Goal: Task Accomplishment & Management: Complete application form

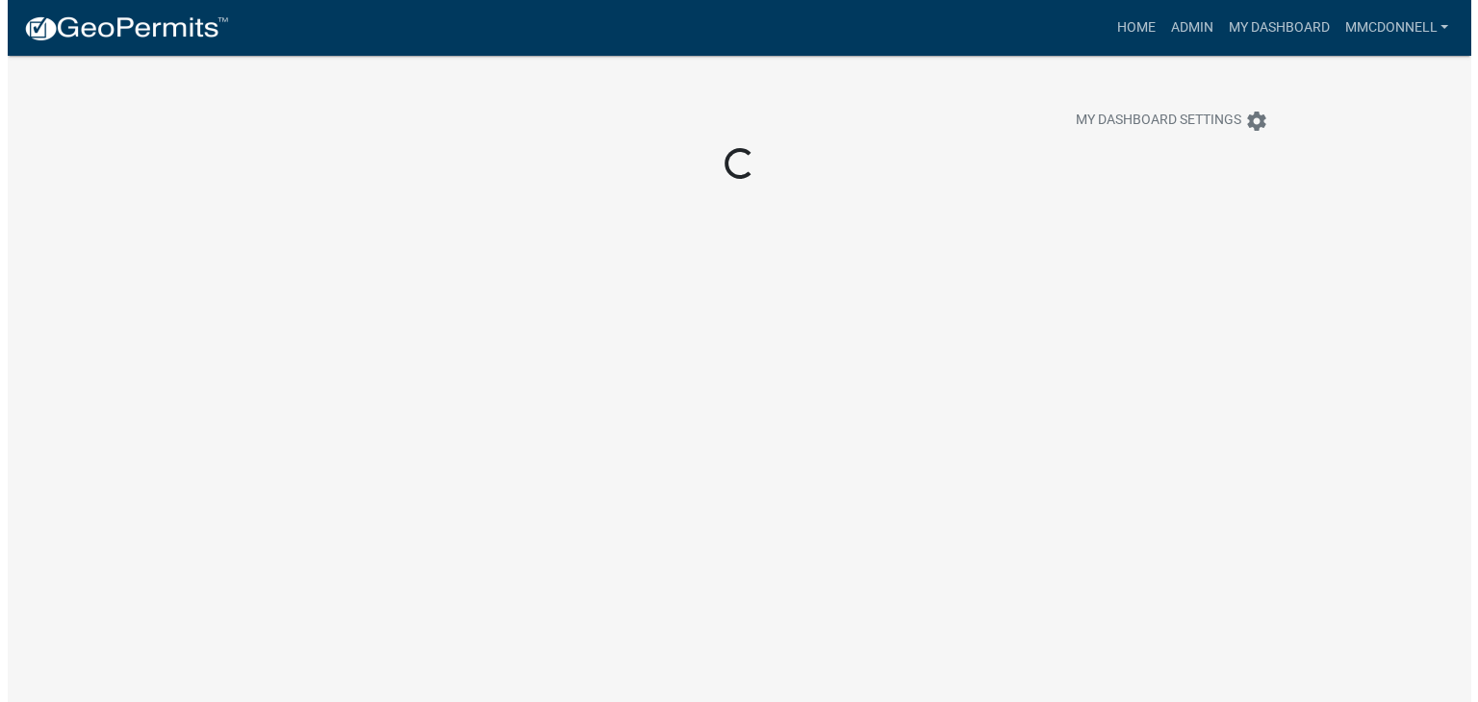
scroll to position [56, 0]
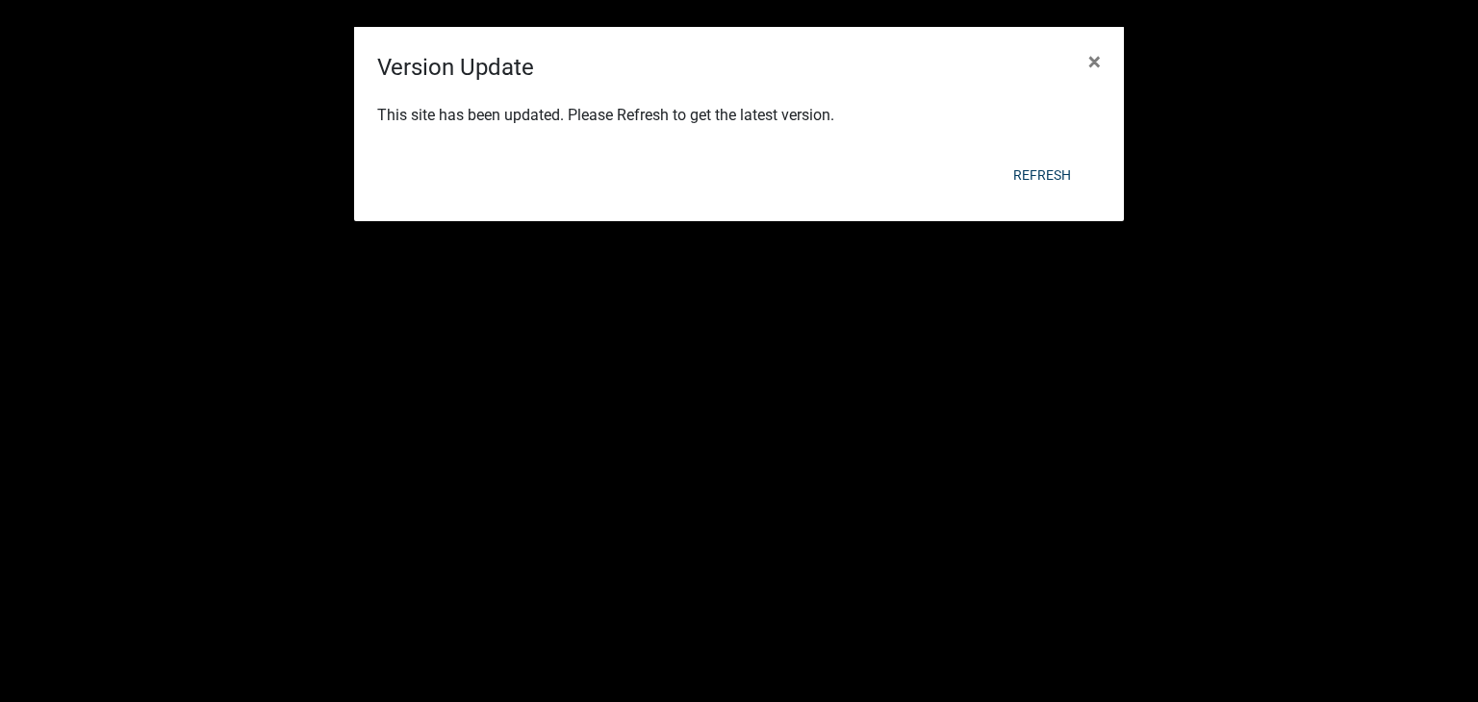
click at [1090, 59] on span "×" at bounding box center [1094, 61] width 13 height 27
click at [1090, 85] on div "This site has been updated. Please Refresh to get the latest version." at bounding box center [739, 117] width 770 height 65
click at [1090, 59] on span "×" at bounding box center [1094, 61] width 13 height 27
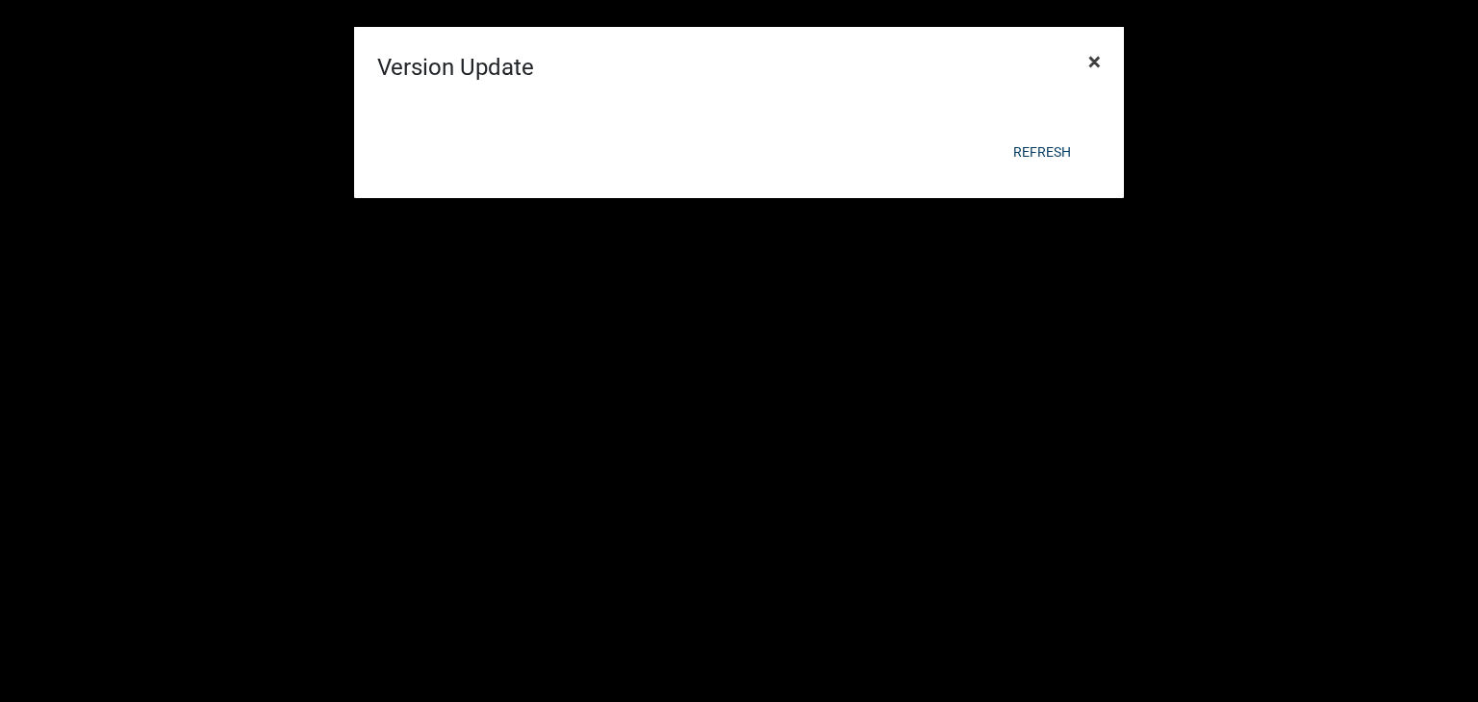
click at [1090, 59] on span "×" at bounding box center [1094, 61] width 13 height 27
click at [1030, 147] on button "Refresh" at bounding box center [1042, 152] width 89 height 35
click at [1097, 56] on span "×" at bounding box center [1094, 61] width 13 height 27
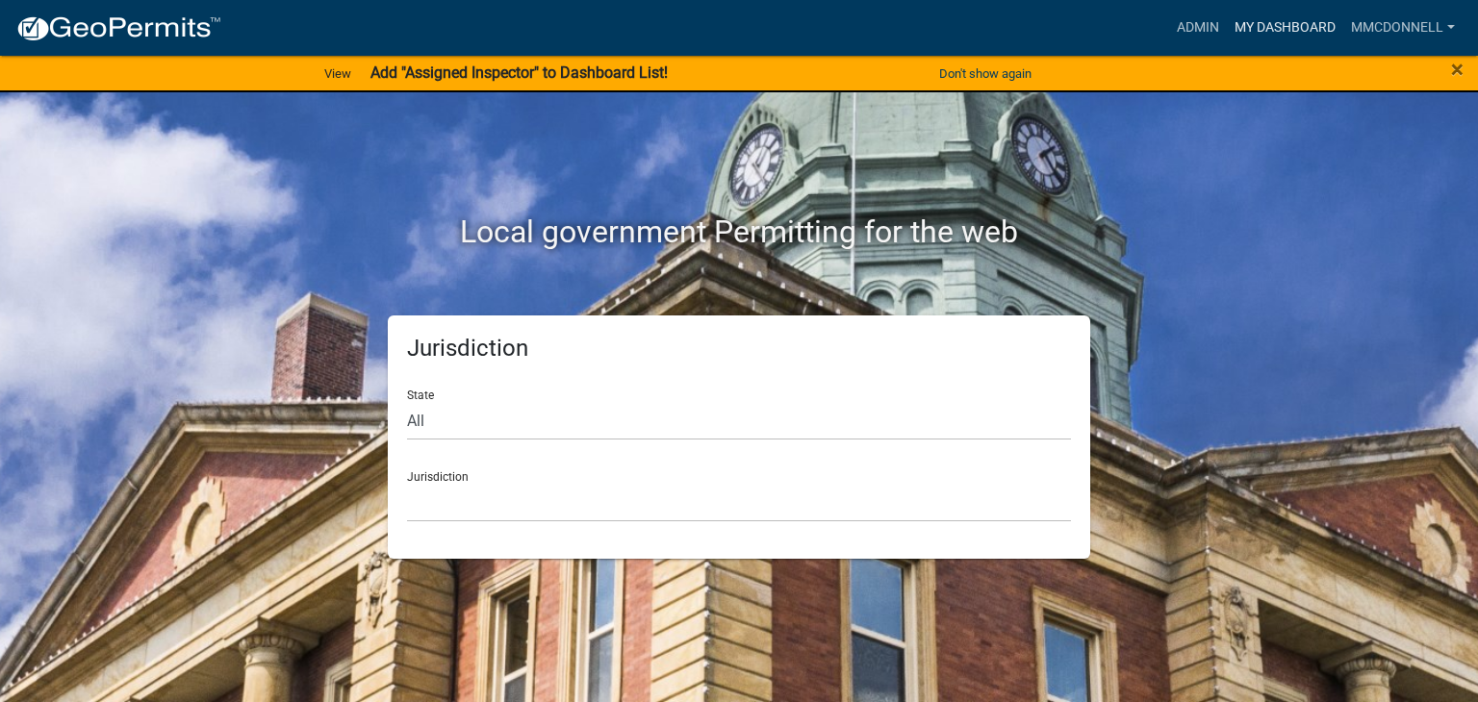
click at [1288, 25] on link "My Dashboard" at bounding box center [1285, 28] width 116 height 37
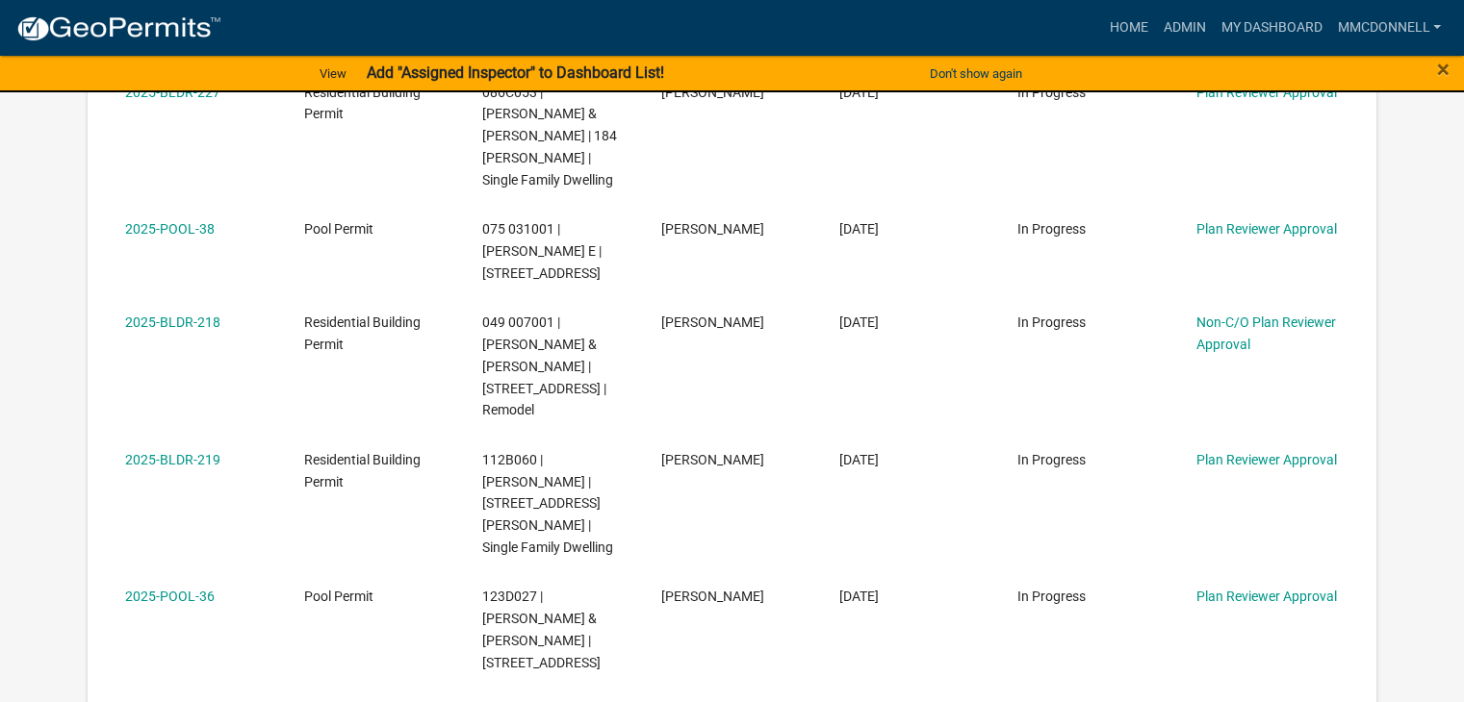
scroll to position [976, 0]
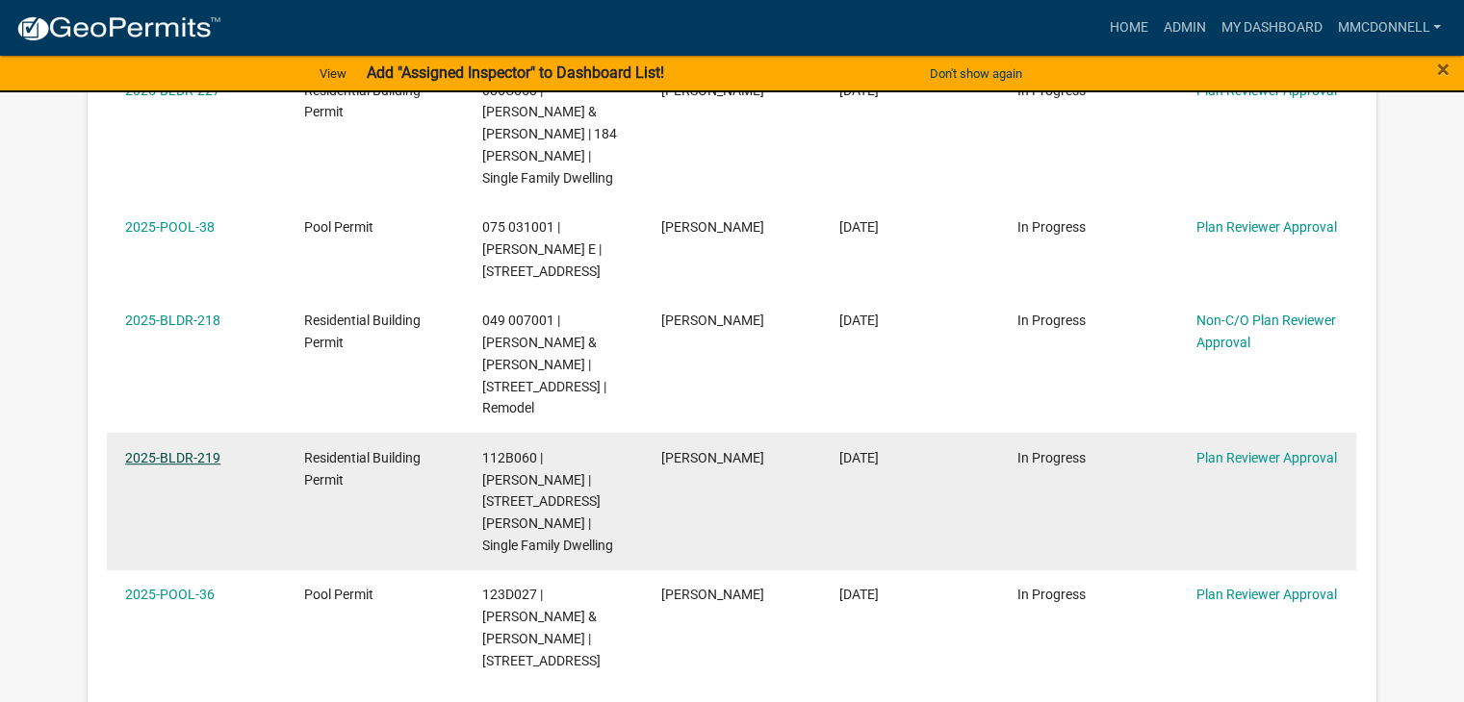
click at [183, 450] on link "2025-BLDR-219" at bounding box center [172, 457] width 95 height 15
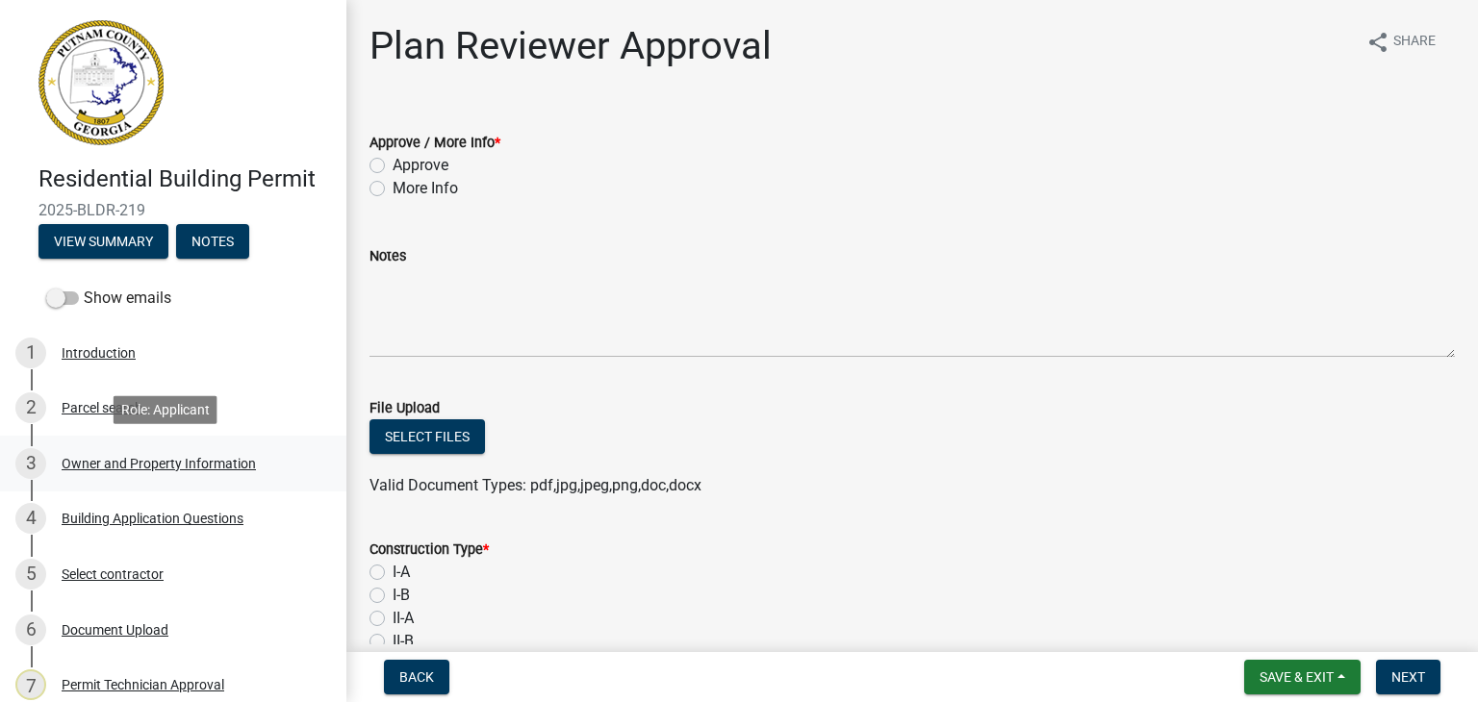
click at [146, 457] on div "Owner and Property Information" at bounding box center [159, 463] width 194 height 13
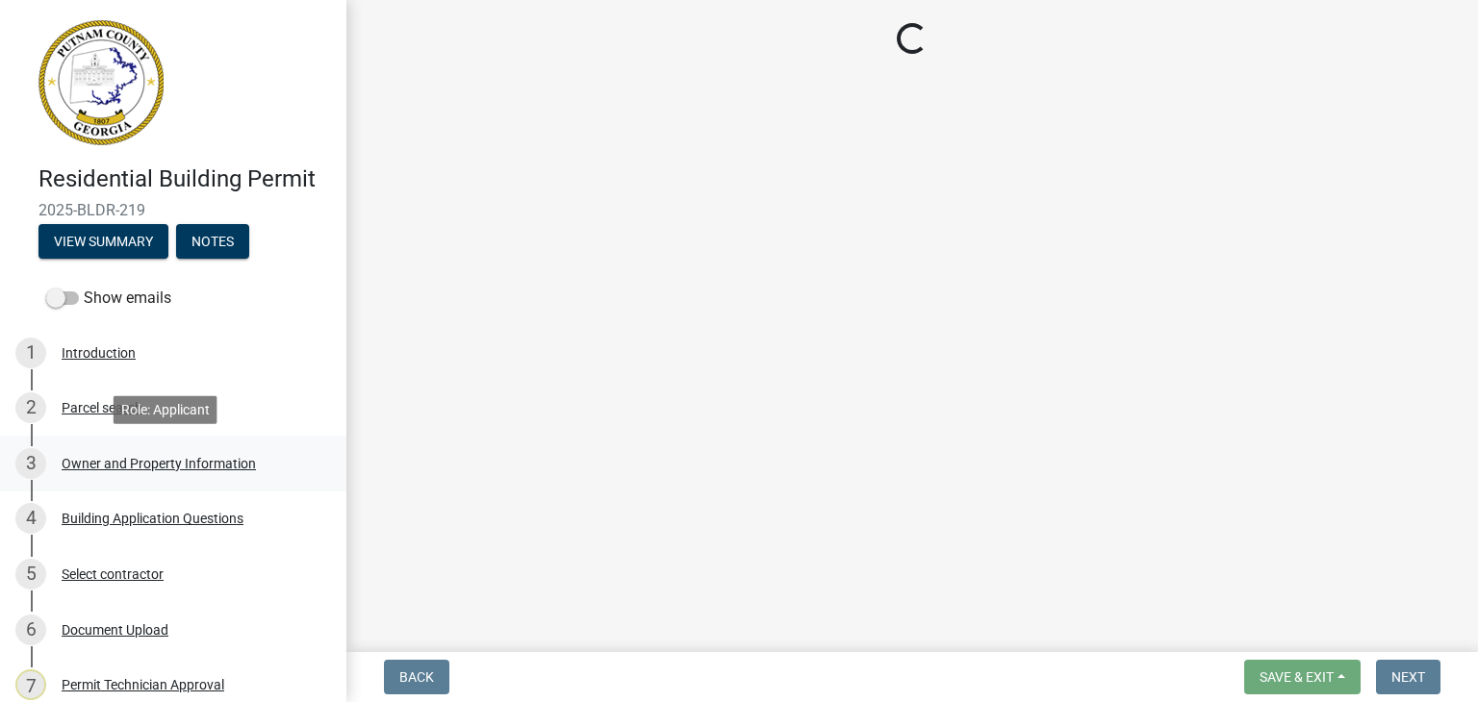
select select "78bfdc44-73ff-456e-a557-d4c99b9c08be"
select select "83394b22-4a11-496c-8e5c-75ade2e72faf"
select select "295c155f-de53-4b68-9fdd-08c8883e9b6f"
select select "6f1acead-4b1a-4680-ba5d-beeb03d30465"
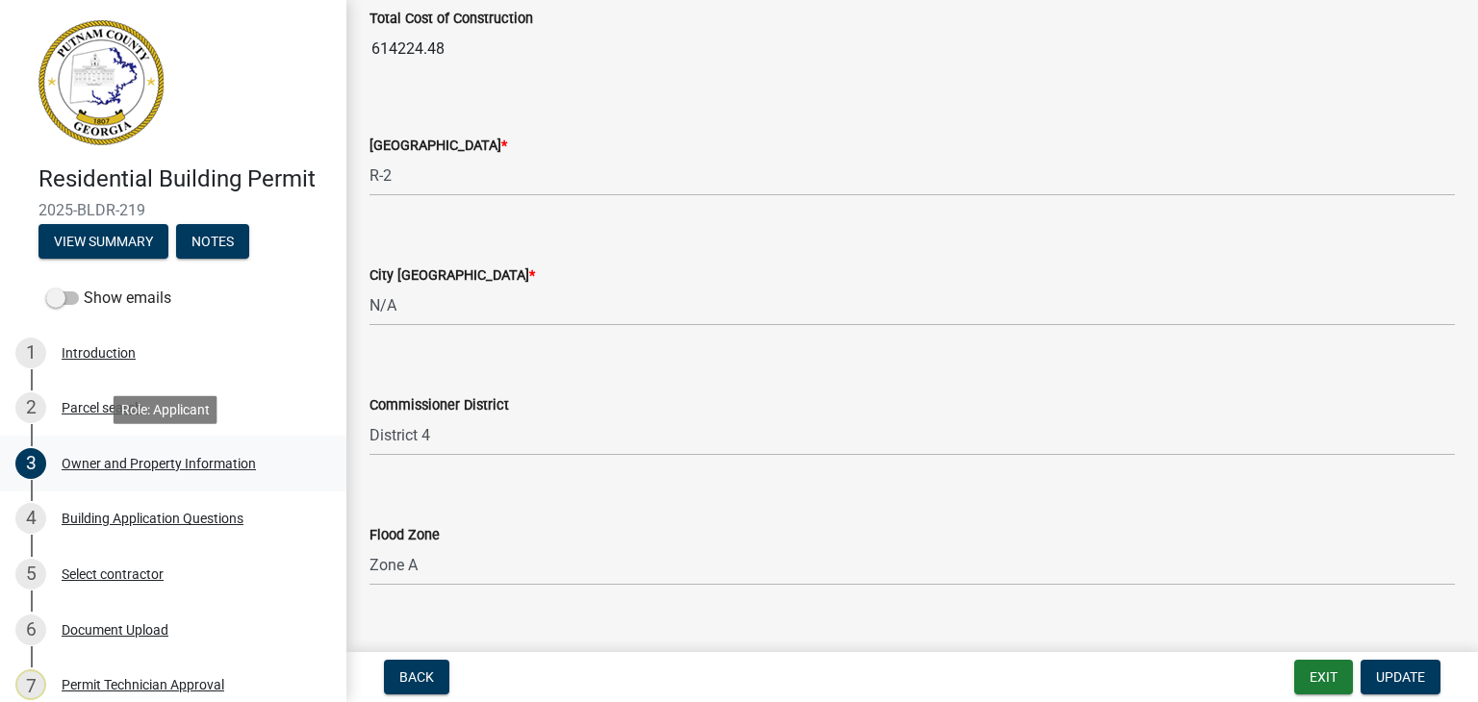
scroll to position [3322, 0]
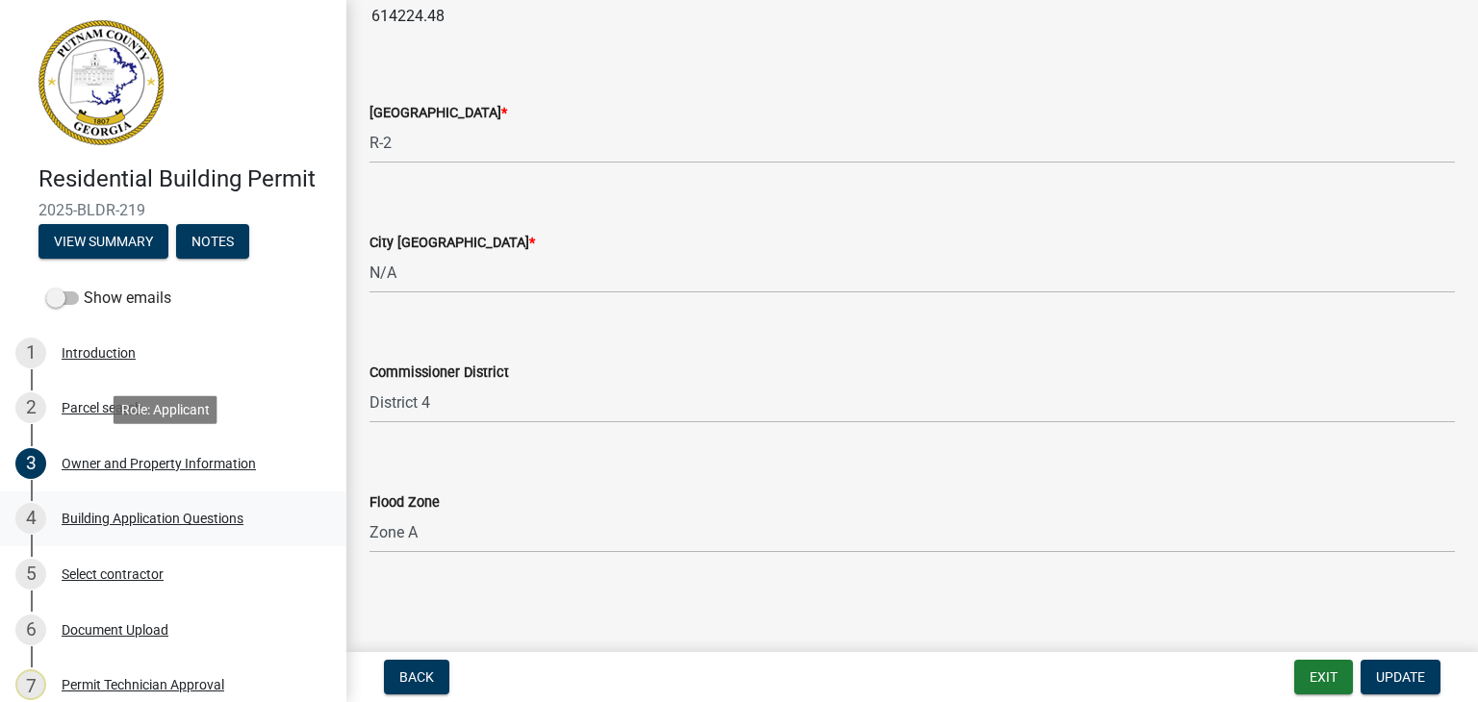
click at [166, 519] on div "Building Application Questions" at bounding box center [153, 518] width 182 height 13
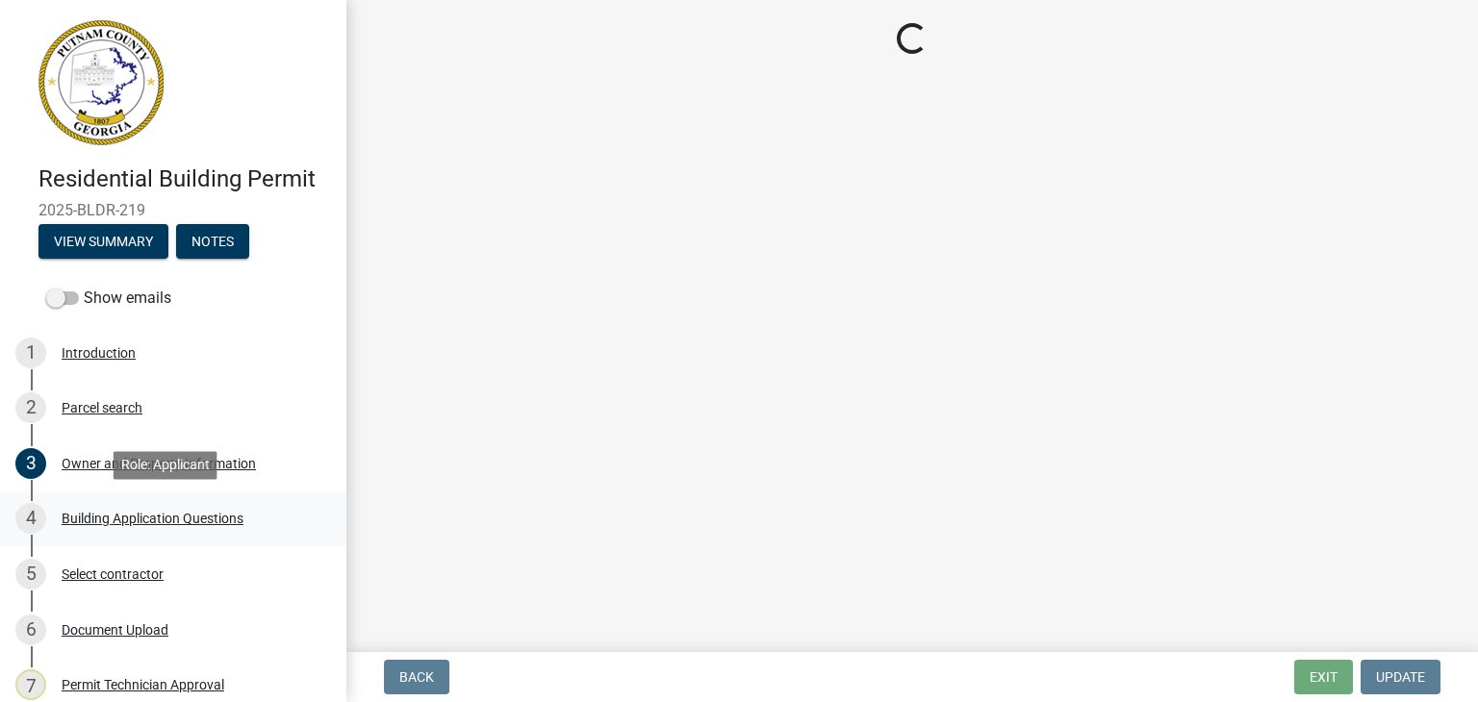
scroll to position [0, 0]
select select "ebf62bd9-0e77-42f1-a2f1-6aca02a789de"
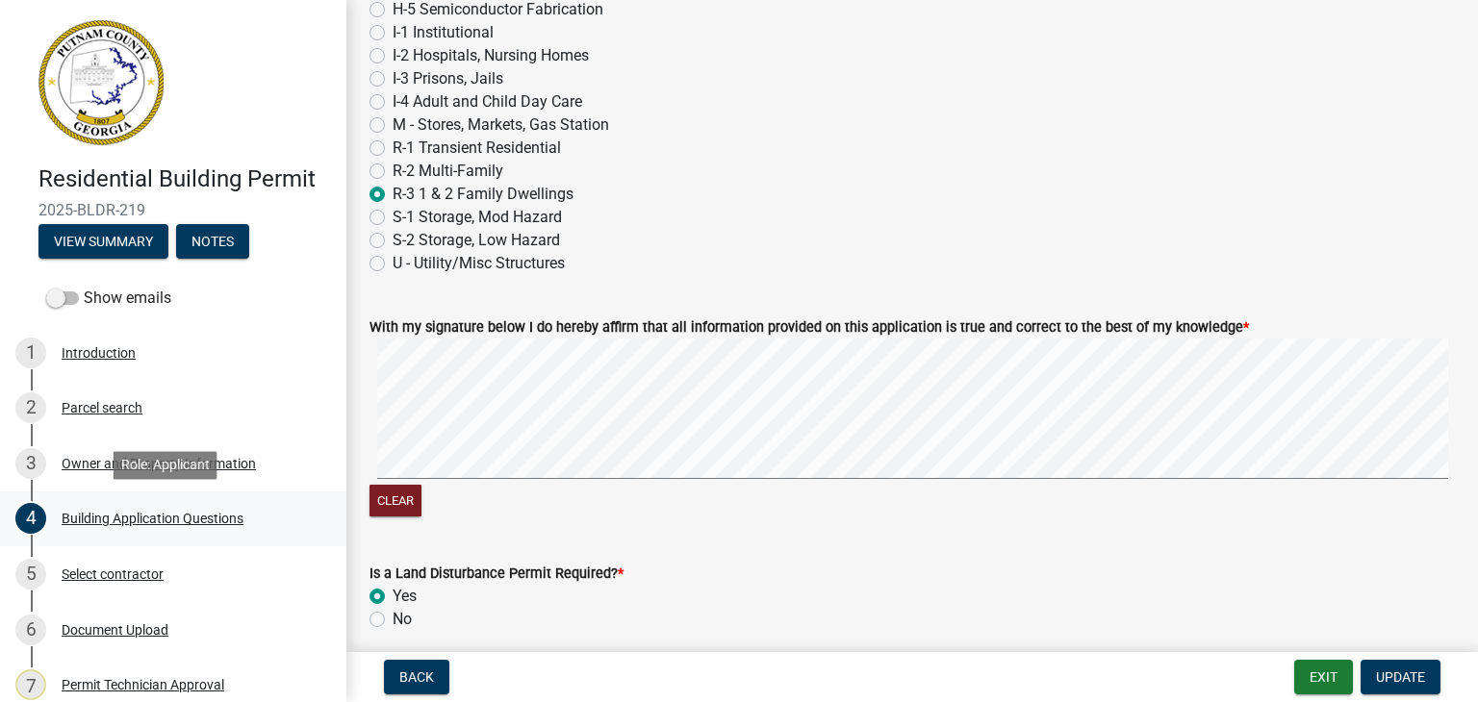
scroll to position [7694, 0]
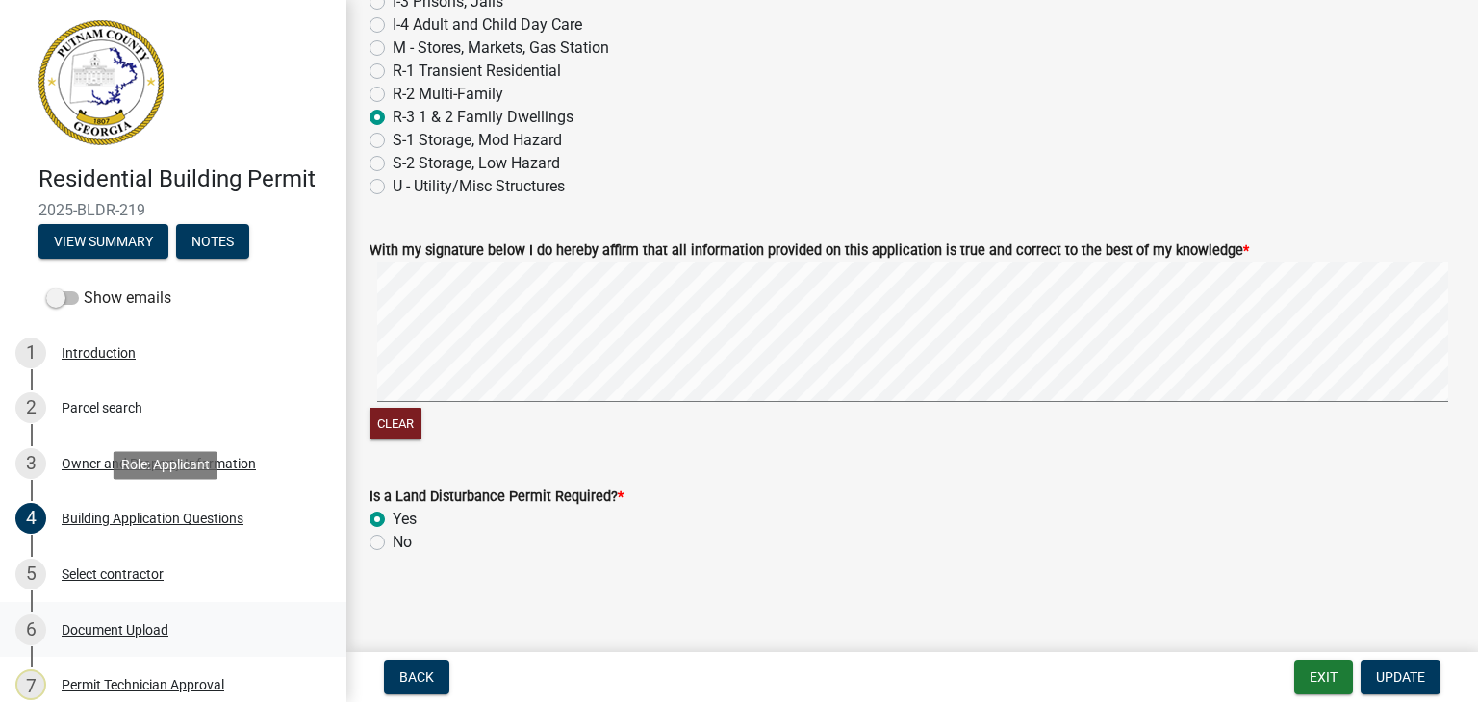
click at [119, 635] on div "Document Upload" at bounding box center [115, 630] width 107 height 13
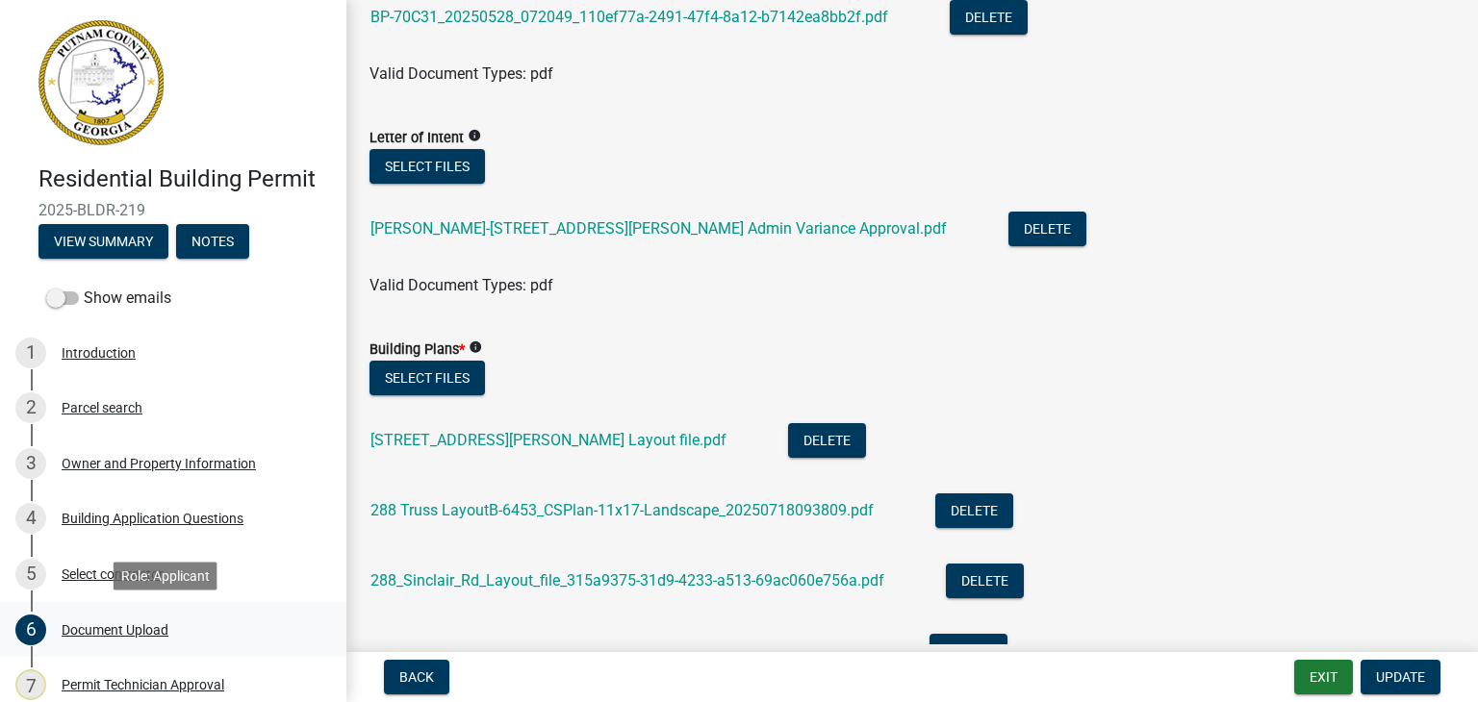
scroll to position [996, 0]
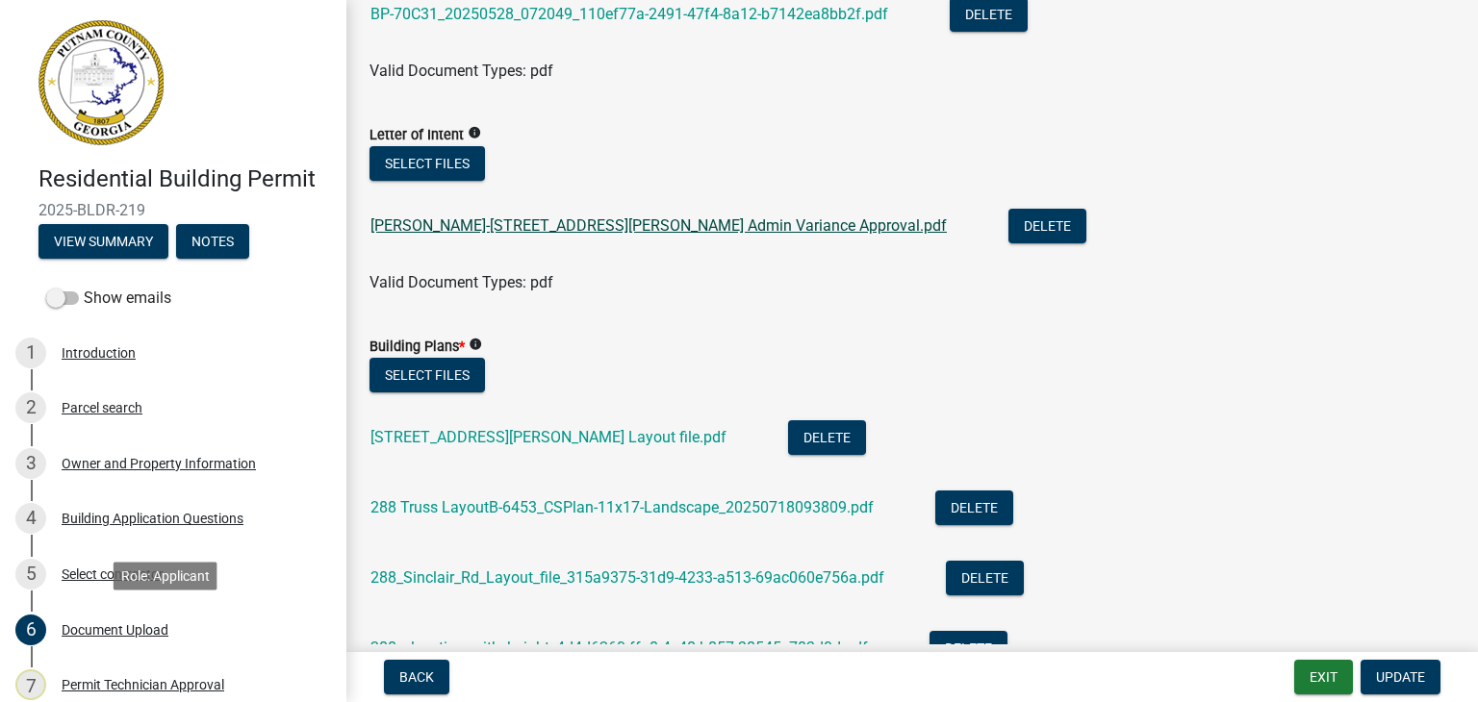
click at [653, 230] on link "Sandy Decker-288 Sinclair Road Admin Variance Approval.pdf" at bounding box center [658, 226] width 576 height 18
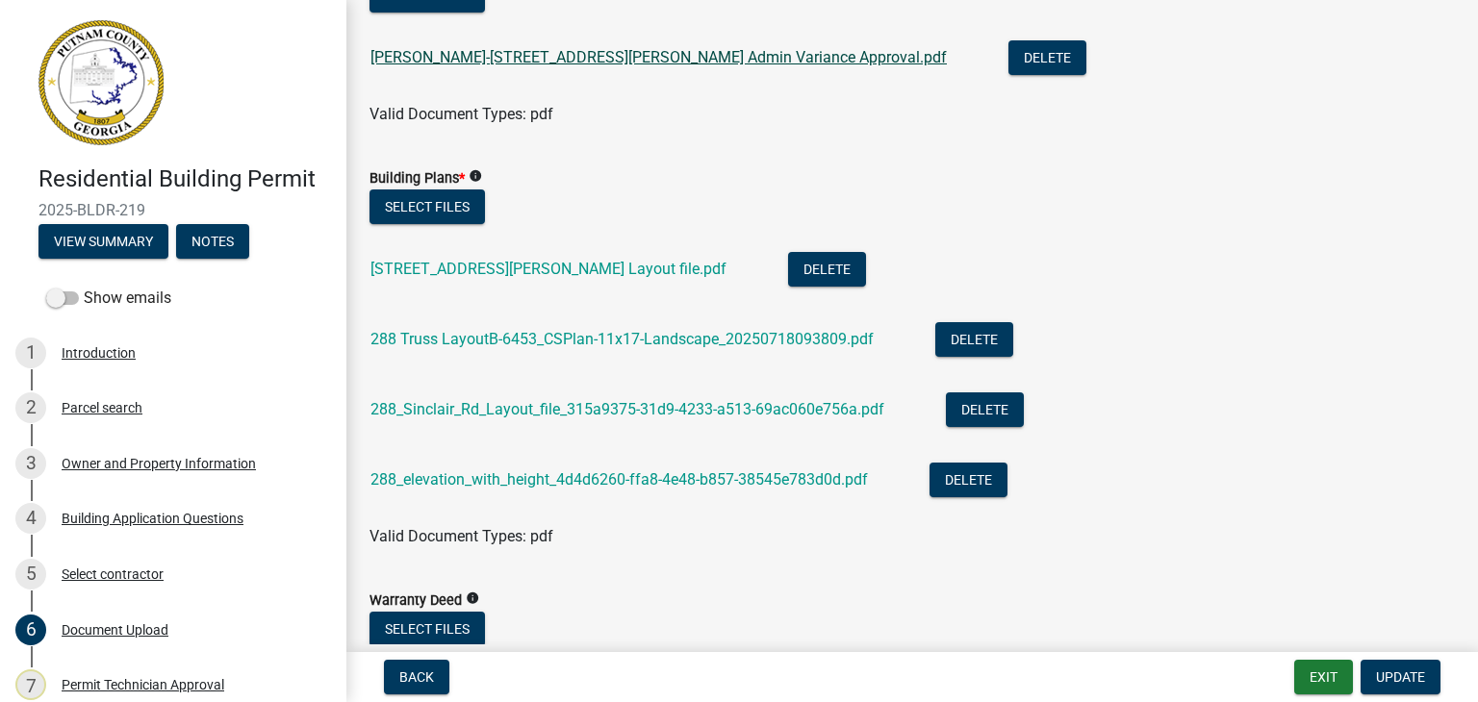
scroll to position [1168, 0]
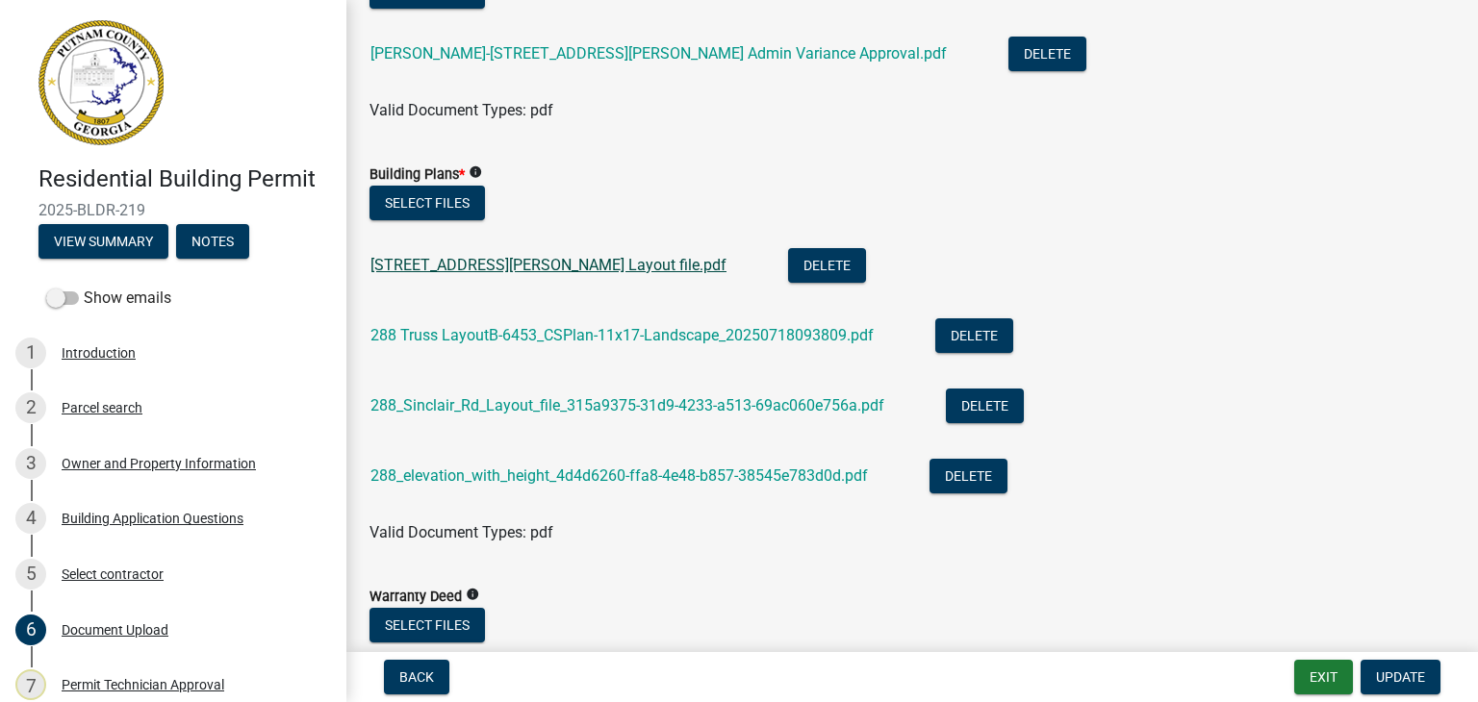
click at [485, 270] on link "288 Sinclair Rd Layout file.pdf" at bounding box center [548, 265] width 356 height 18
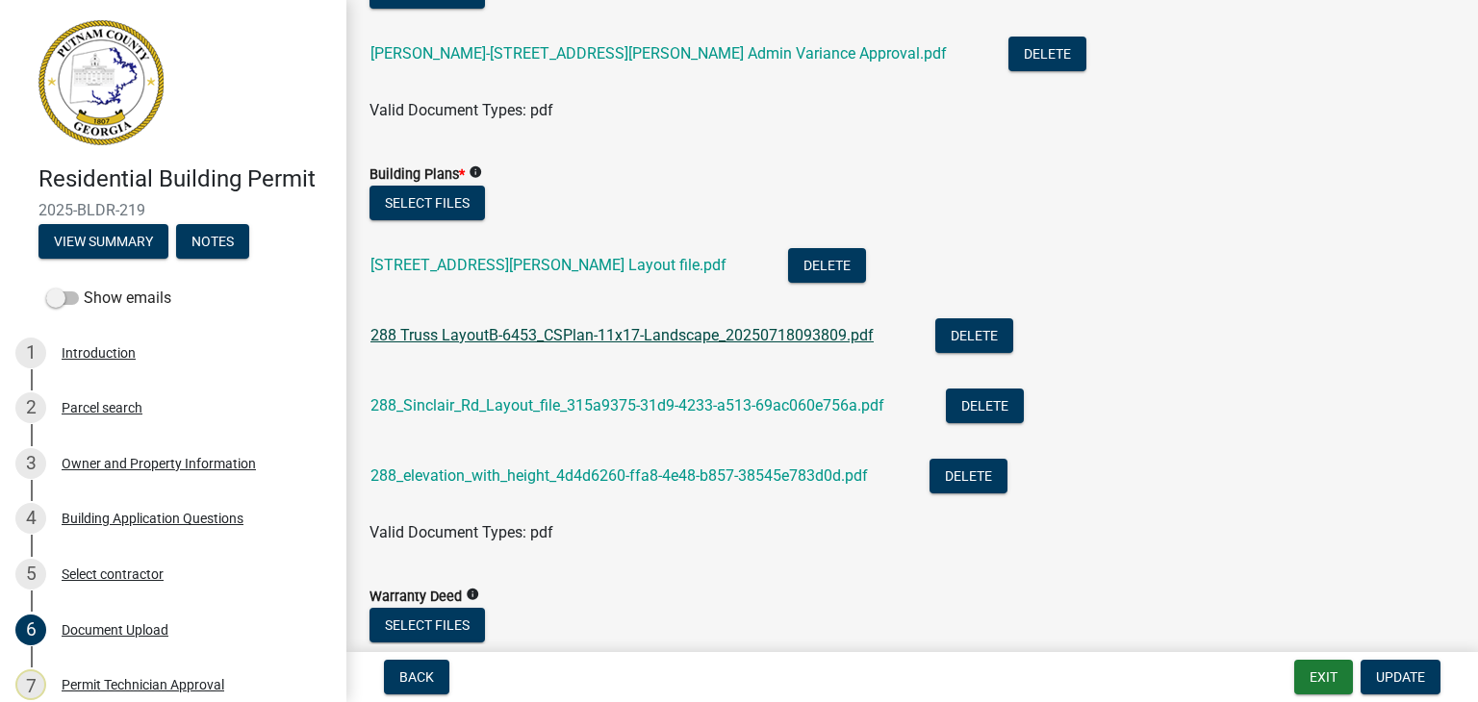
click at [489, 334] on link "288 Truss LayoutB-6453_CSPlan-11x17-Landscape_20250718093809.pdf" at bounding box center [621, 335] width 503 height 18
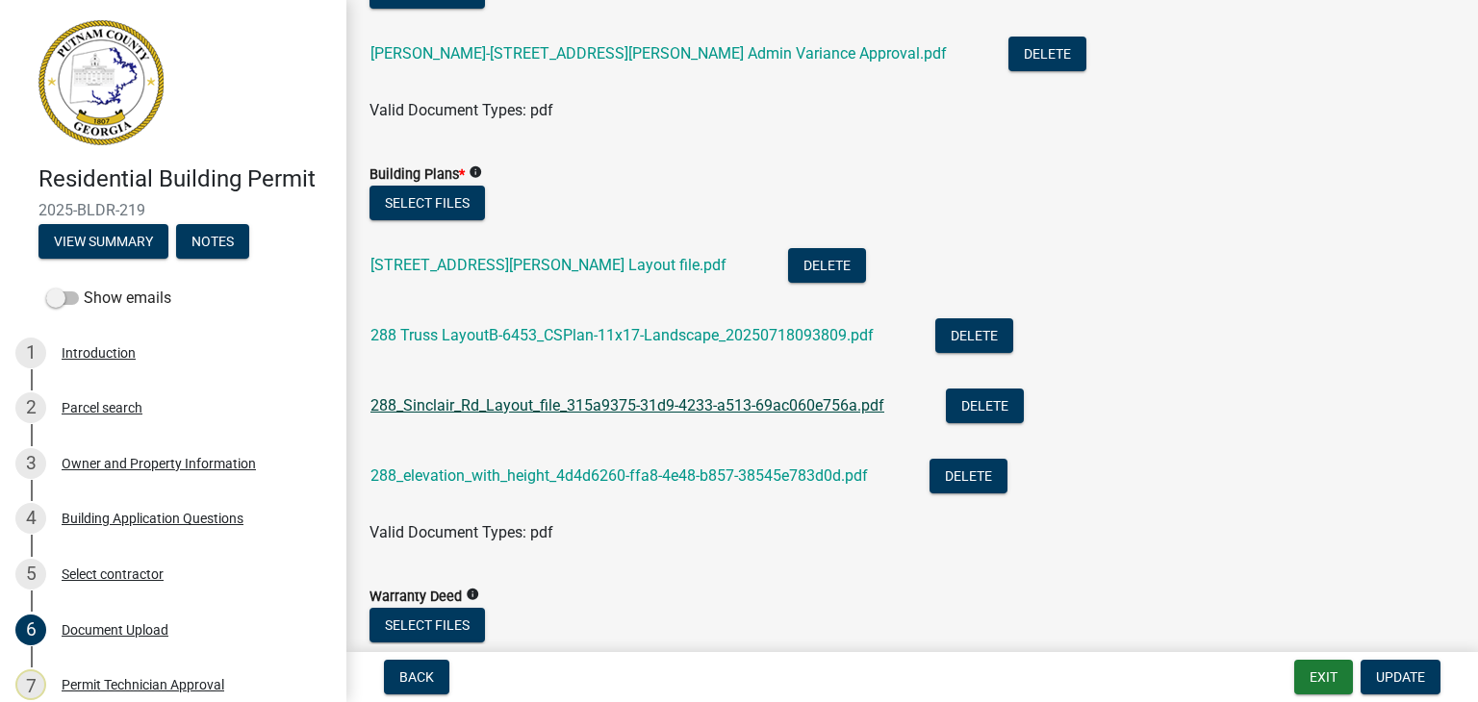
click at [547, 397] on link "288_Sinclair_Rd_Layout_file_315a9375-31d9-4233-a513-69ac060e756a.pdf" at bounding box center [627, 405] width 514 height 18
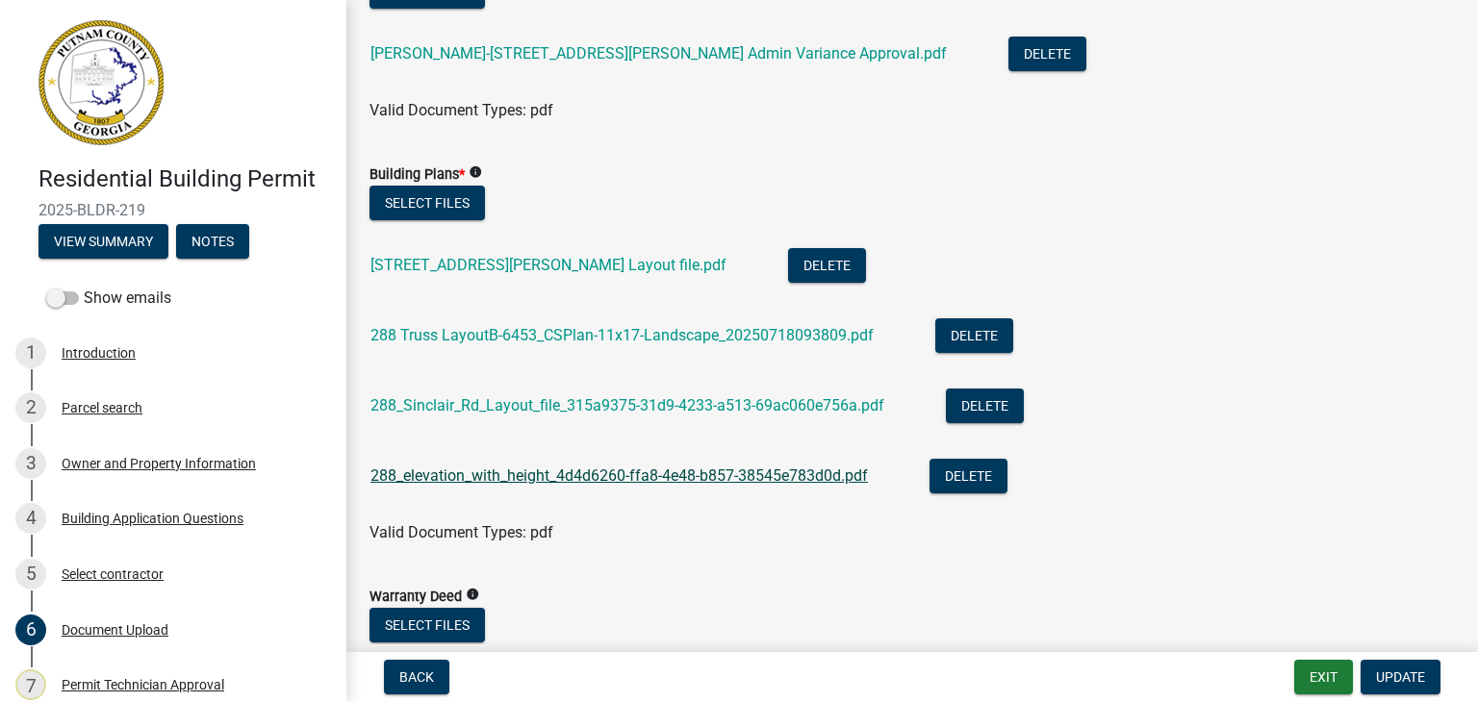
click at [666, 472] on link "288_elevation_with_height_4d4d6260-ffa8-4e48-b857-38545e783d0d.pdf" at bounding box center [618, 476] width 497 height 18
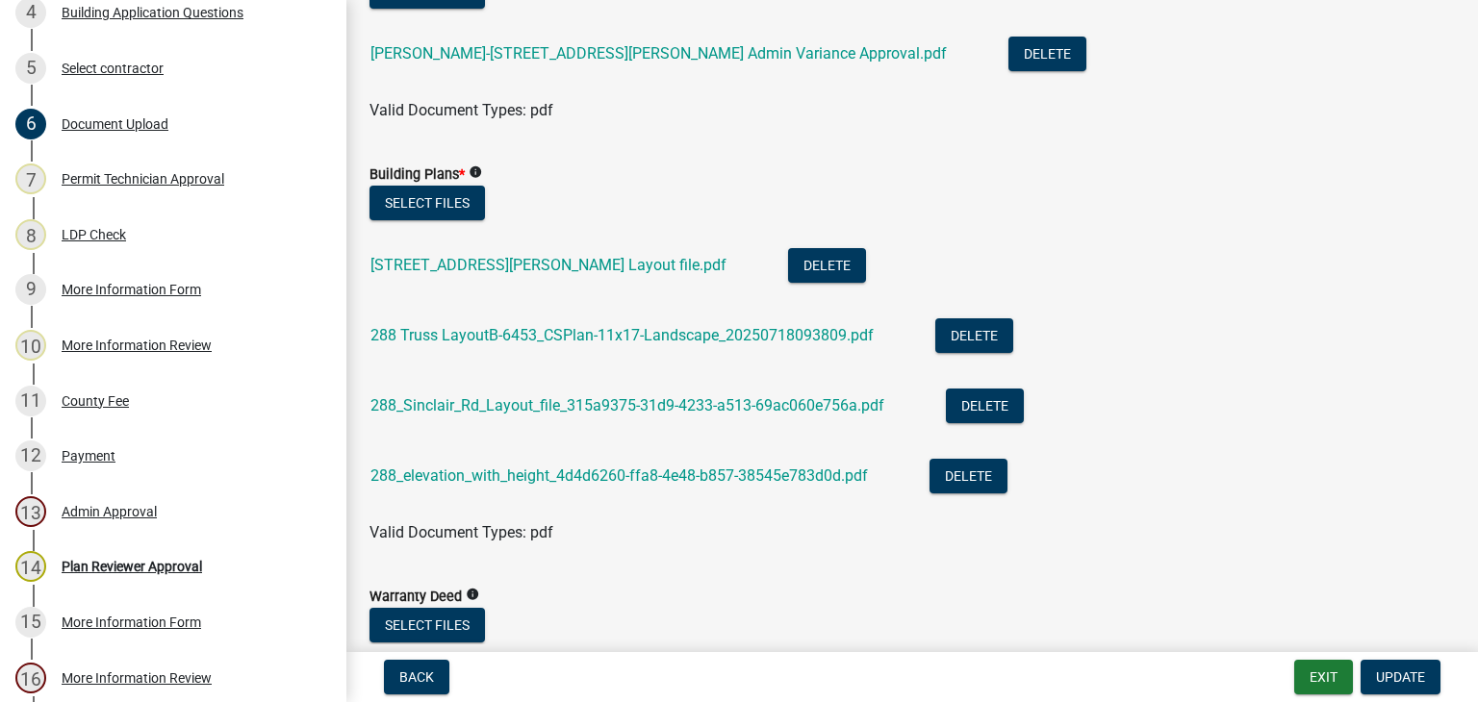
scroll to position [568, 0]
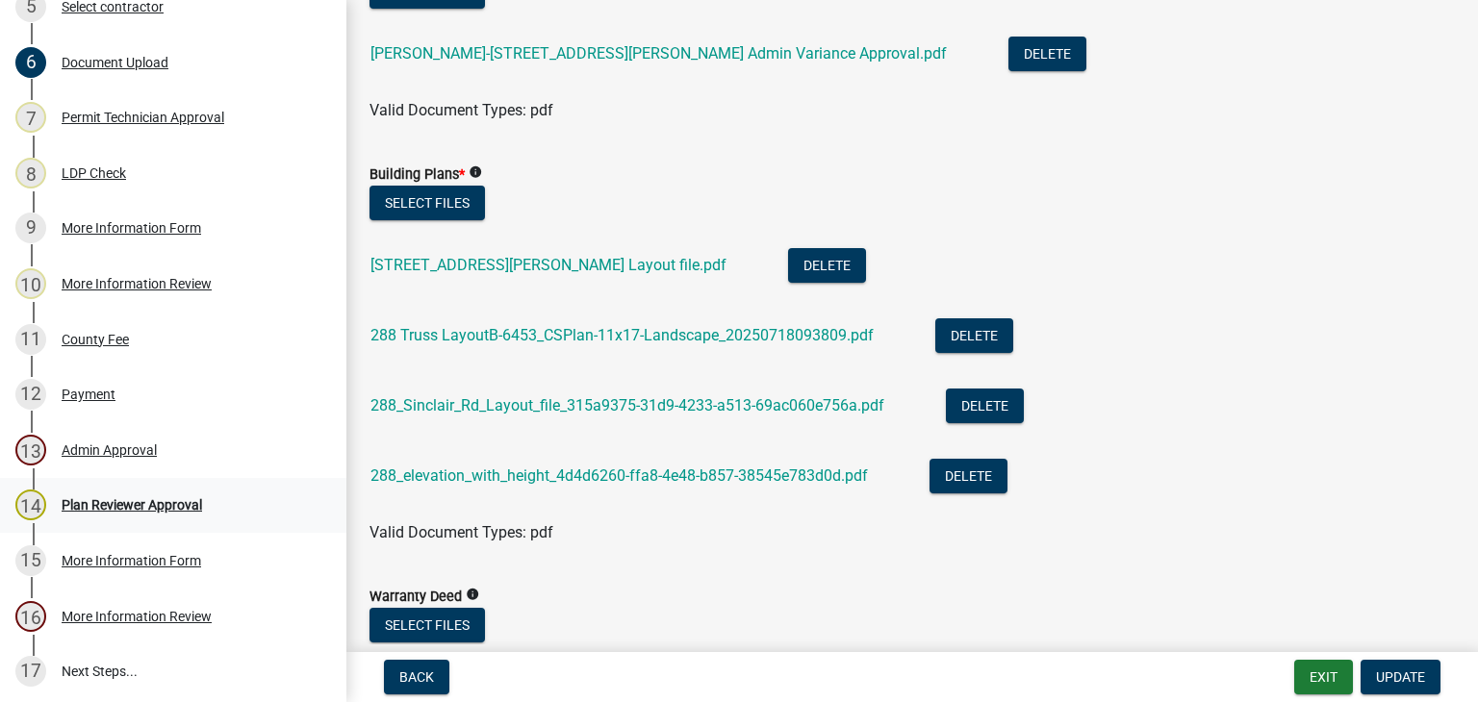
click at [139, 508] on div "Plan Reviewer Approval" at bounding box center [132, 504] width 140 height 13
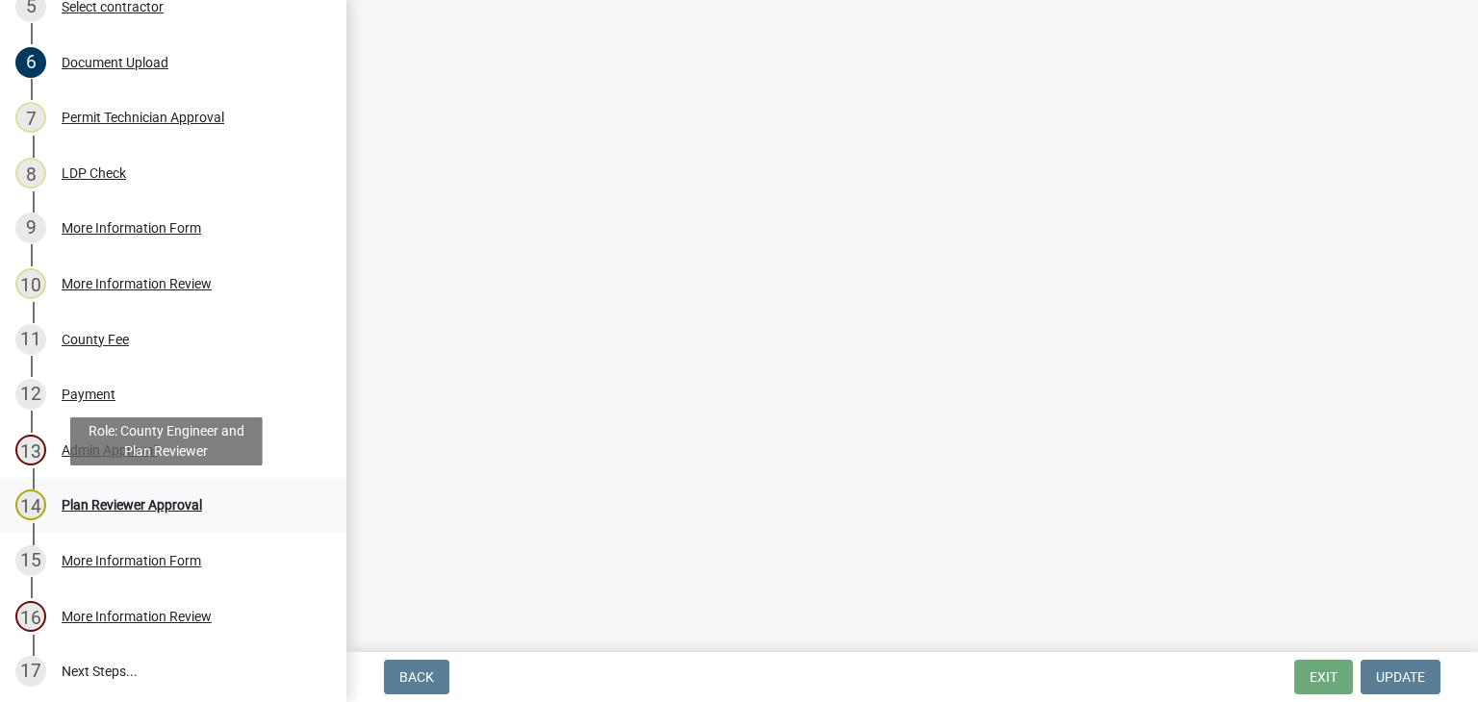
scroll to position [0, 0]
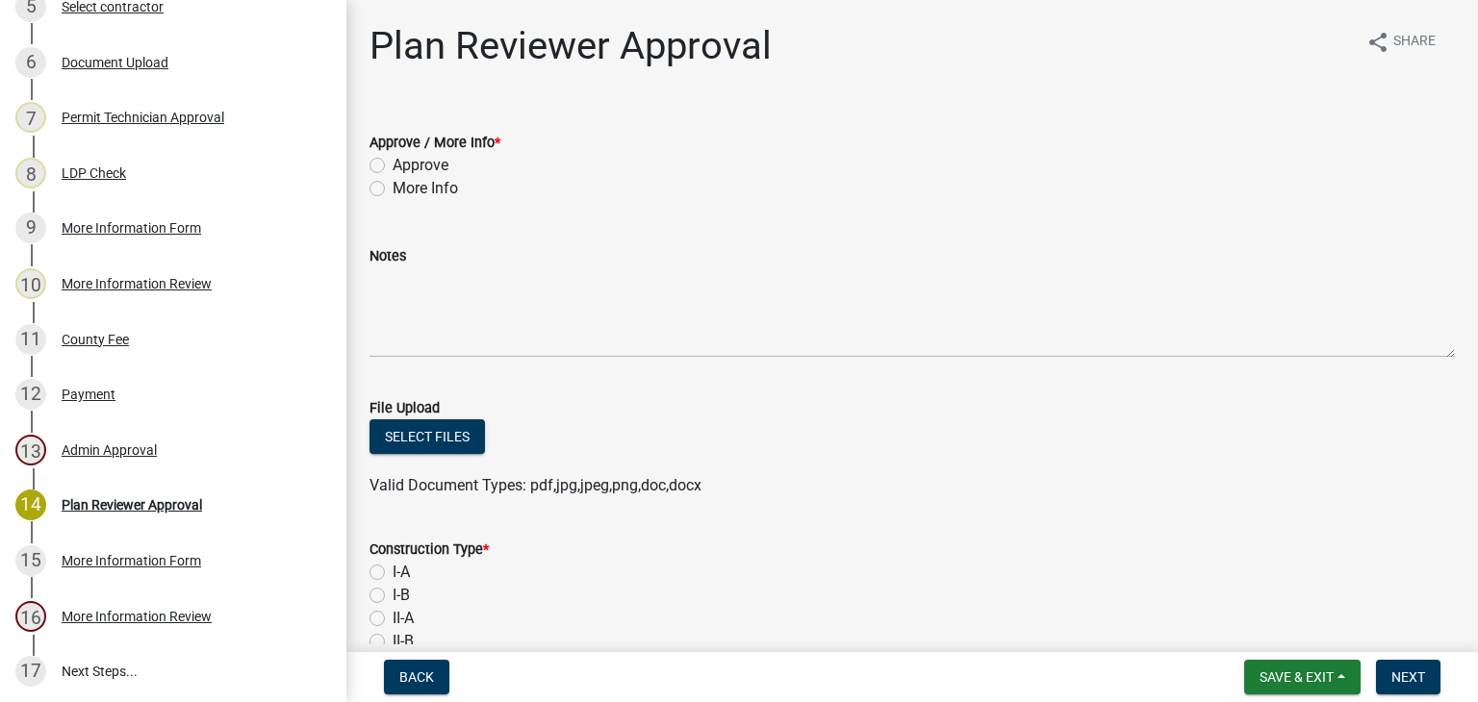
click at [393, 167] on label "Approve" at bounding box center [421, 165] width 56 height 23
click at [393, 166] on input "Approve" at bounding box center [399, 160] width 13 height 13
radio input "true"
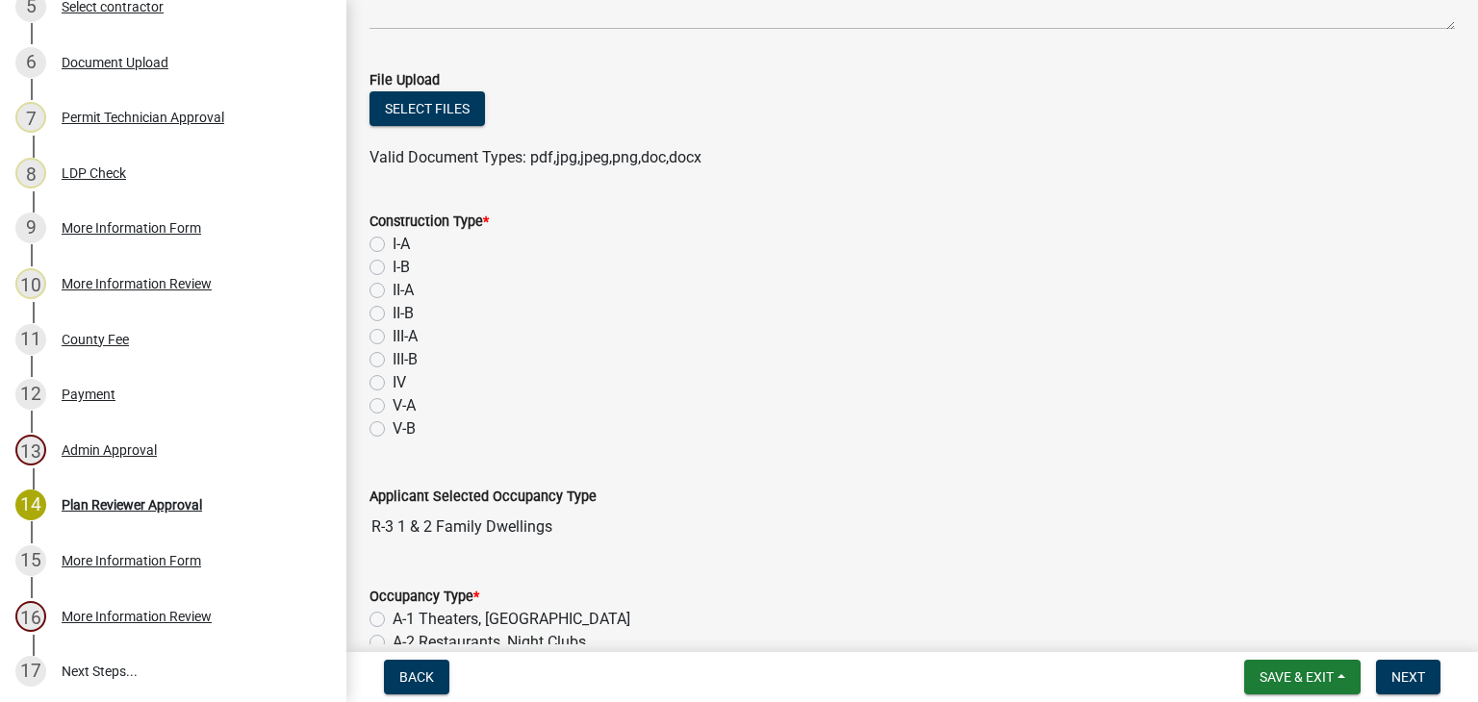
scroll to position [336, 0]
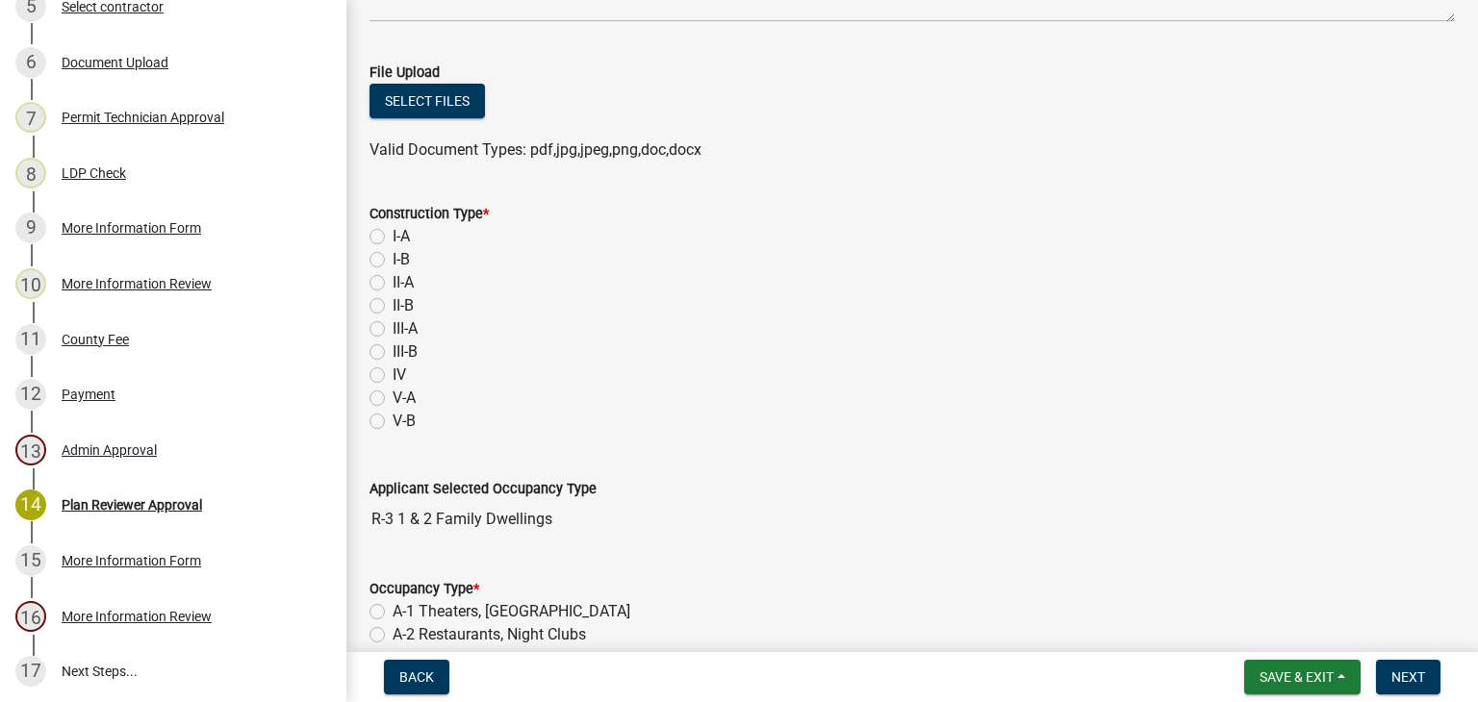
click at [393, 236] on label "I-A" at bounding box center [401, 236] width 17 height 23
click at [393, 236] on input "I-A" at bounding box center [399, 231] width 13 height 13
radio input "true"
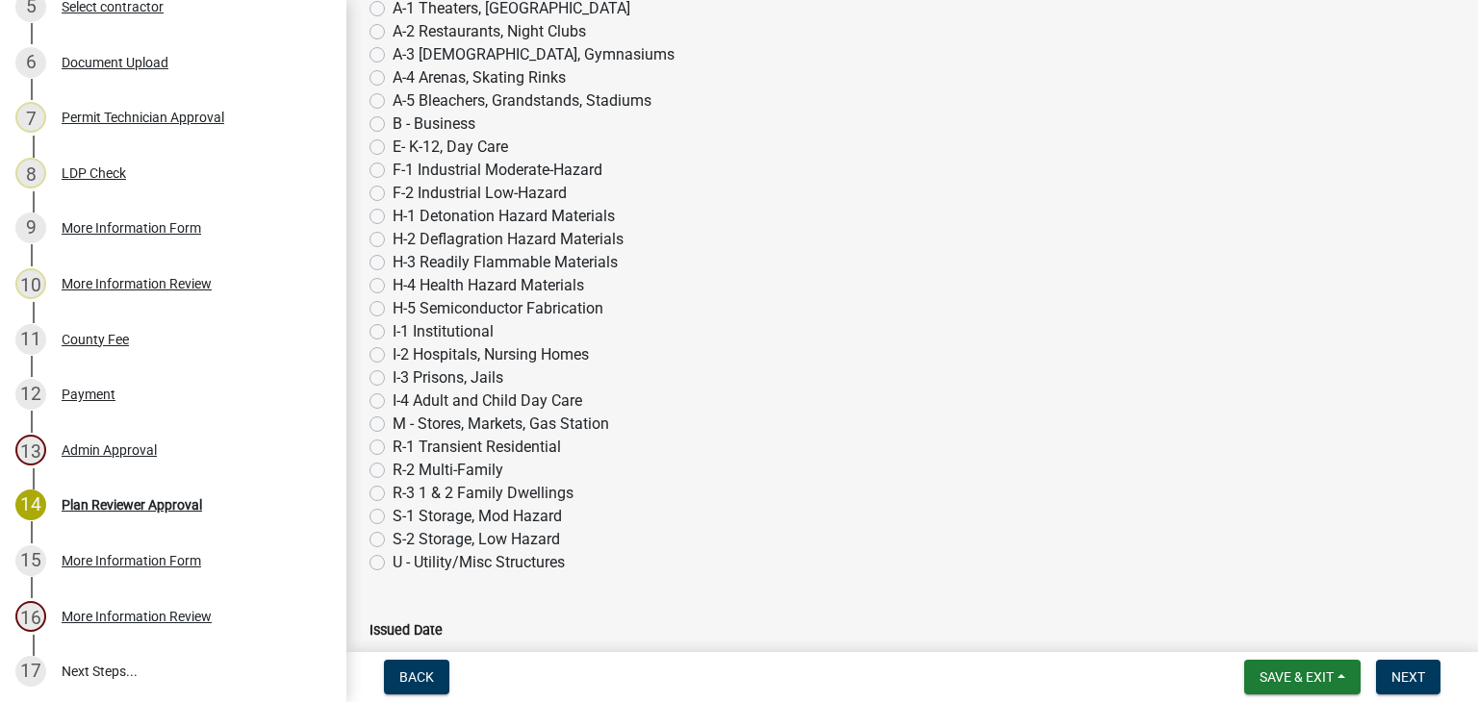
scroll to position [958, 0]
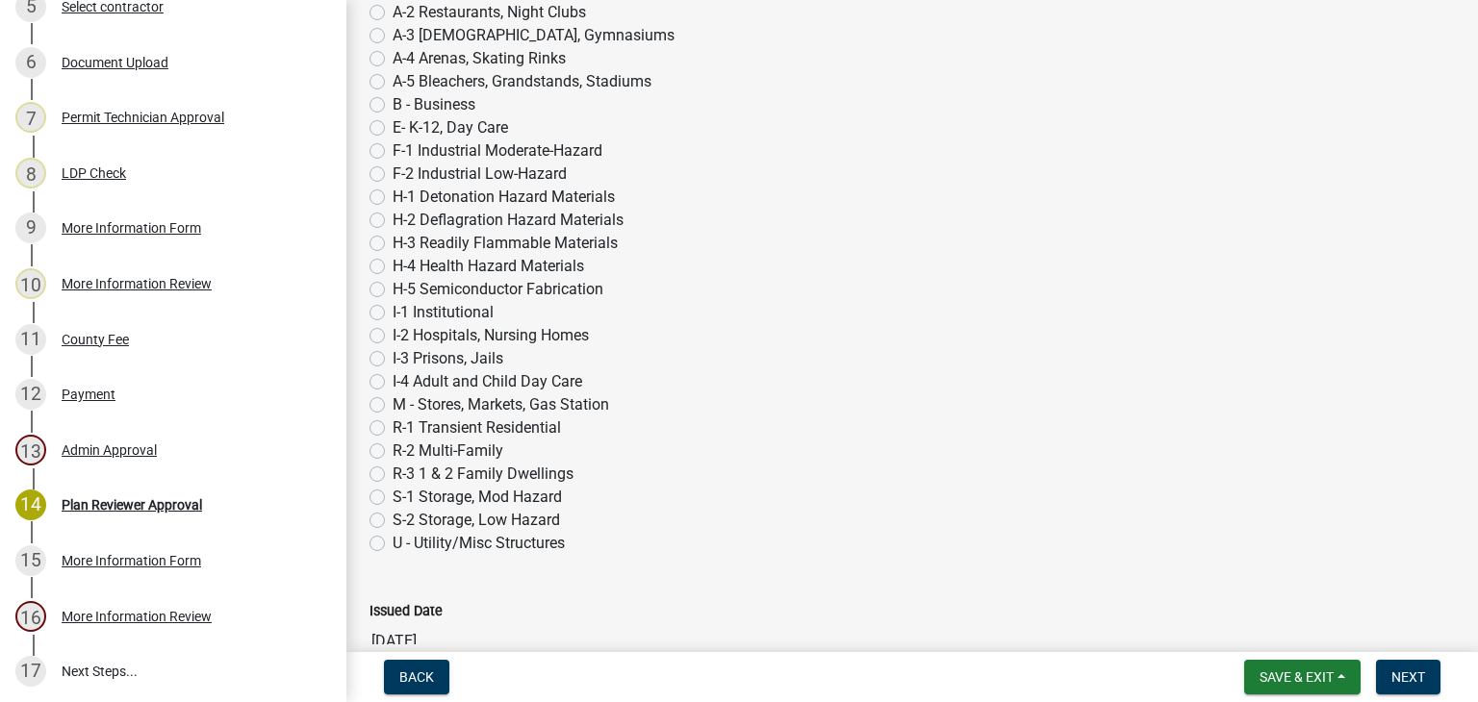
click at [393, 477] on label "R-3 1 & 2 Family Dwellings" at bounding box center [483, 474] width 181 height 23
click at [393, 475] on input "R-3 1 & 2 Family Dwellings" at bounding box center [399, 469] width 13 height 13
radio input "true"
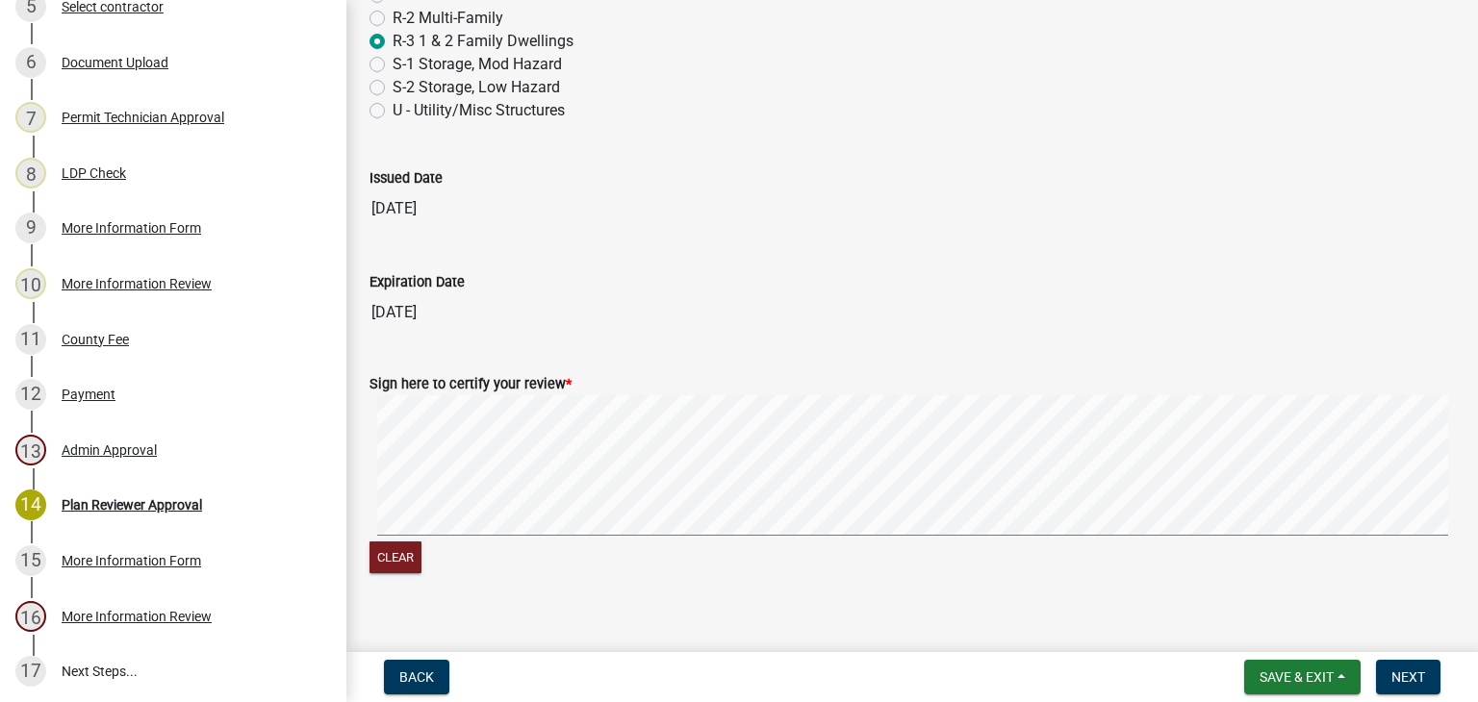
scroll to position [1393, 0]
click at [1406, 680] on span "Next" at bounding box center [1408, 677] width 34 height 15
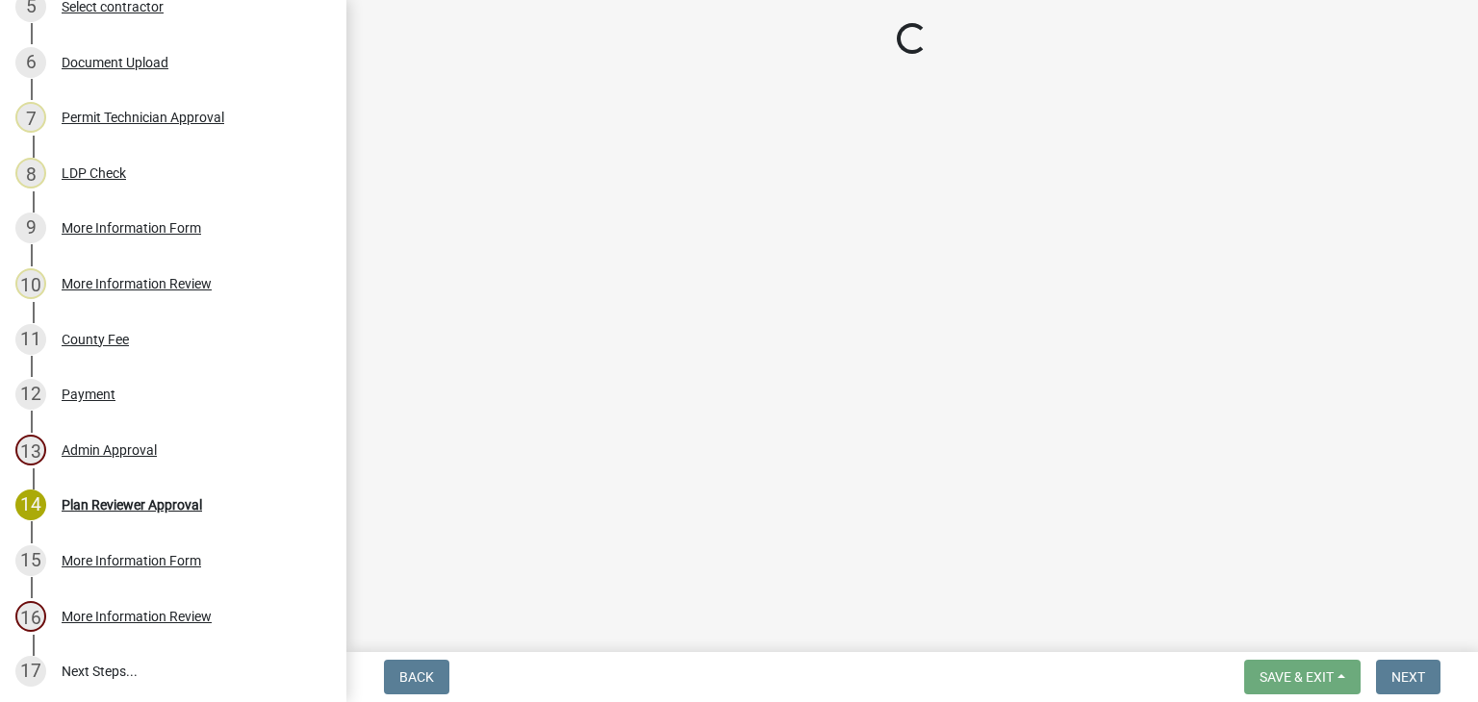
scroll to position [789, 0]
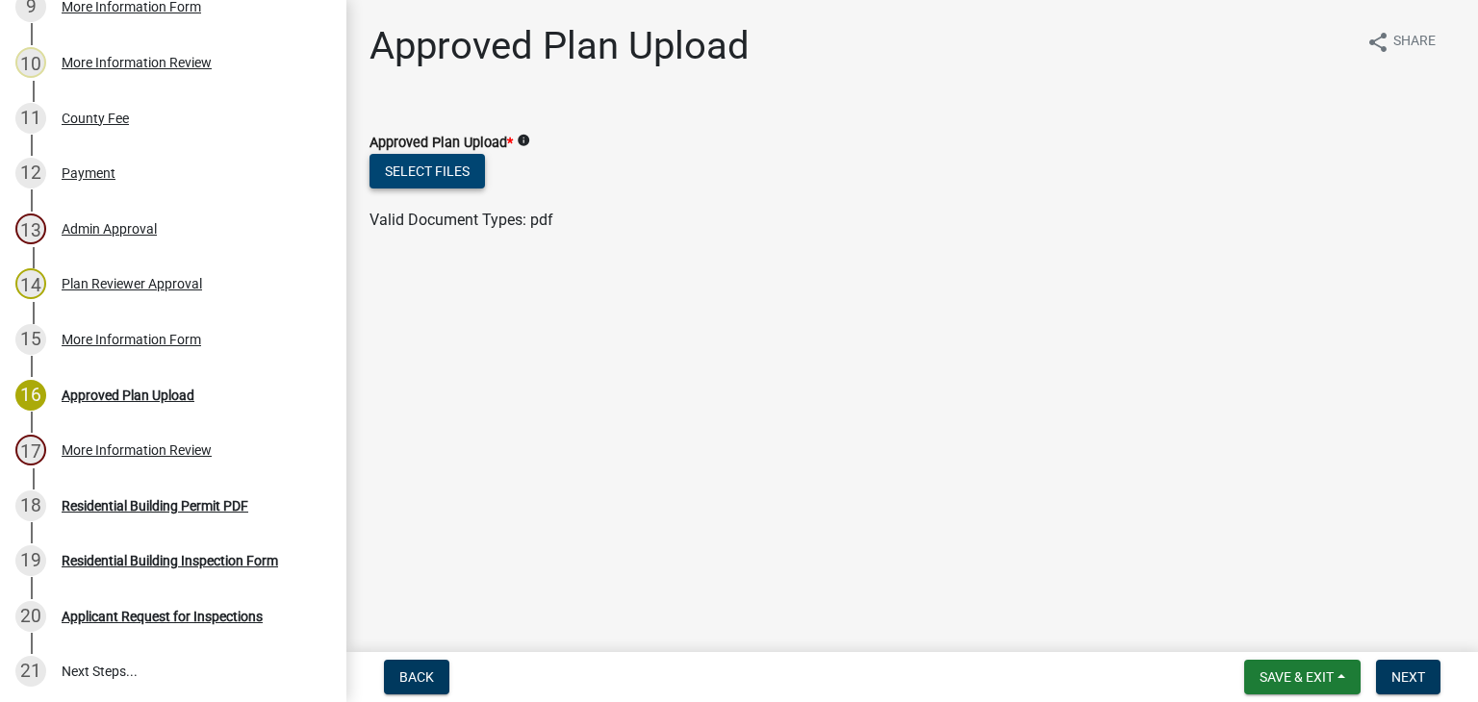
click at [450, 173] on button "Select files" at bounding box center [427, 171] width 115 height 35
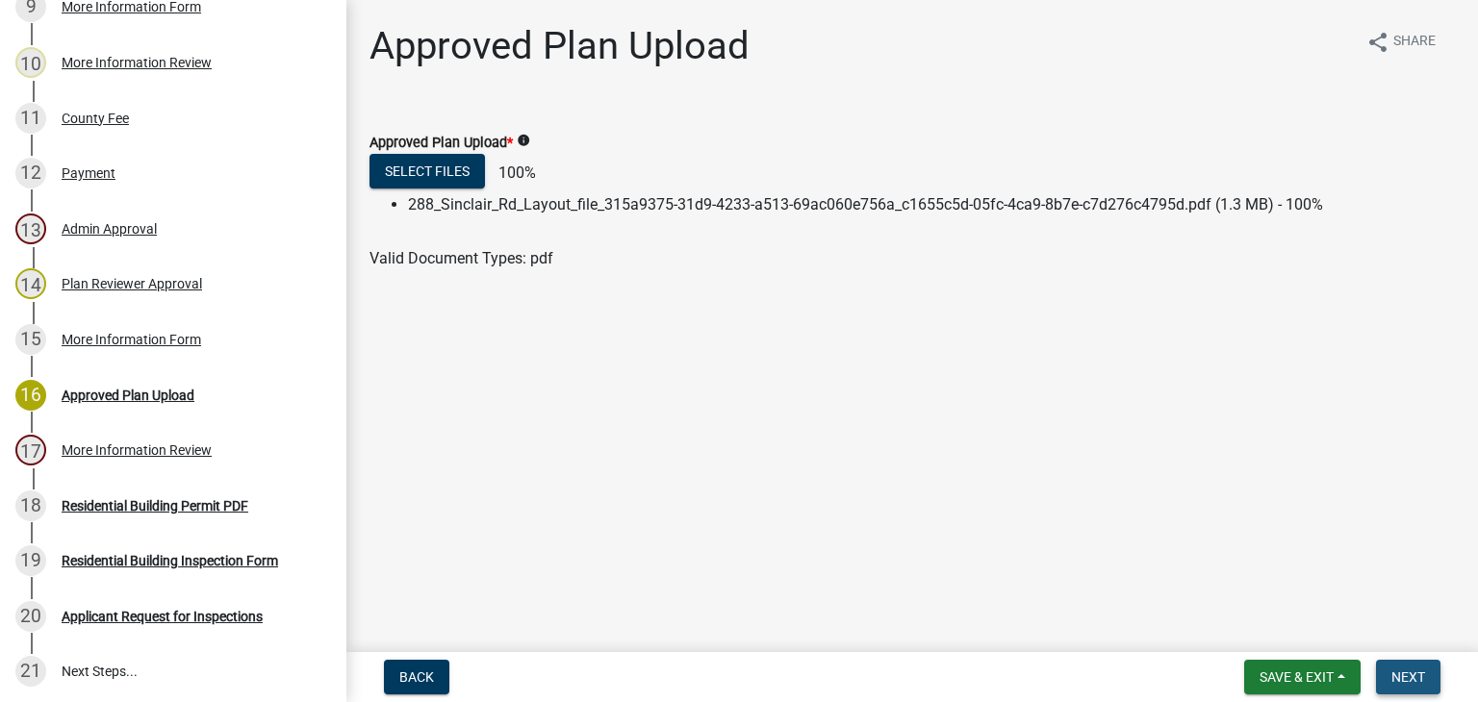
click at [1397, 666] on button "Next" at bounding box center [1408, 677] width 64 height 35
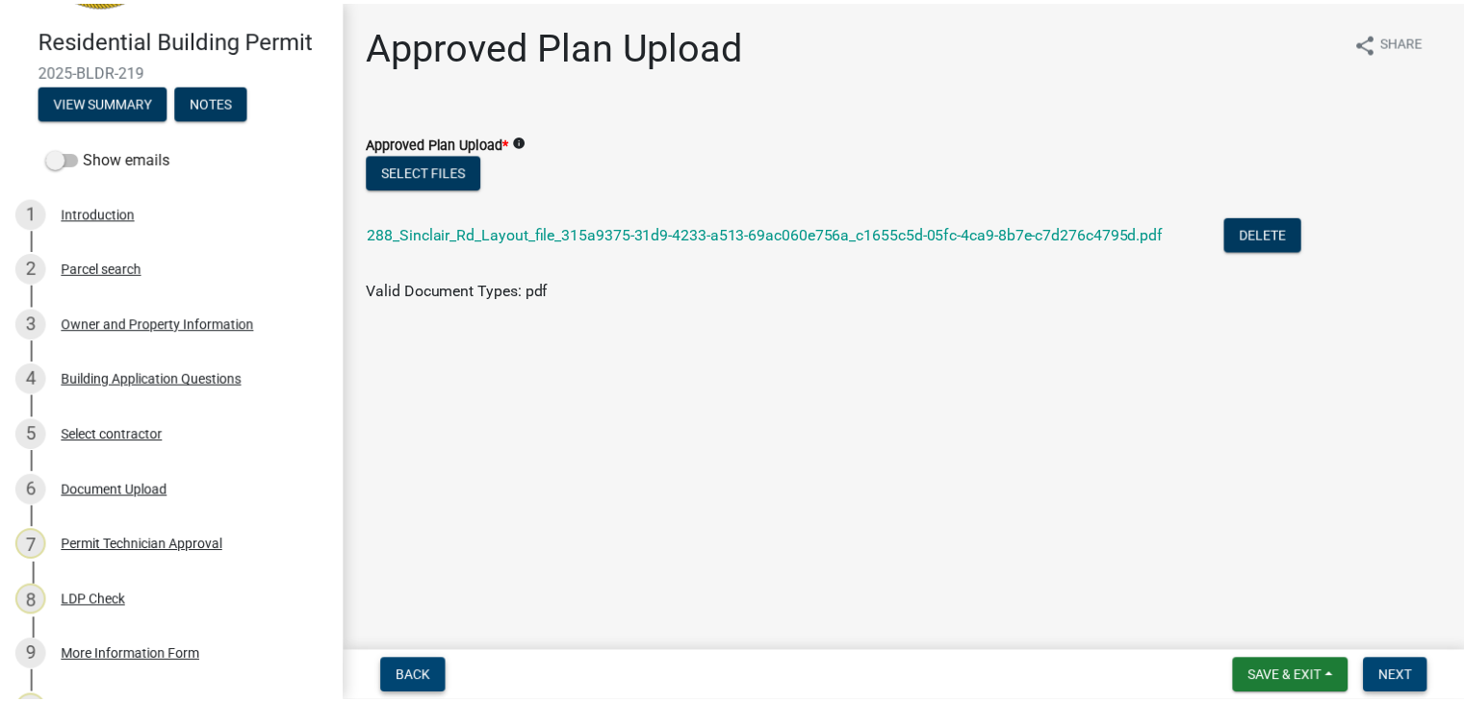
scroll to position [0, 0]
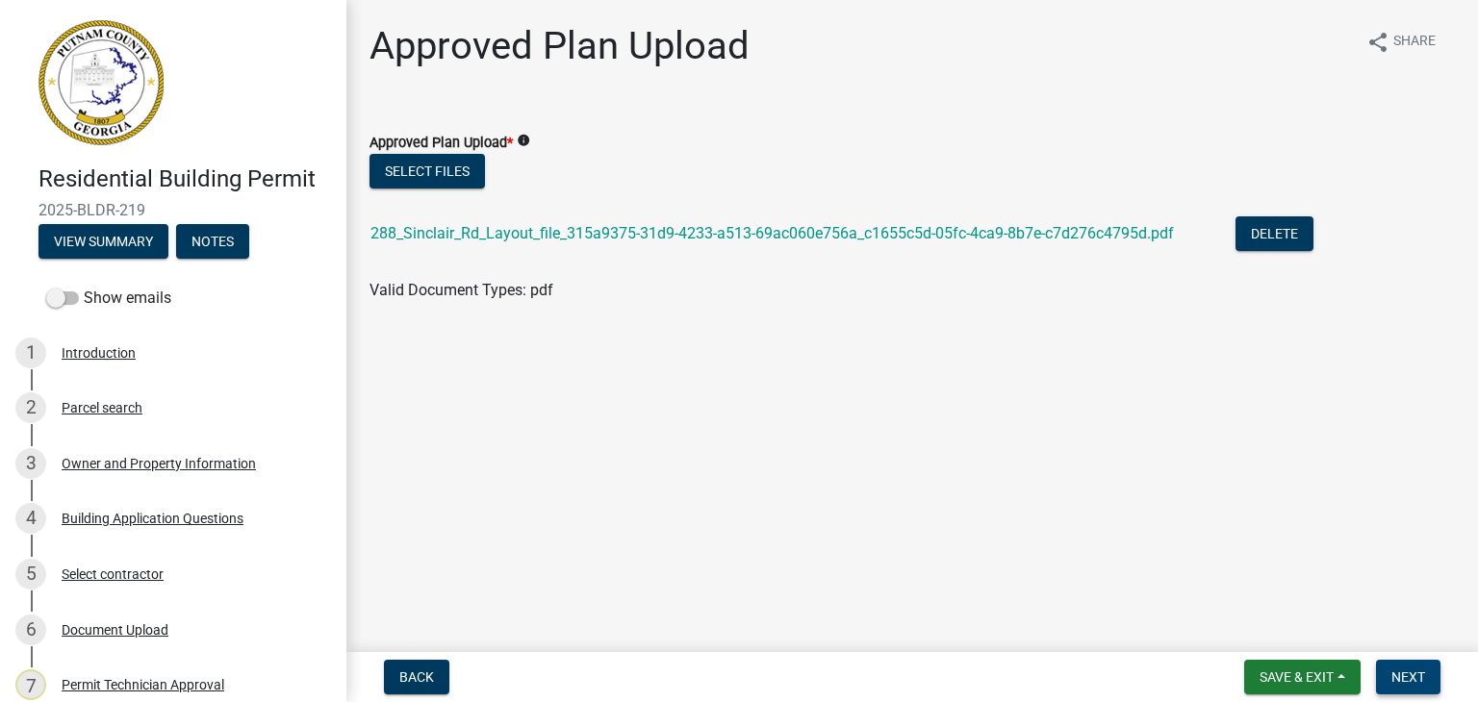
click at [1404, 670] on span "Next" at bounding box center [1408, 677] width 34 height 15
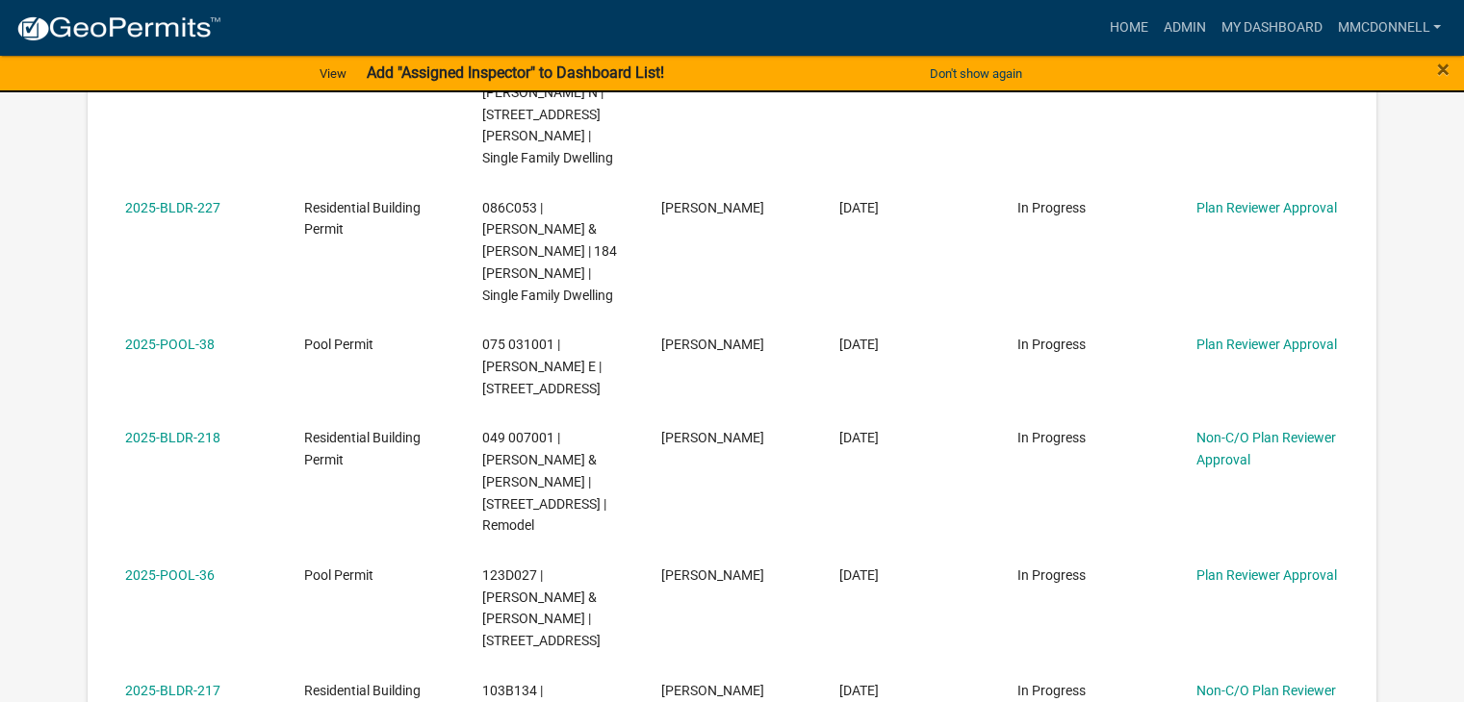
scroll to position [859, 0]
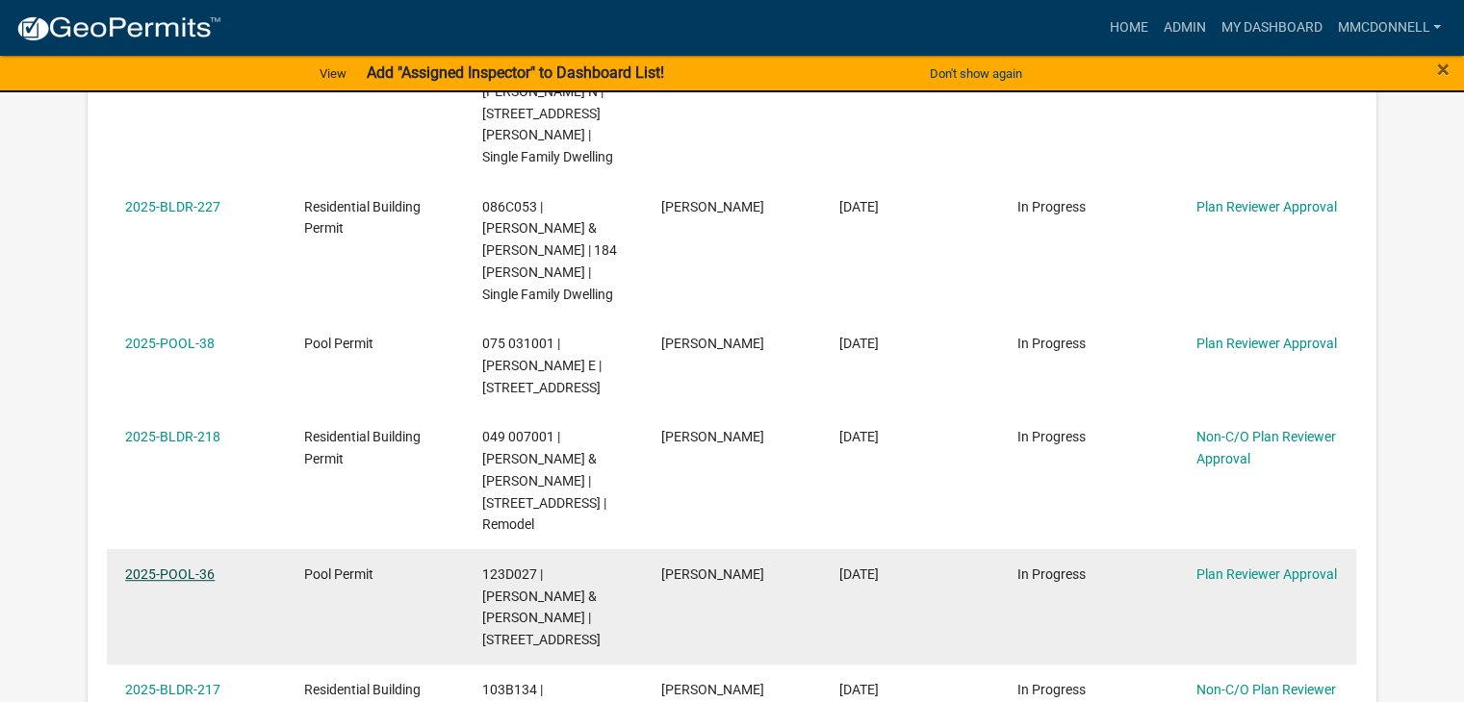
click at [169, 567] on link "2025-POOL-36" at bounding box center [169, 574] width 89 height 15
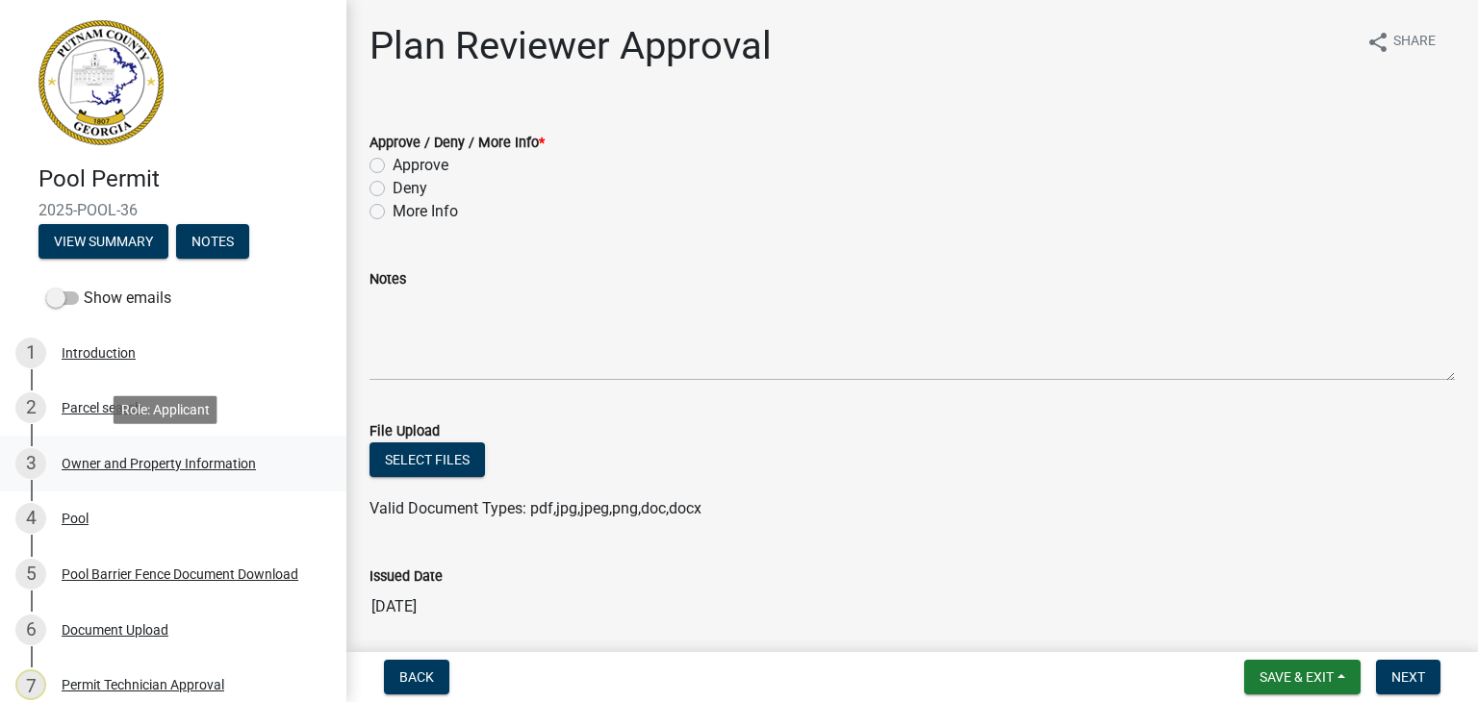
click at [99, 462] on div "Owner and Property Information" at bounding box center [159, 463] width 194 height 13
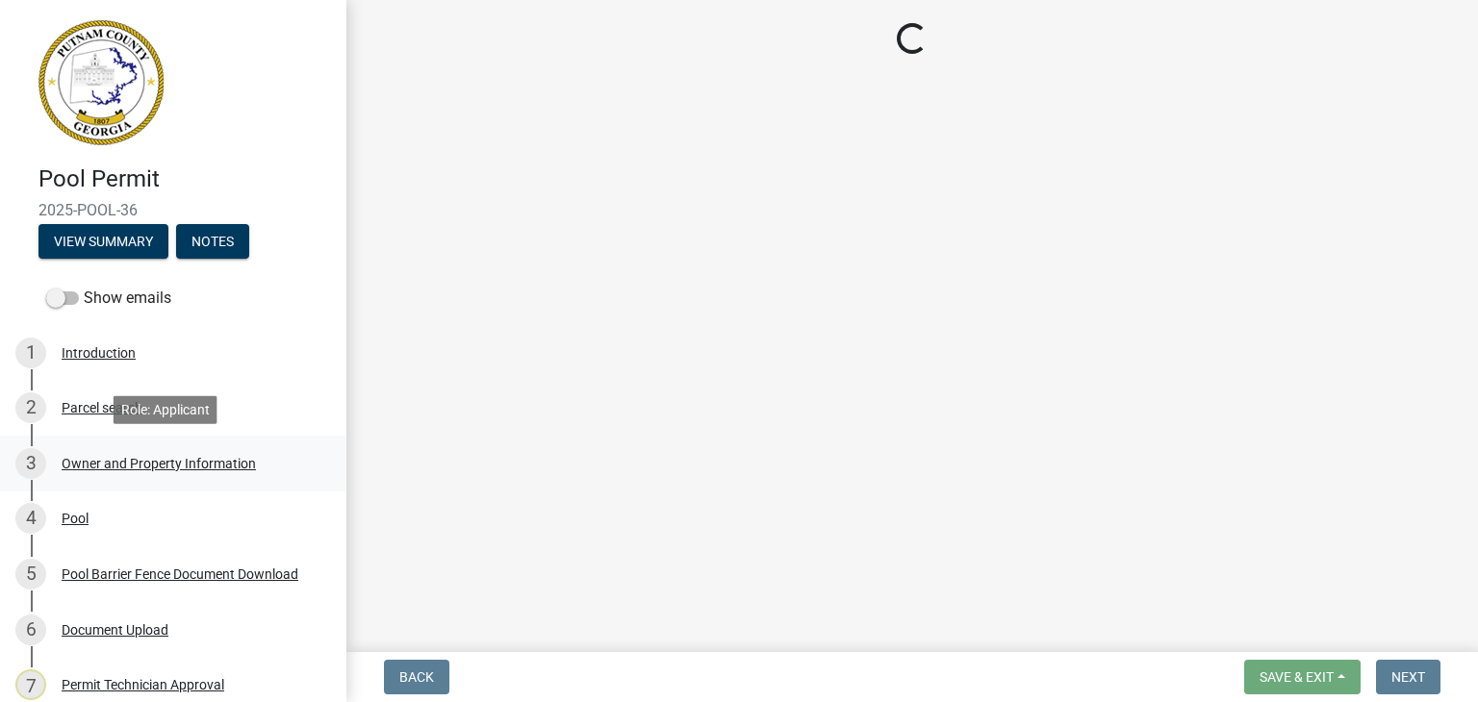
select select "a6b90f04-145f-43dc-a4e6-6d5ec8e28ec9"
select select "83394b22-4a11-496c-8e5c-75ade2e72faf"
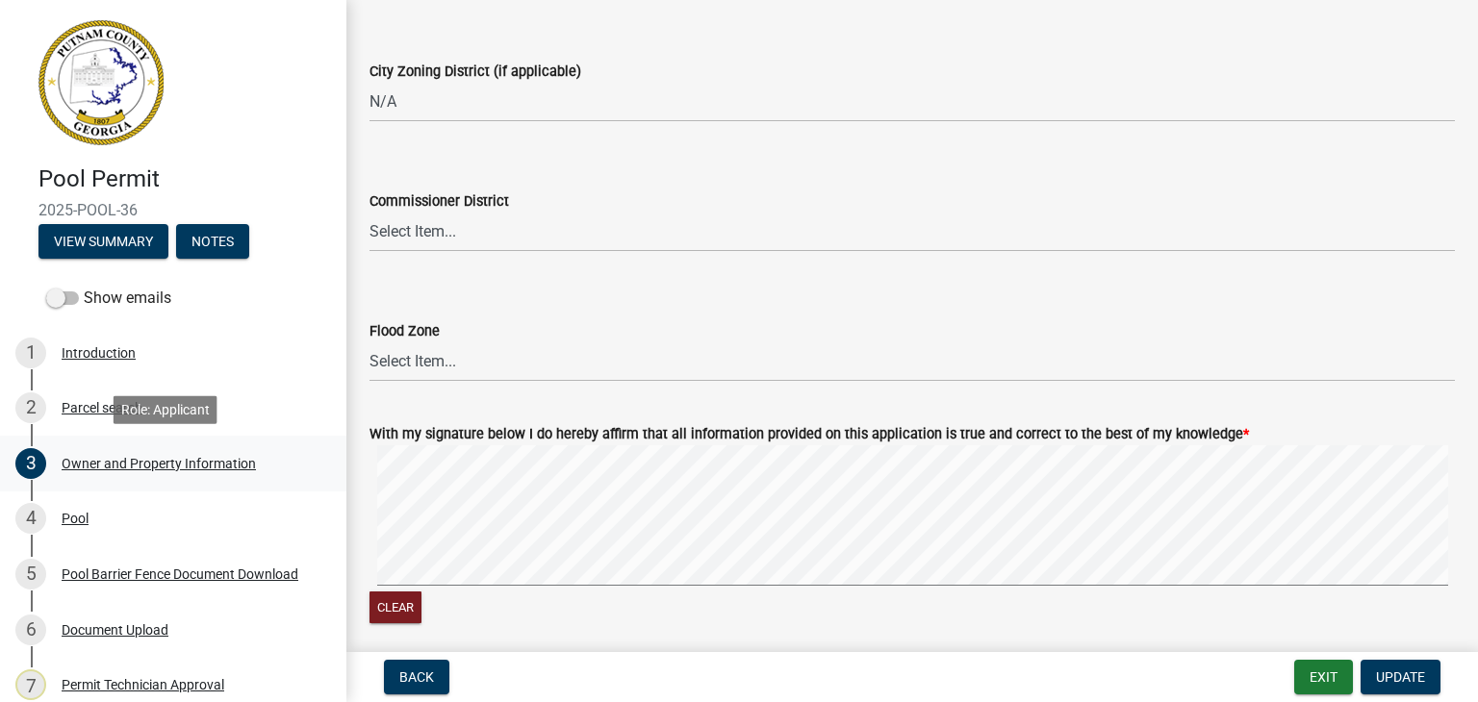
scroll to position [3179, 0]
click at [92, 512] on div "4 Pool" at bounding box center [165, 518] width 300 height 31
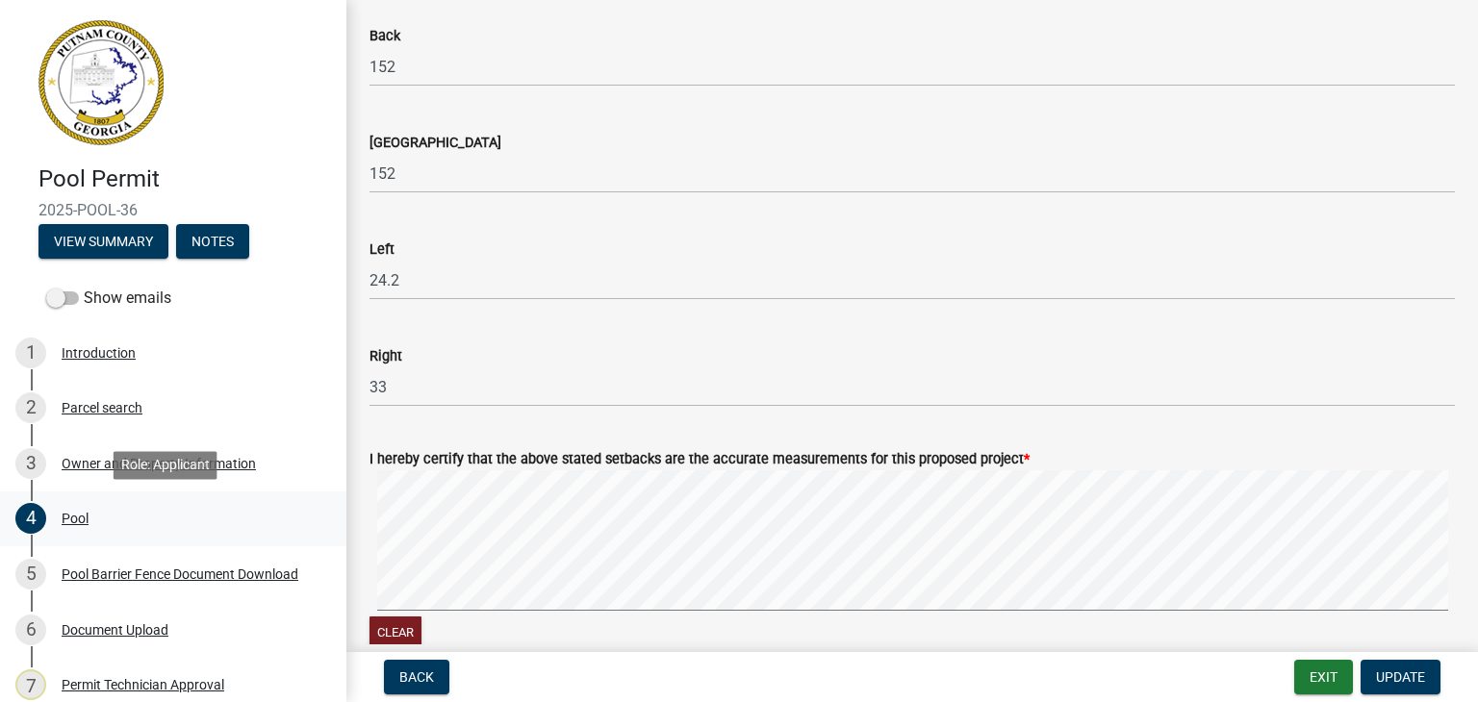
scroll to position [785, 0]
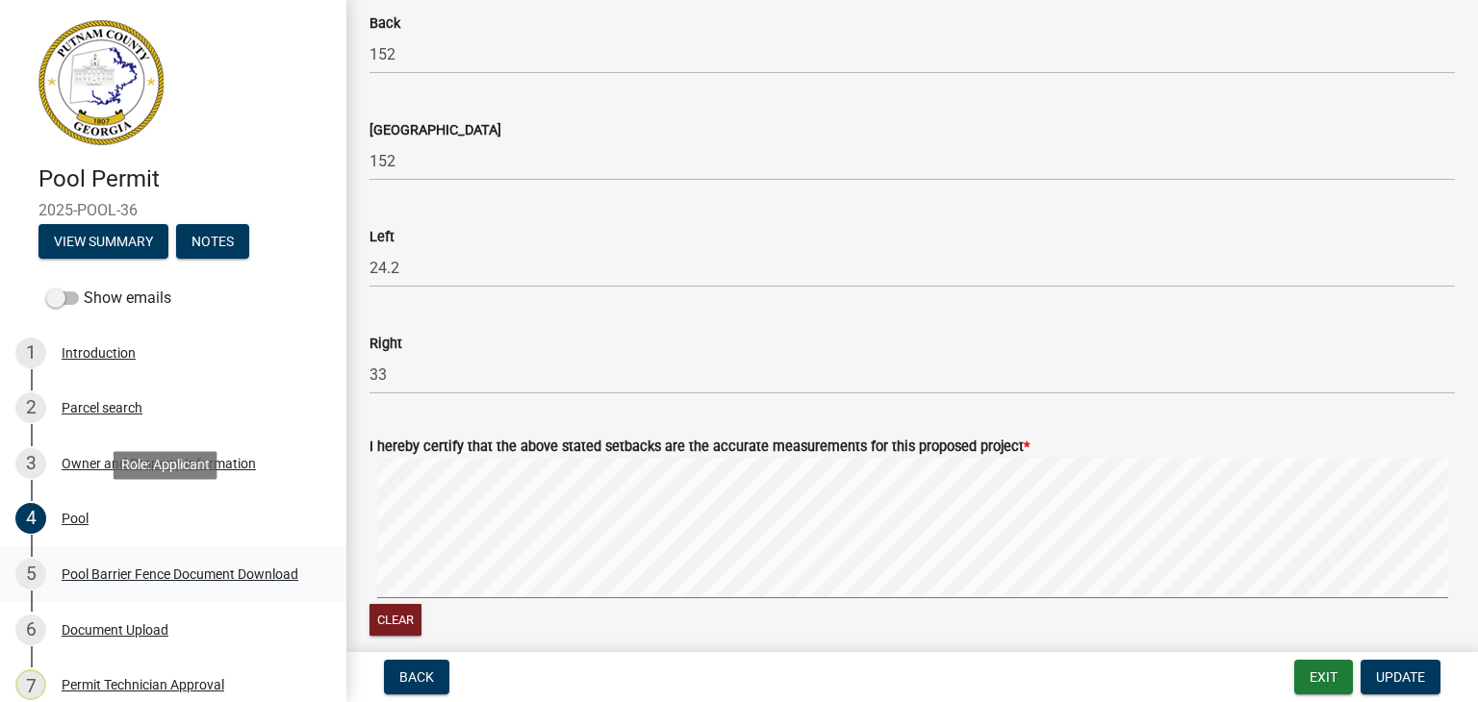
click at [187, 577] on div "Pool Barrier Fence Document Download" at bounding box center [180, 574] width 237 height 13
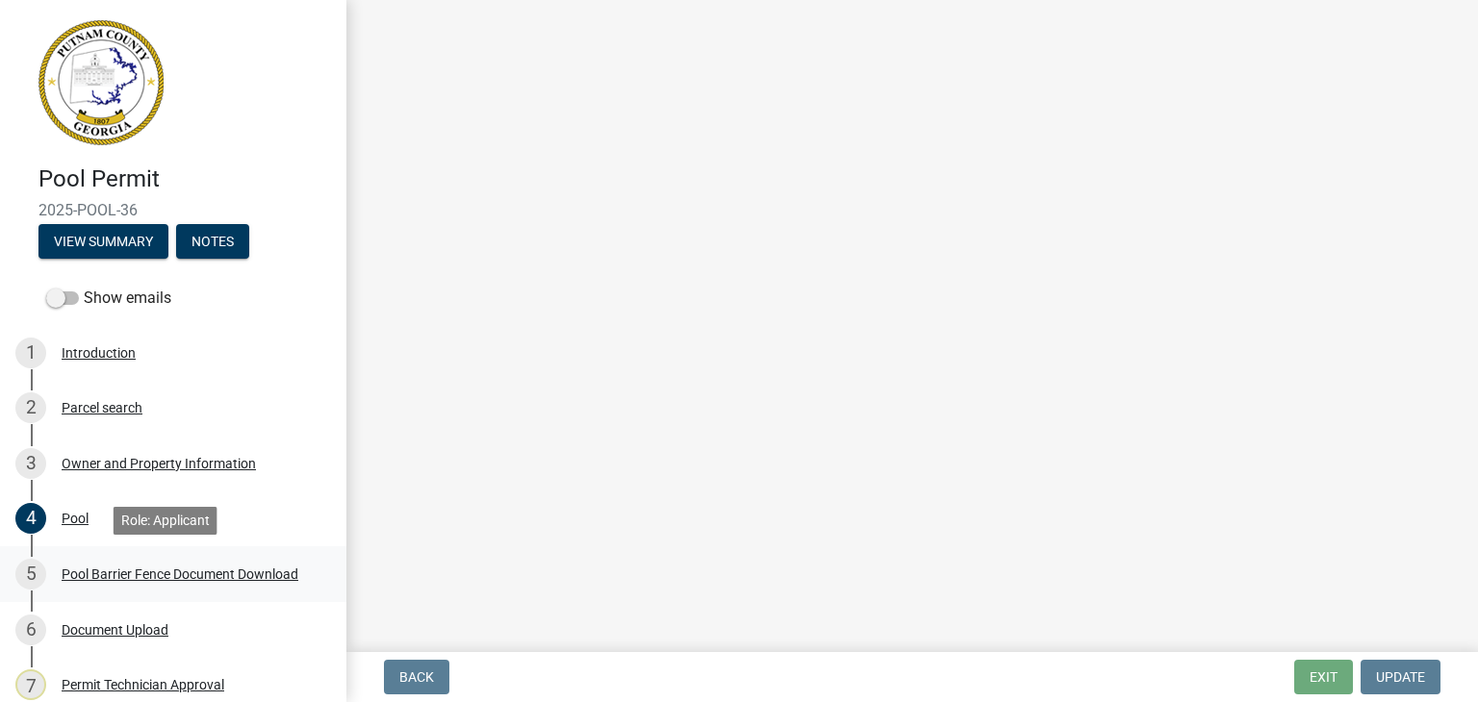
scroll to position [0, 0]
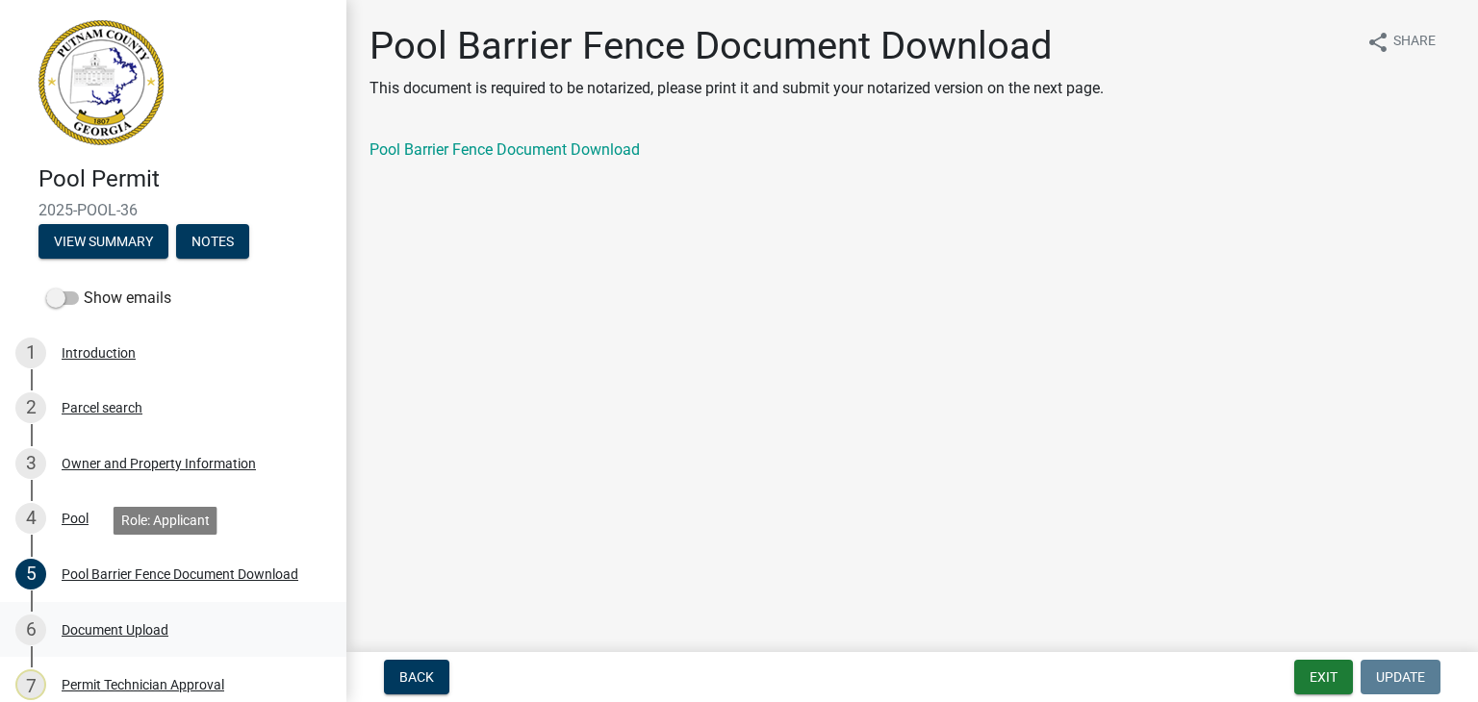
click at [116, 635] on div "Document Upload" at bounding box center [115, 630] width 107 height 13
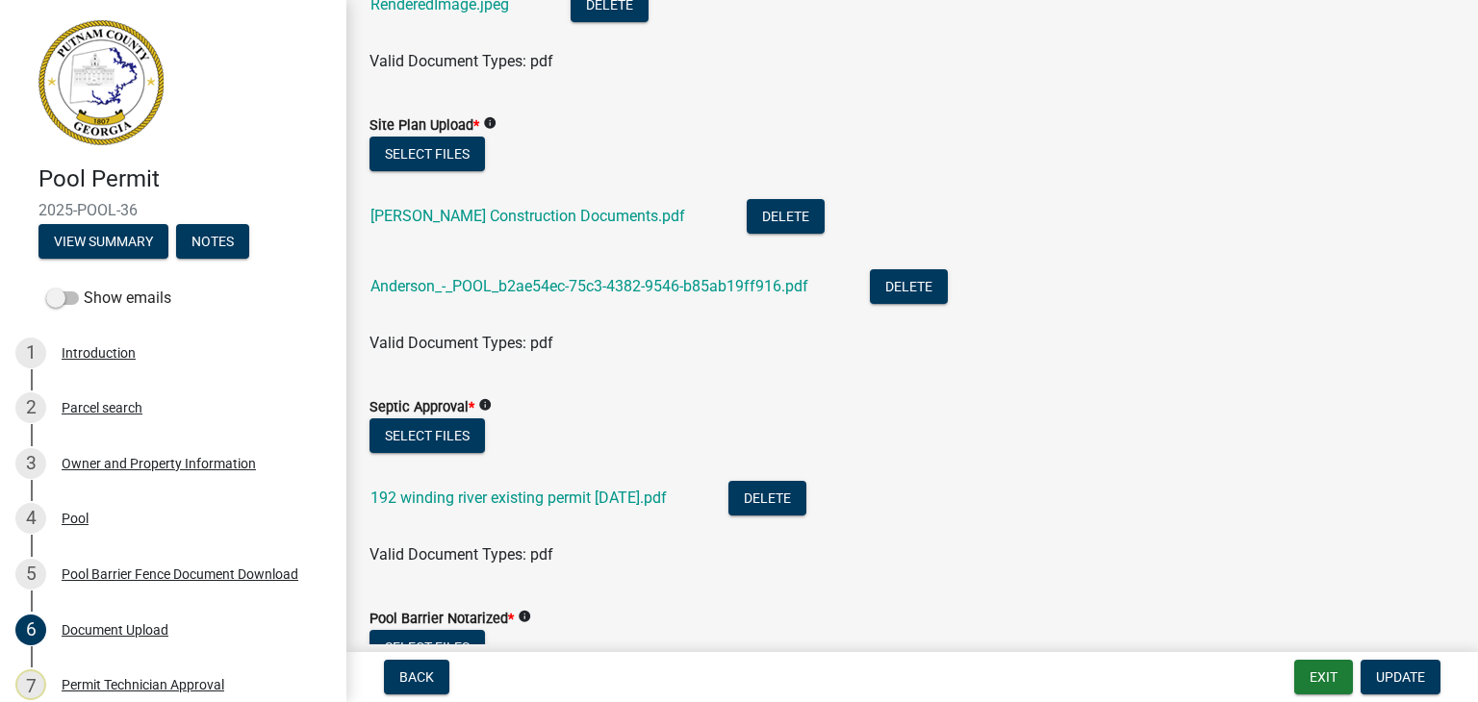
scroll to position [240, 0]
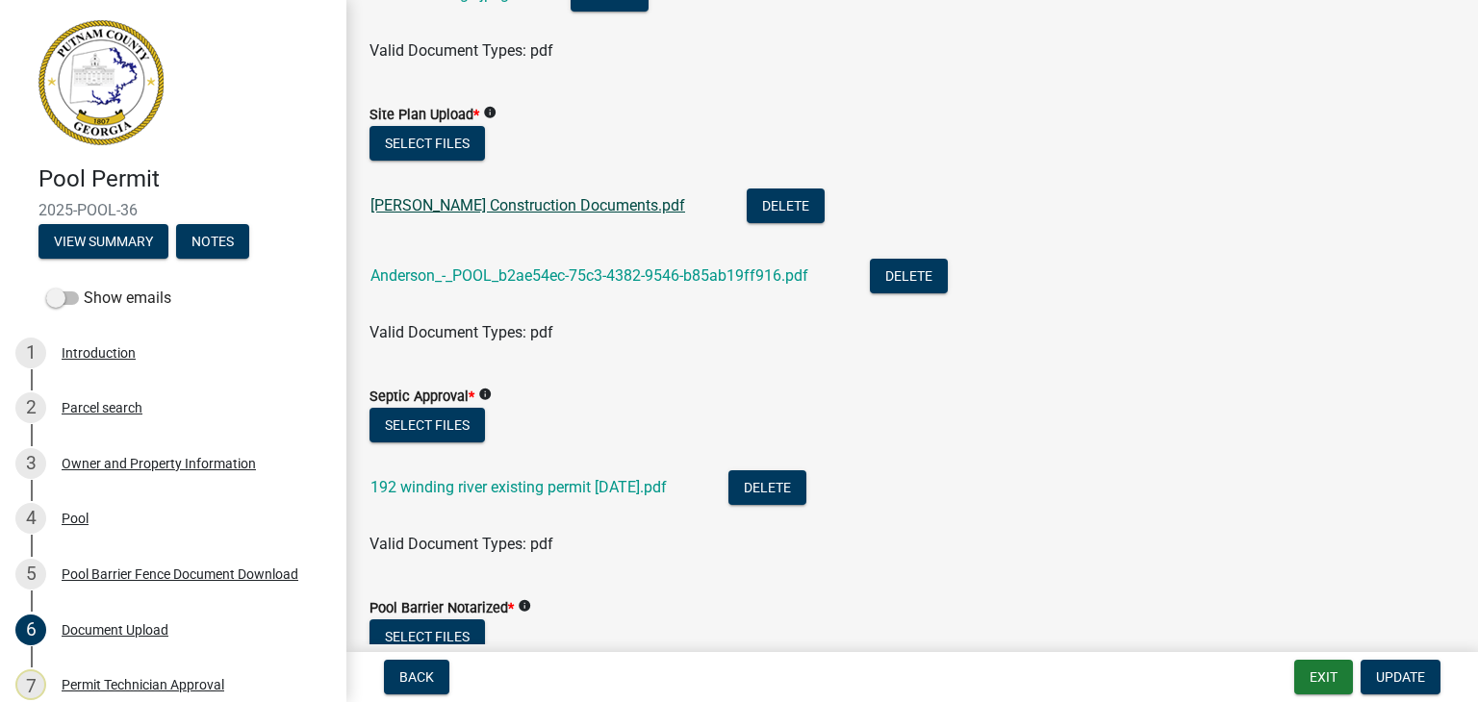
click at [524, 199] on link "ANDERSON Construction Documents.pdf" at bounding box center [527, 205] width 315 height 18
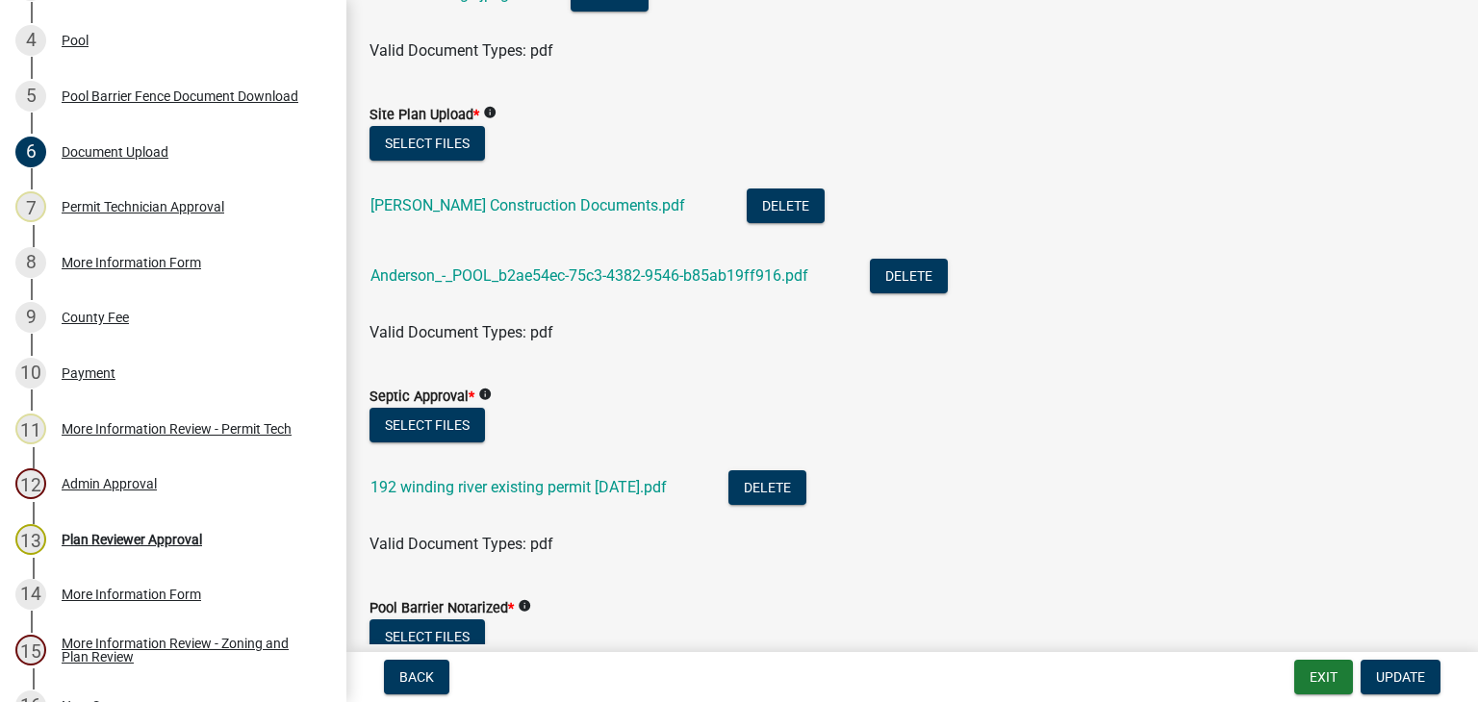
scroll to position [481, 0]
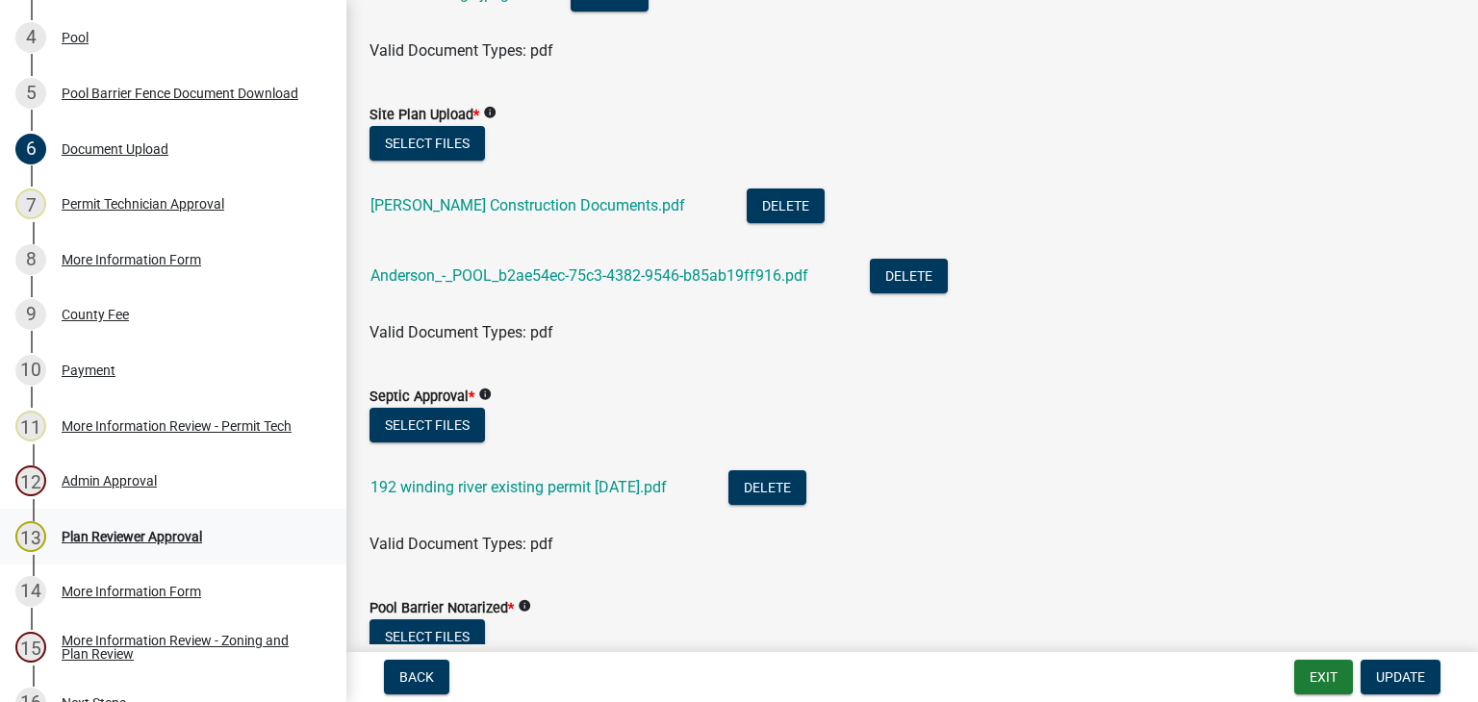
click at [162, 547] on div "13 Plan Reviewer Approval" at bounding box center [165, 537] width 300 height 31
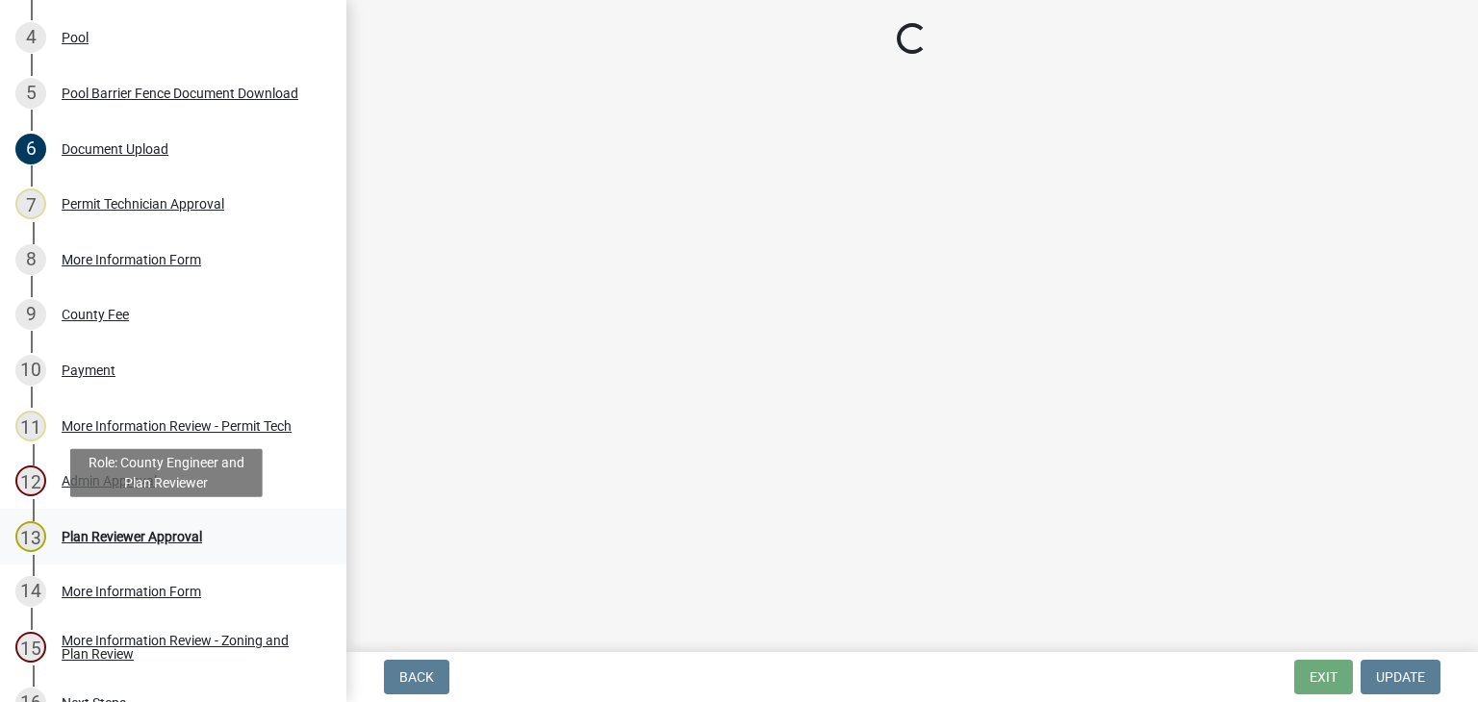
scroll to position [0, 0]
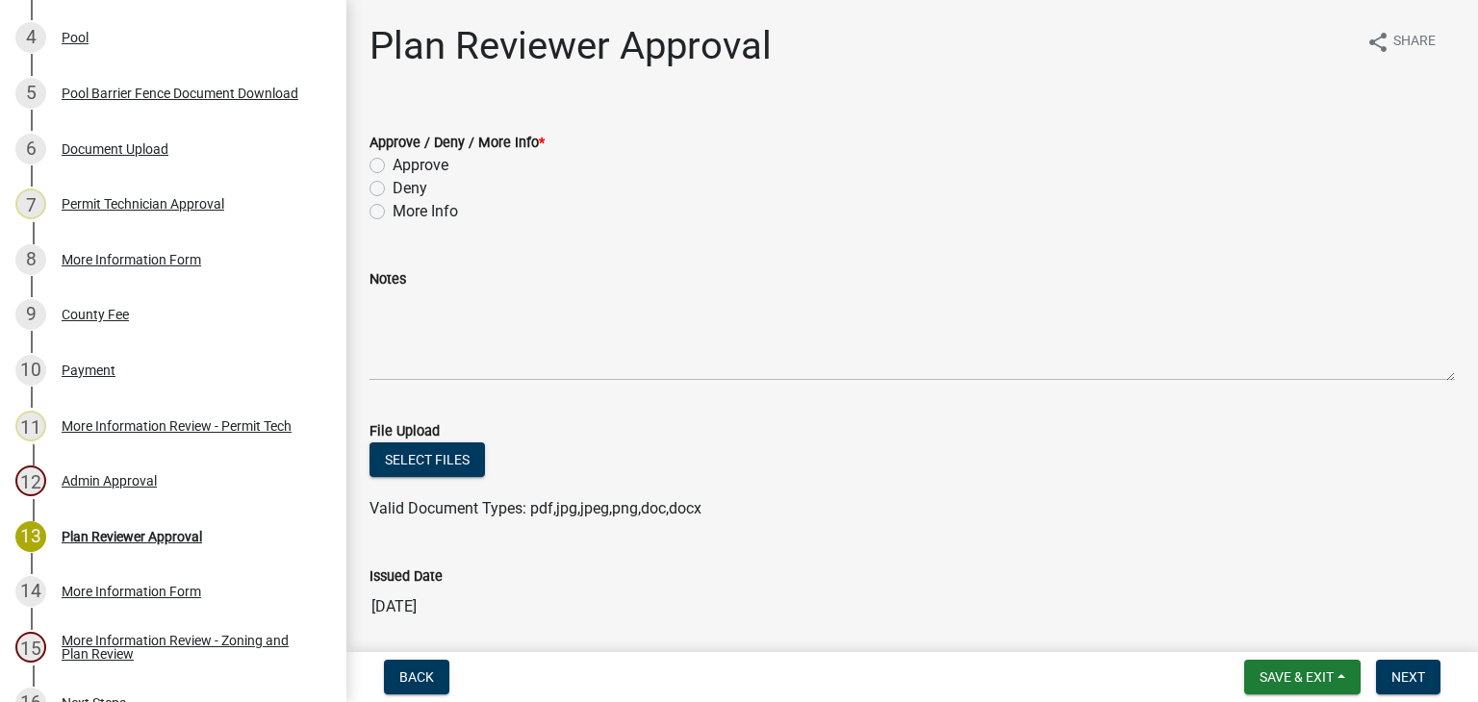
click at [393, 160] on label "Approve" at bounding box center [421, 165] width 56 height 23
click at [393, 160] on input "Approve" at bounding box center [399, 160] width 13 height 13
radio input "true"
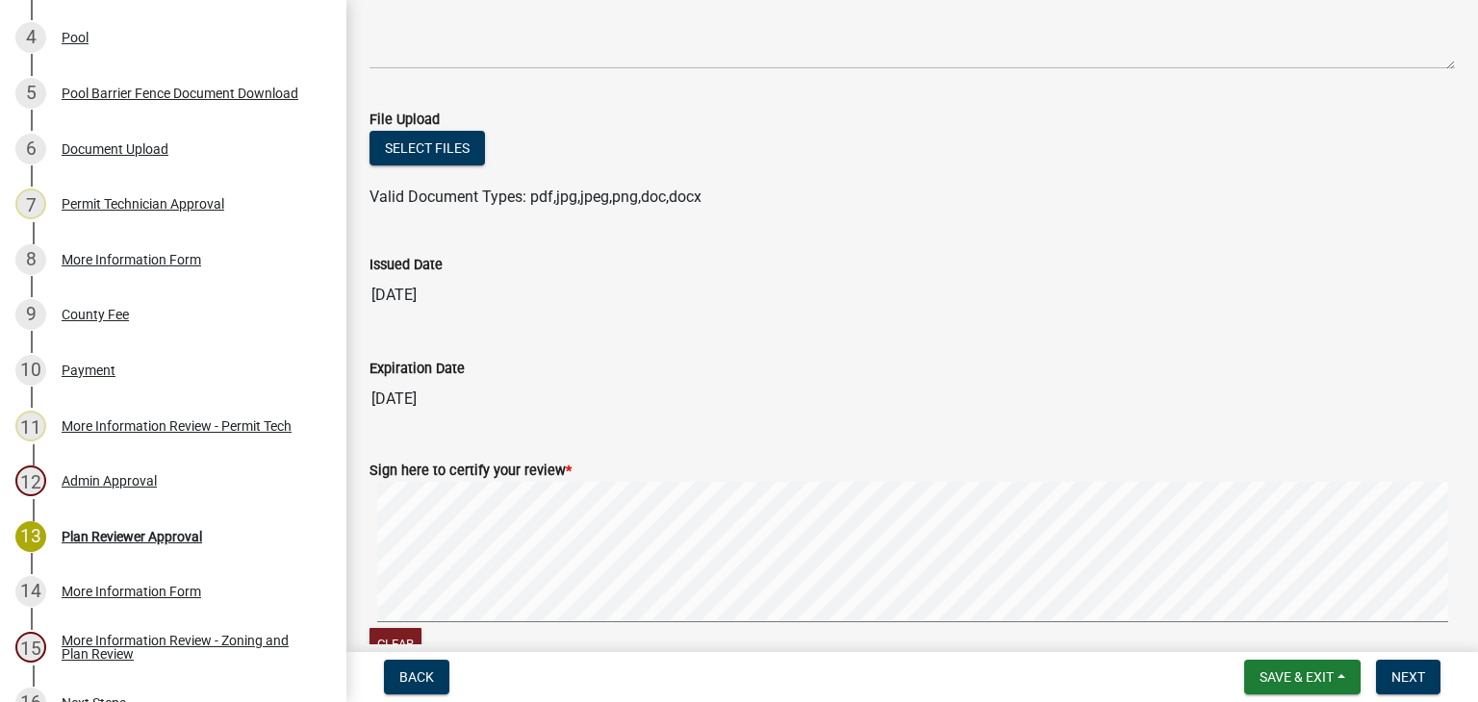
scroll to position [360, 0]
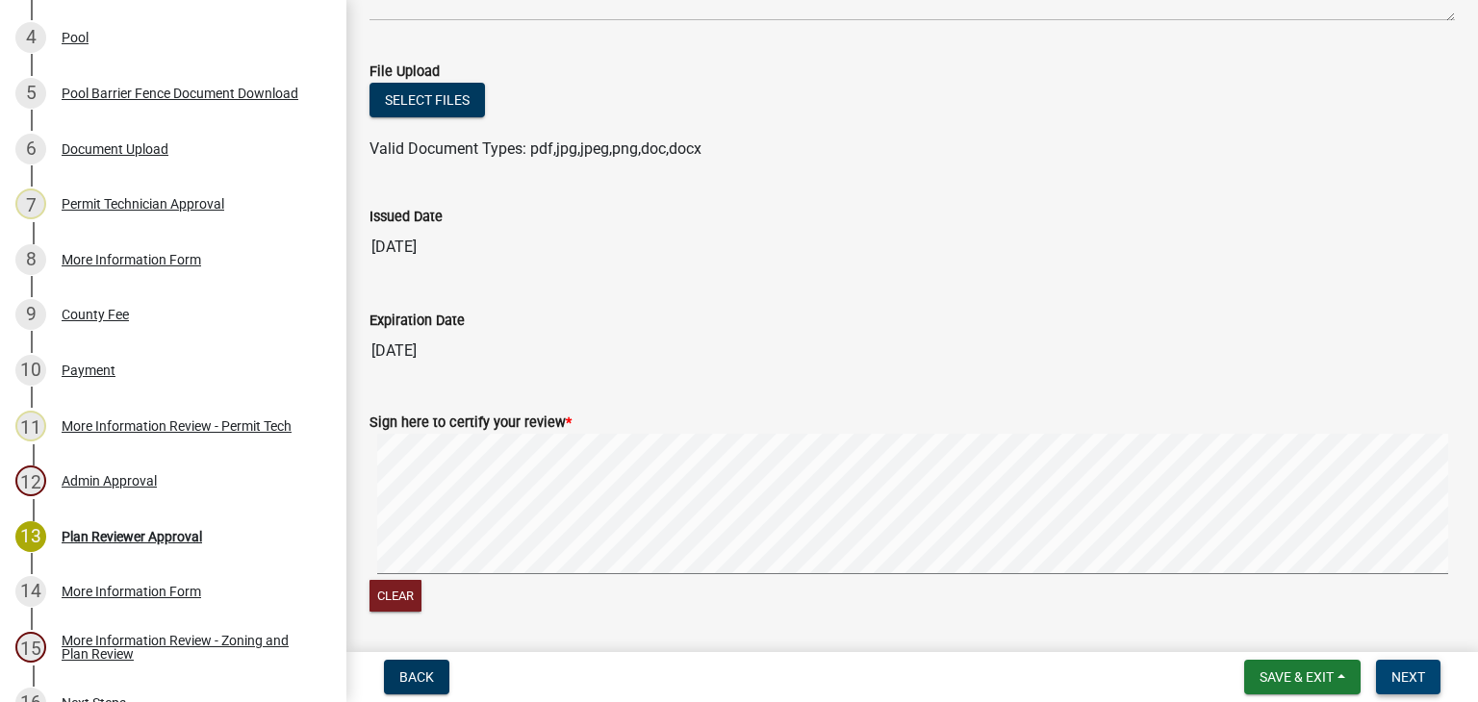
click at [1405, 672] on span "Next" at bounding box center [1408, 677] width 34 height 15
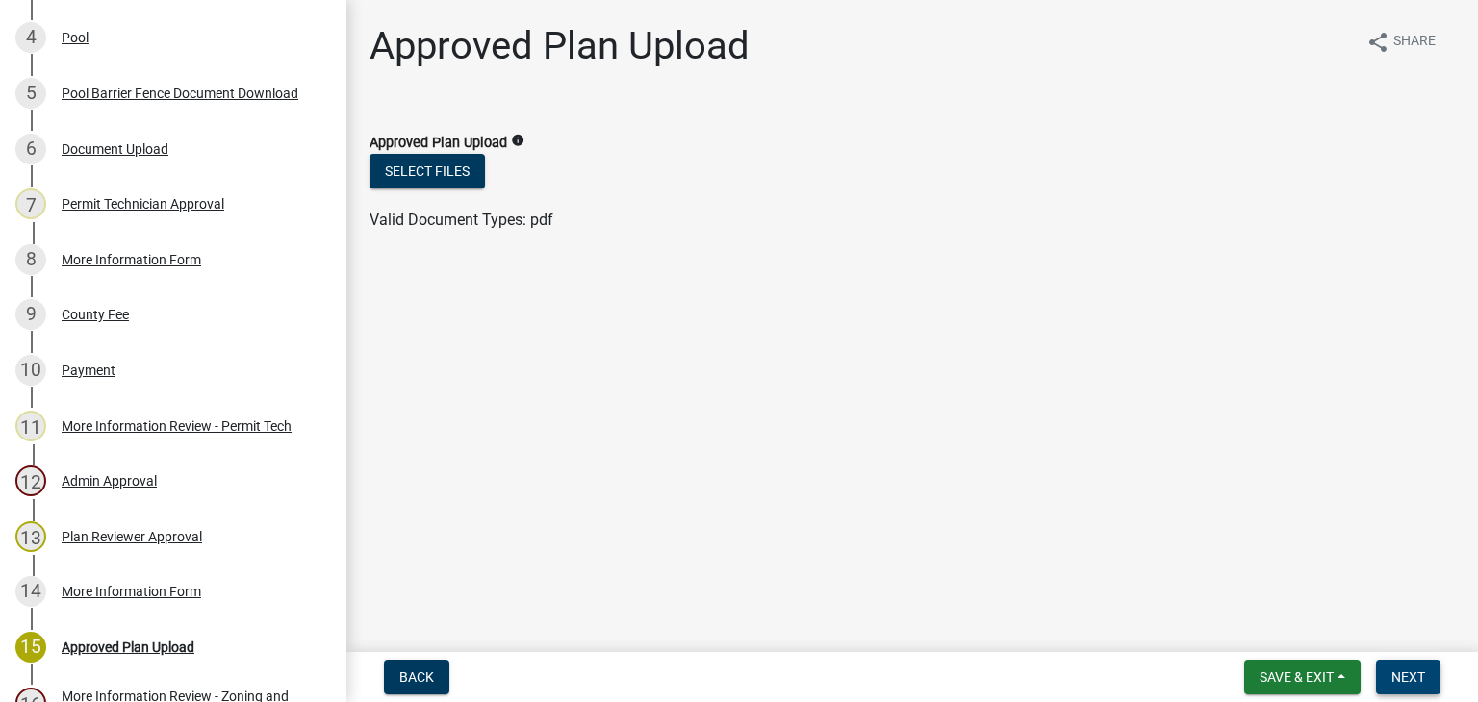
scroll to position [813, 0]
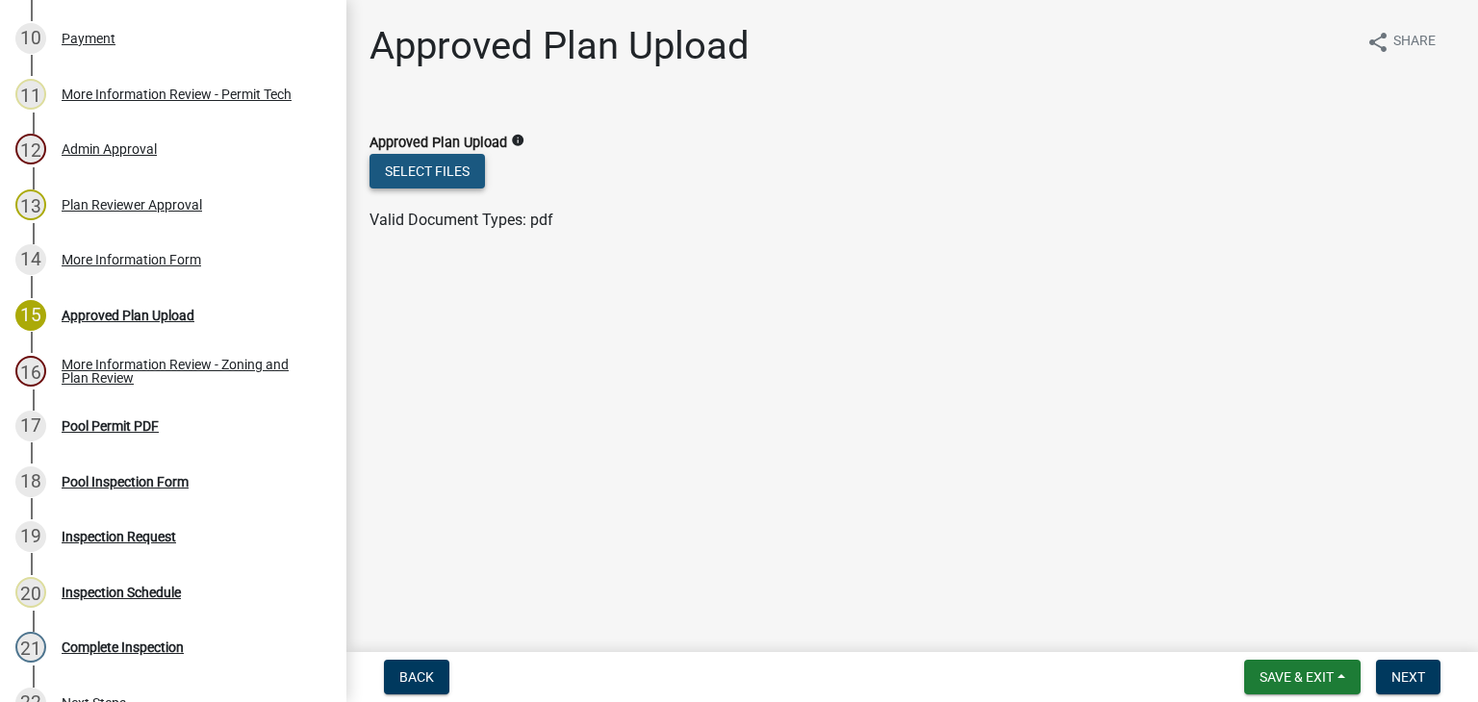
click at [426, 172] on button "Select files" at bounding box center [427, 171] width 115 height 35
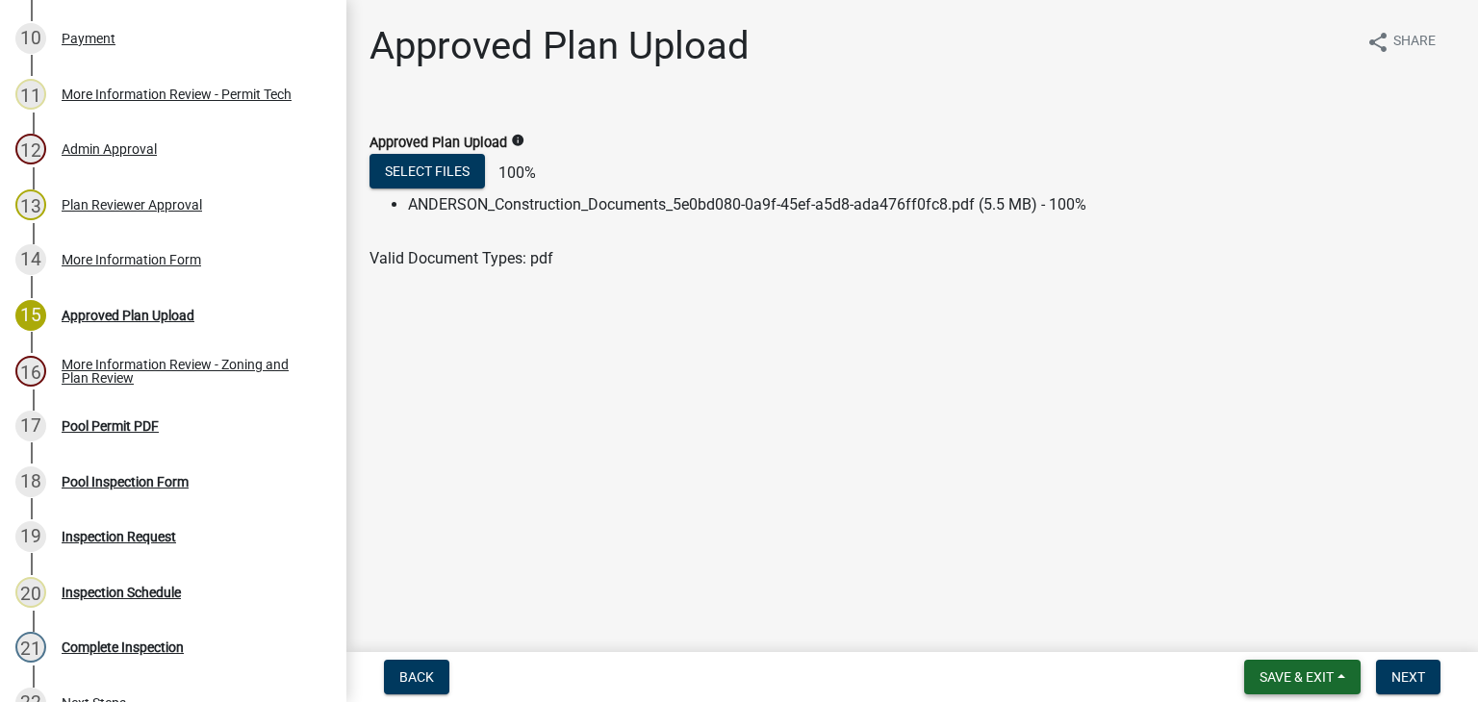
click at [1265, 679] on span "Save & Exit" at bounding box center [1297, 677] width 74 height 15
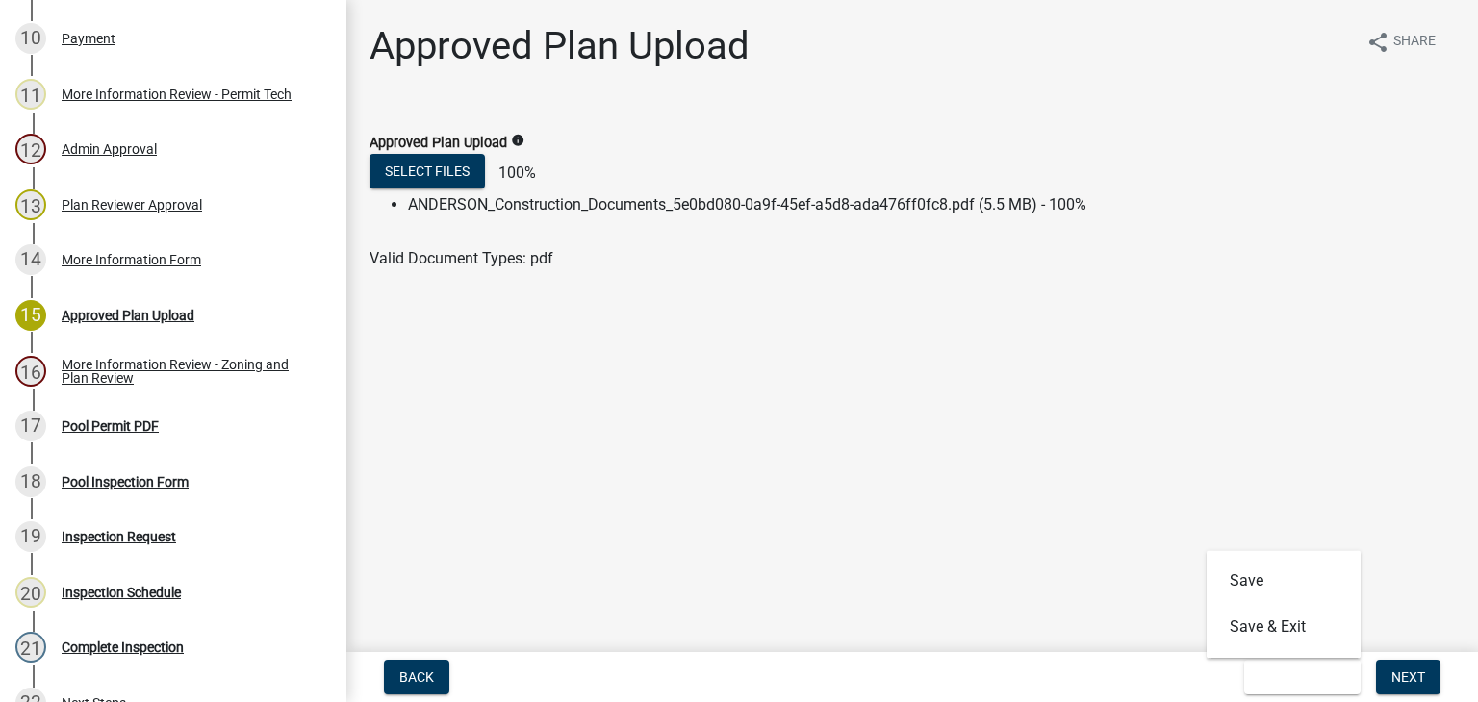
click at [1405, 542] on main "Approved Plan Upload share Share Approved Plan Upload info Select files 100% AN…" at bounding box center [912, 322] width 1132 height 645
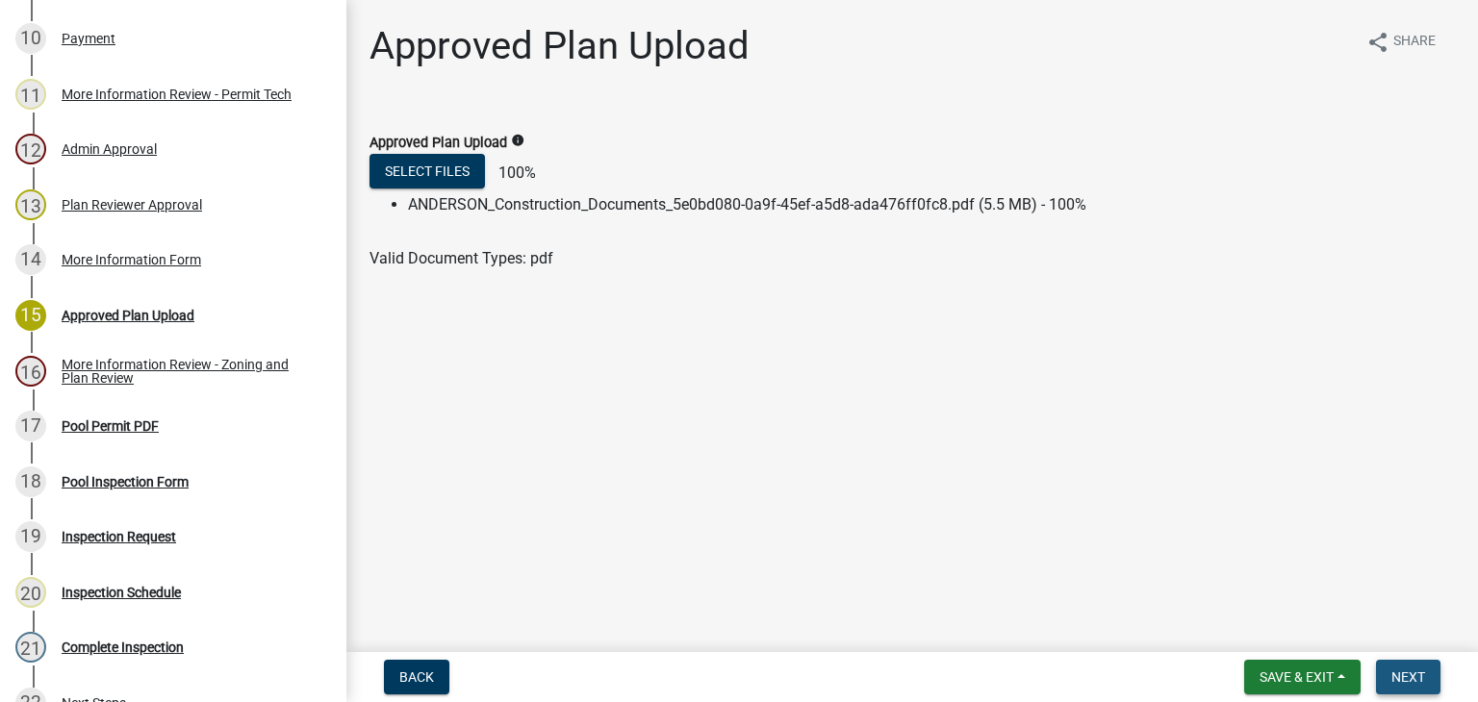
click at [1410, 673] on span "Next" at bounding box center [1408, 677] width 34 height 15
click at [1347, 519] on main "Approved Plan Upload share Share Approved Plan Upload info Select files 100% AN…" at bounding box center [912, 322] width 1132 height 645
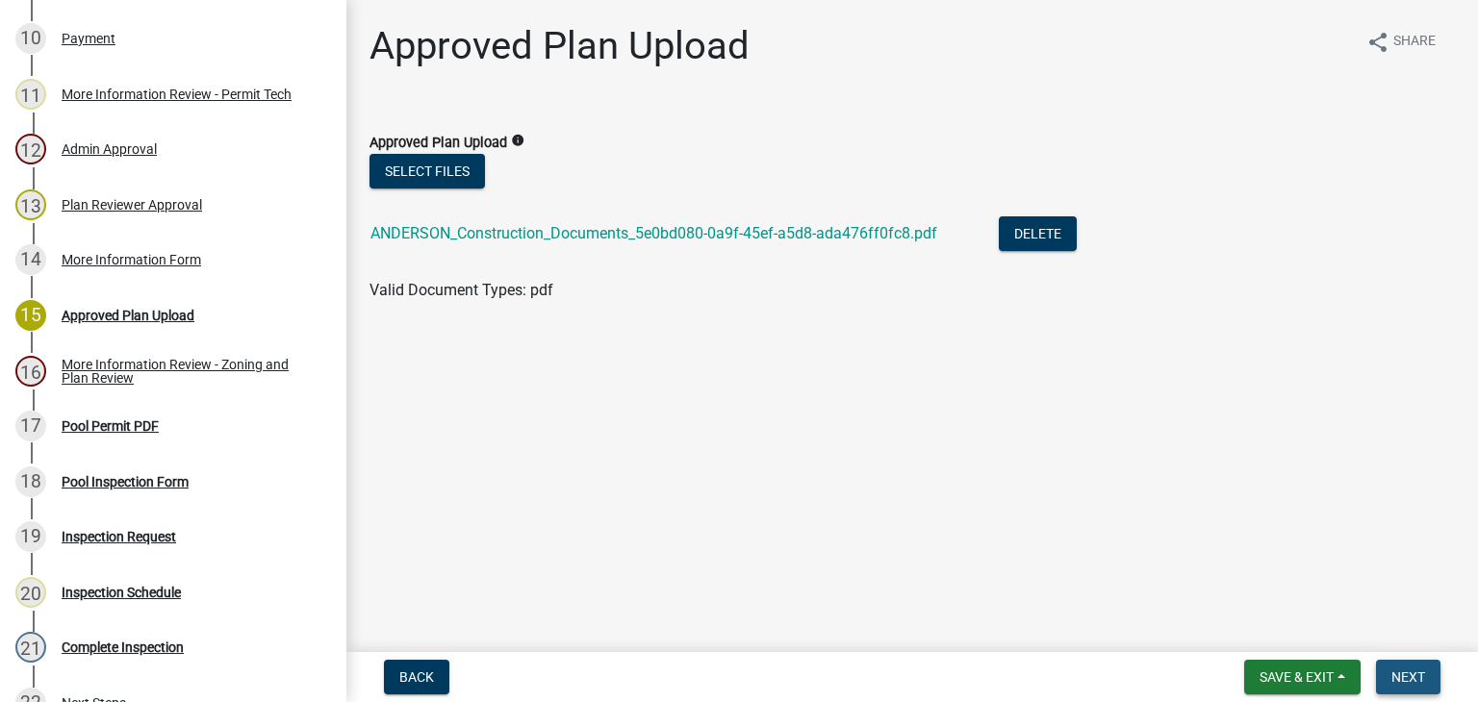
click at [1394, 676] on span "Next" at bounding box center [1408, 677] width 34 height 15
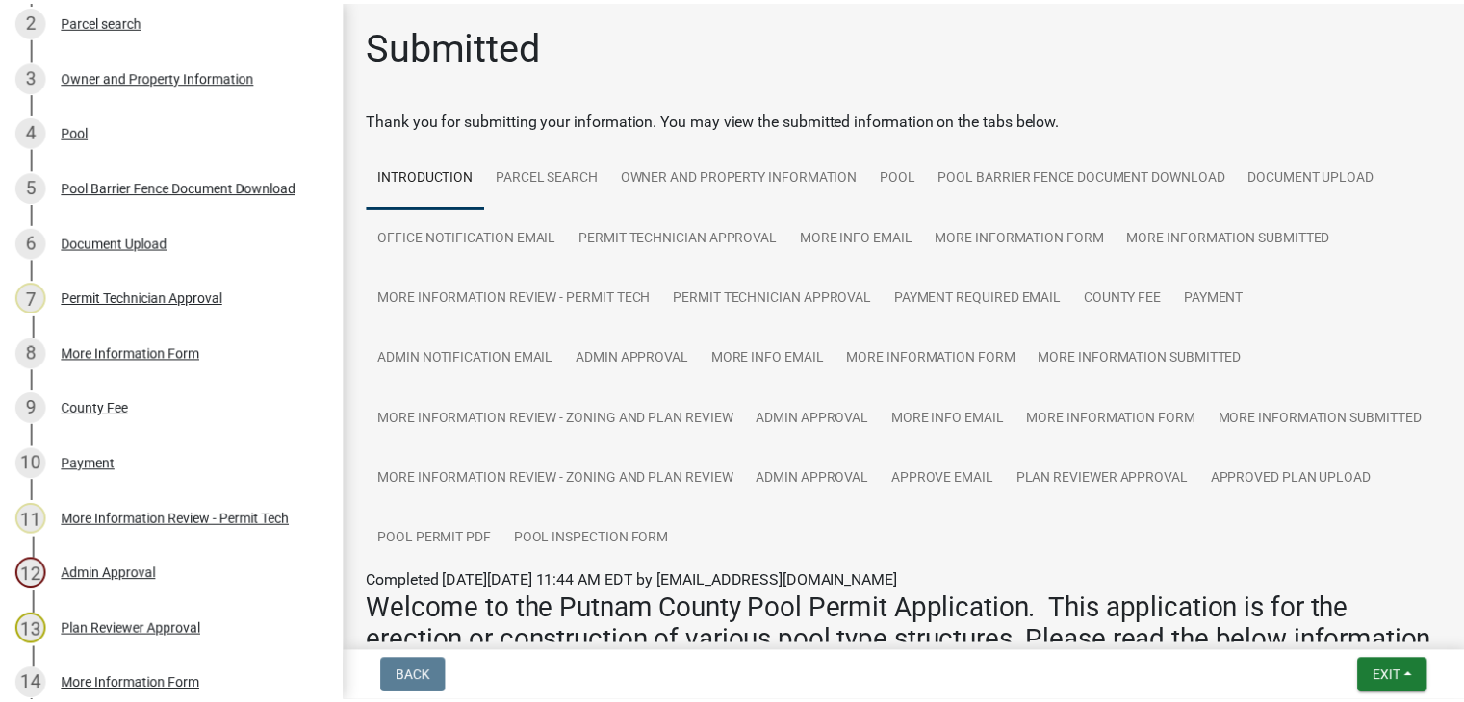
scroll to position [0, 0]
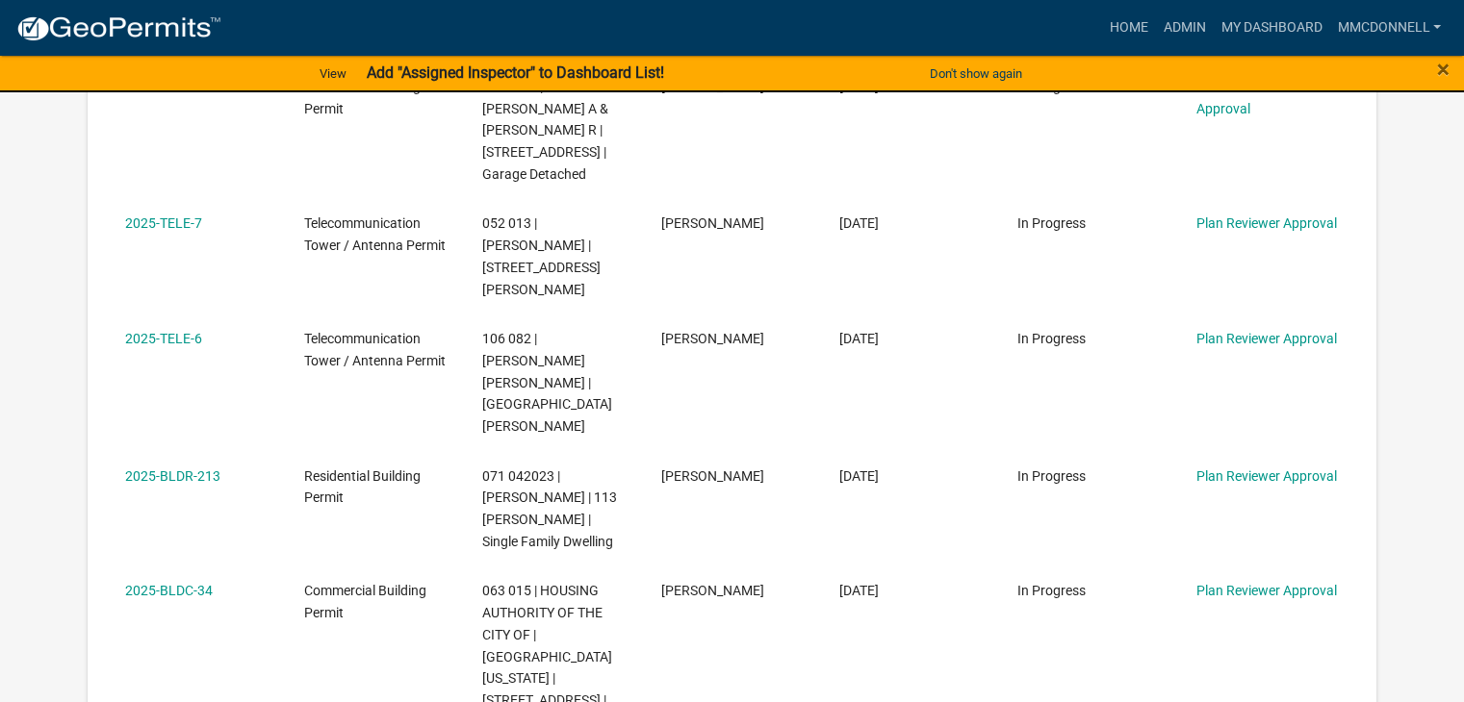
scroll to position [1350, 0]
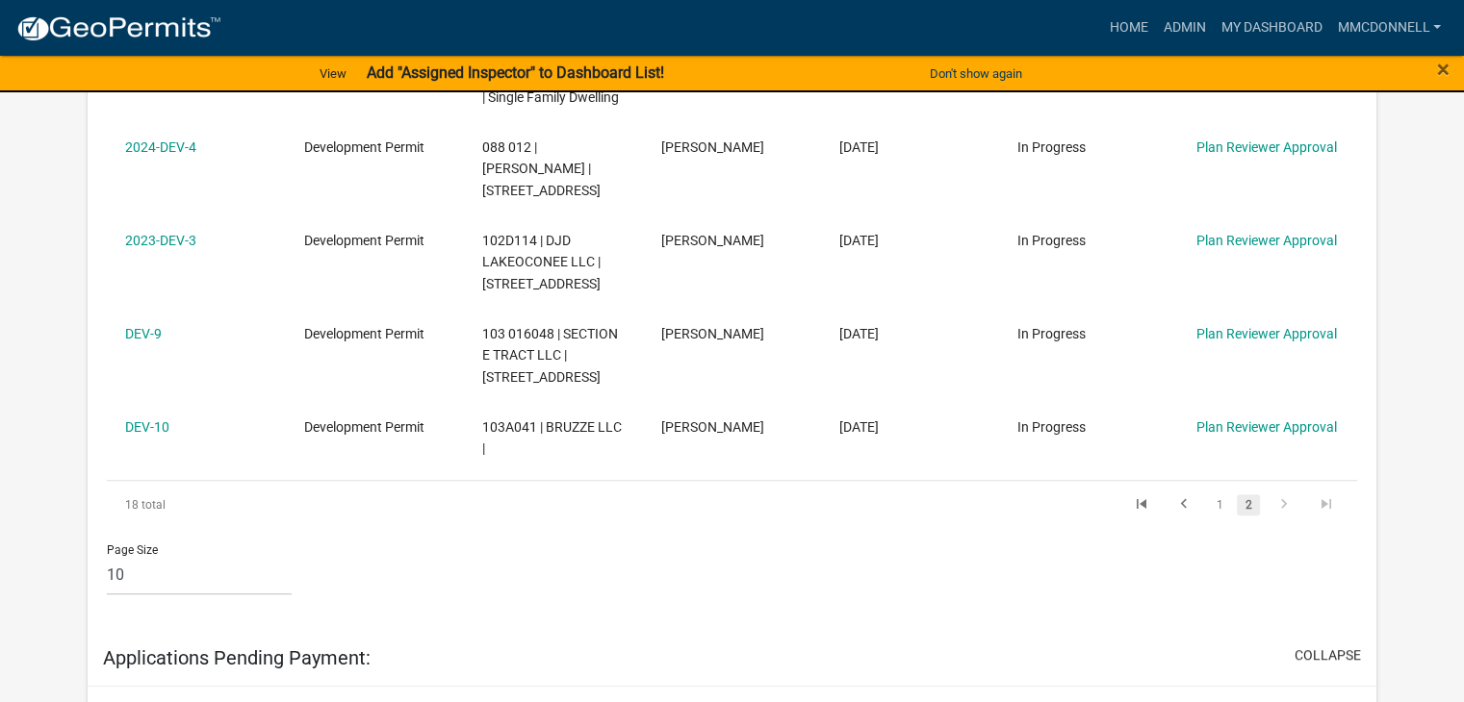
scroll to position [1343, 0]
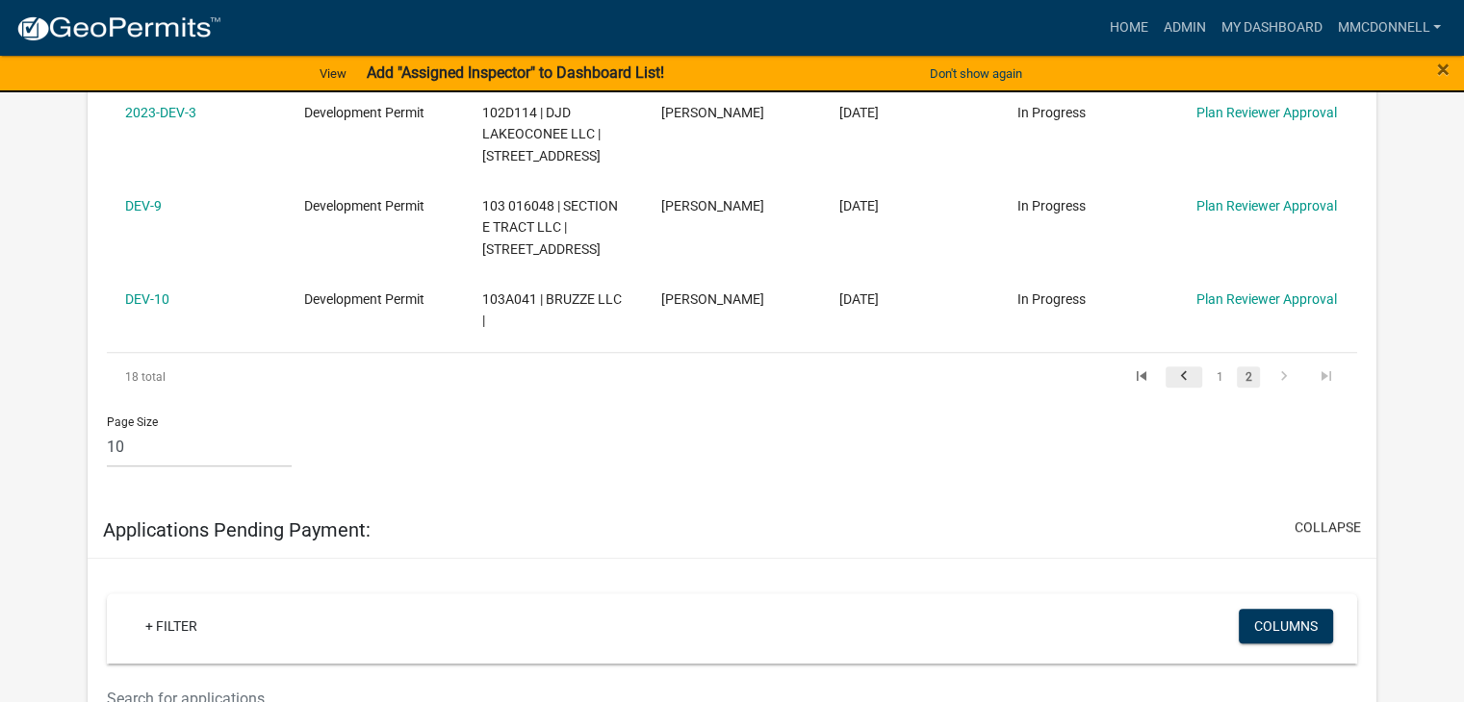
click at [1197, 367] on link "go to previous page" at bounding box center [1183, 377] width 37 height 21
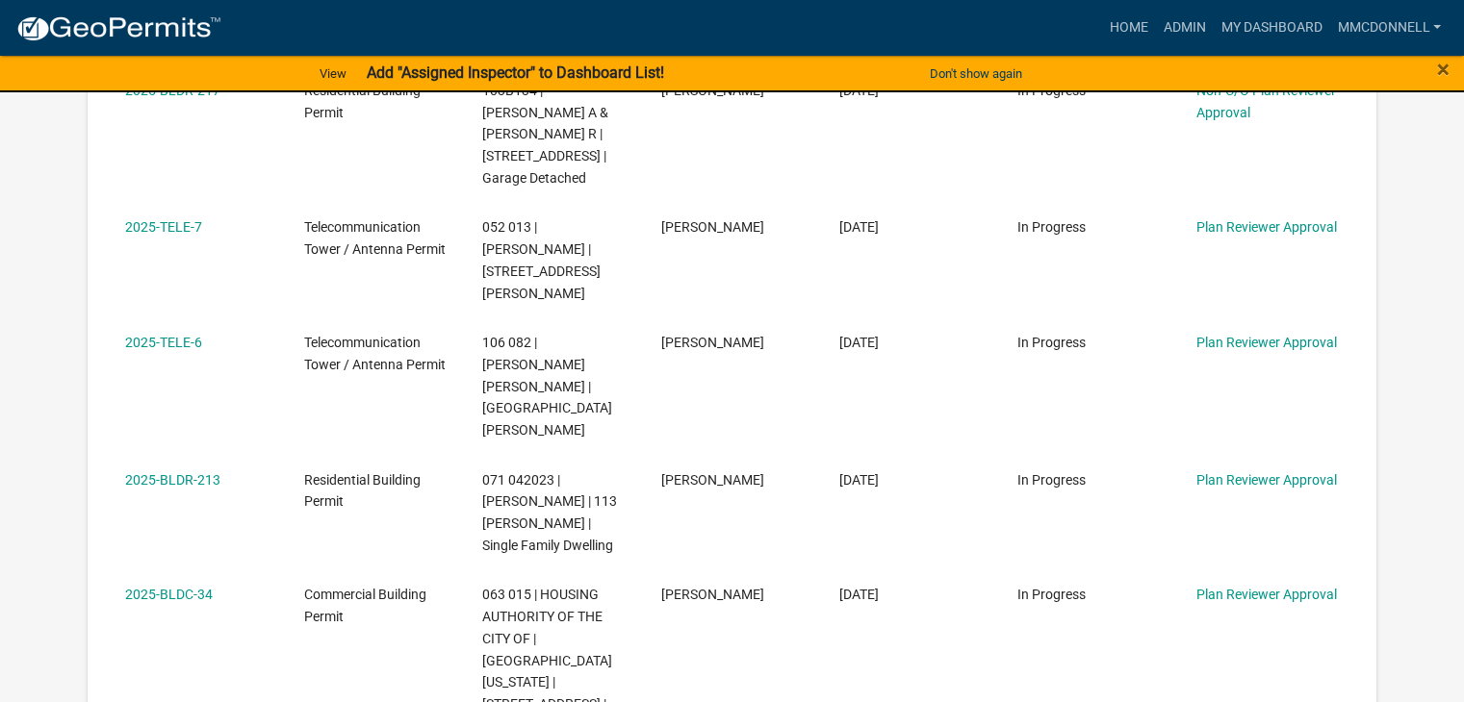
scroll to position [1409, 0]
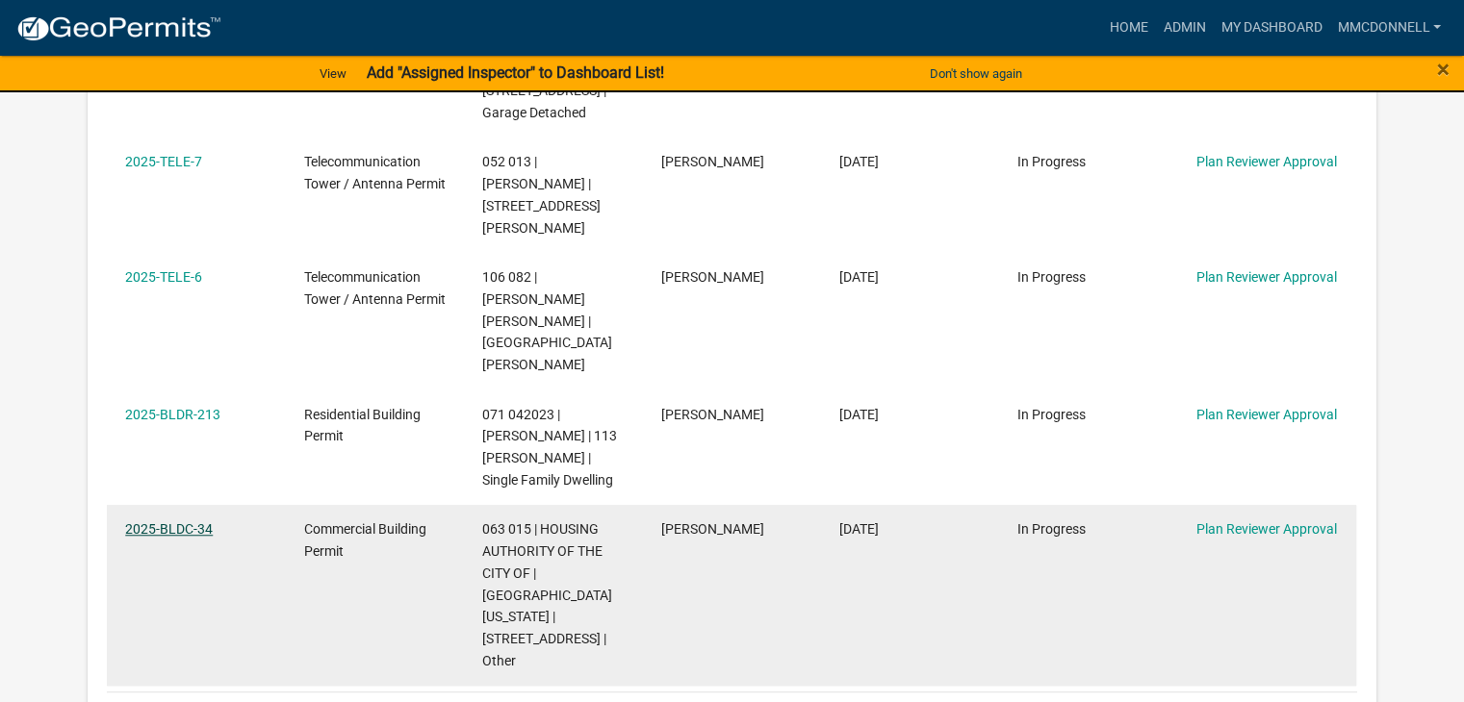
click at [177, 522] on link "2025-BLDC-34" at bounding box center [169, 529] width 88 height 15
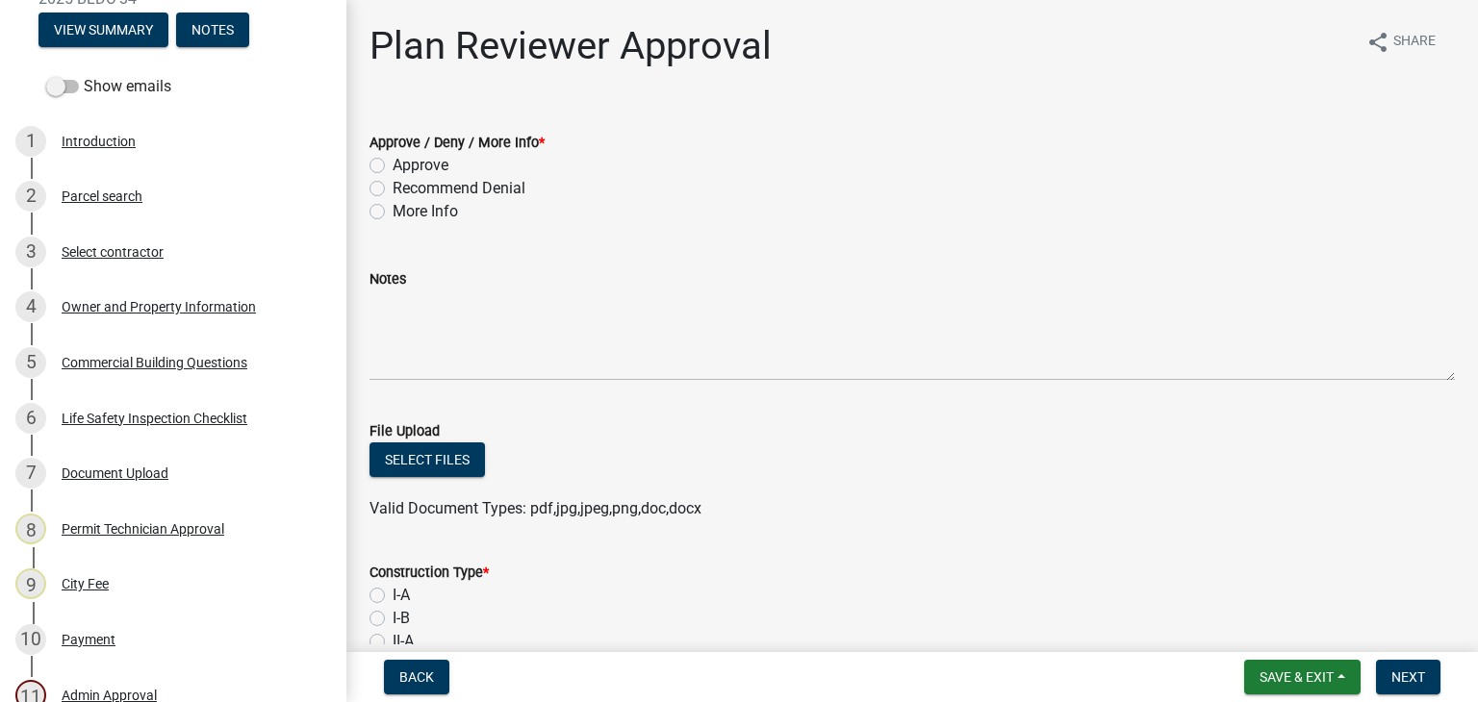
scroll to position [215, 0]
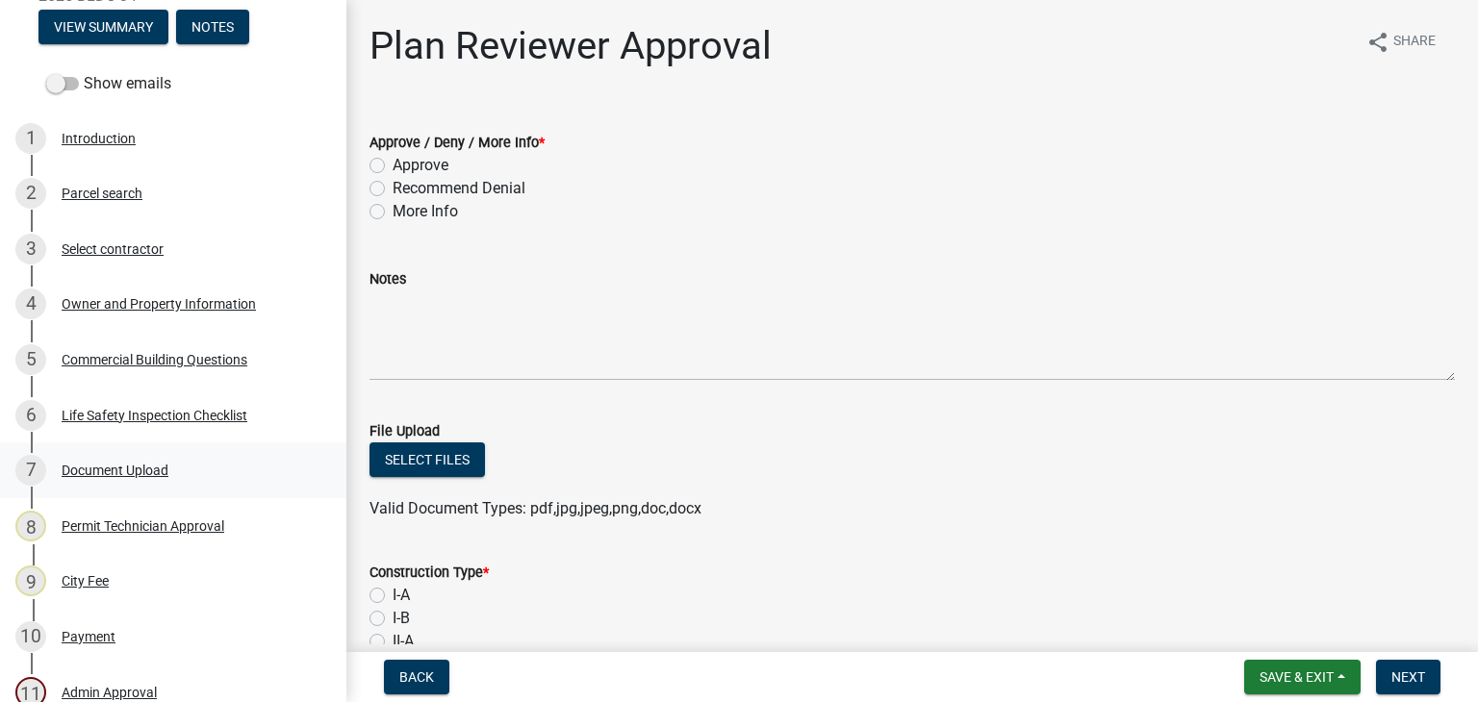
click at [120, 477] on div "Document Upload" at bounding box center [115, 470] width 107 height 13
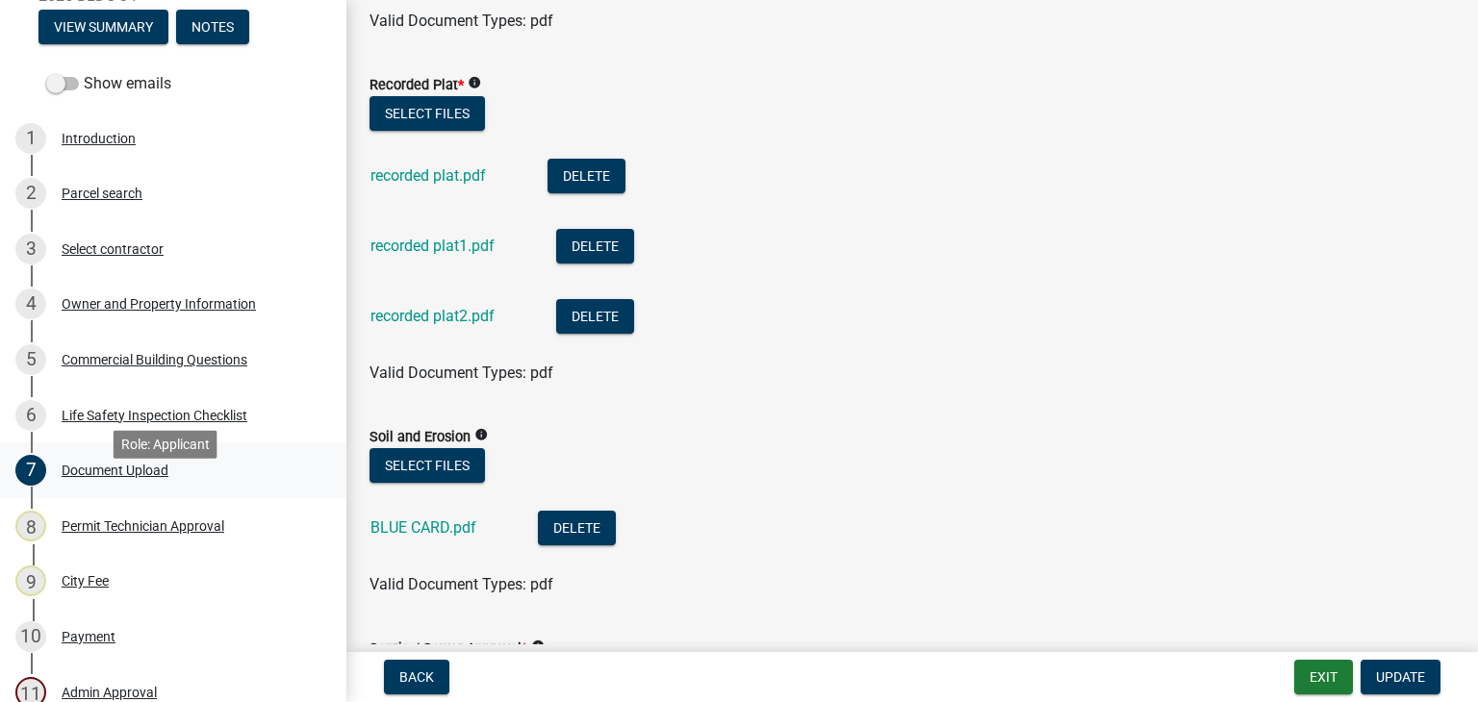
scroll to position [0, 0]
